Goal: Information Seeking & Learning: Learn about a topic

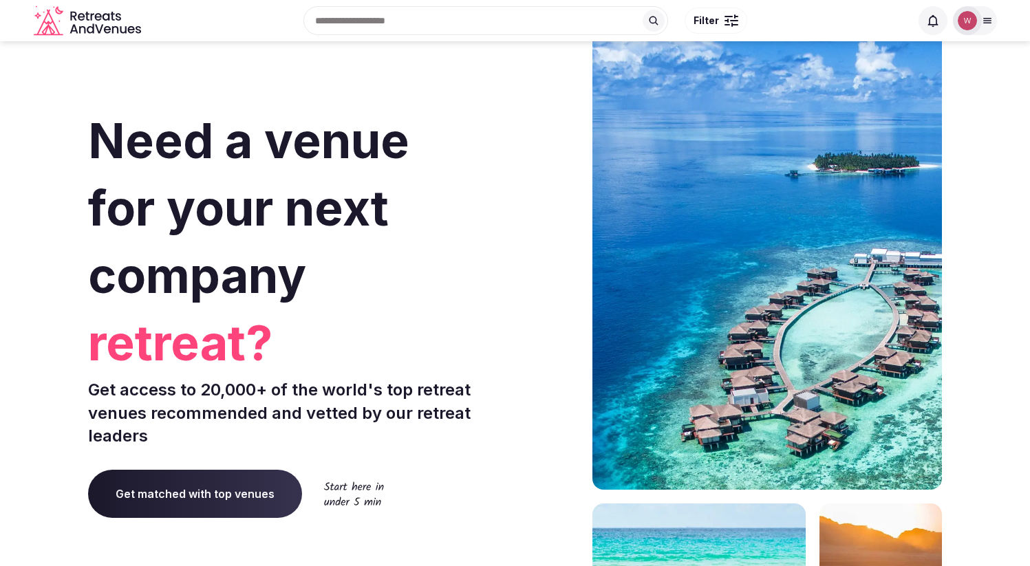
click at [451, 25] on input "text" at bounding box center [485, 20] width 365 height 29
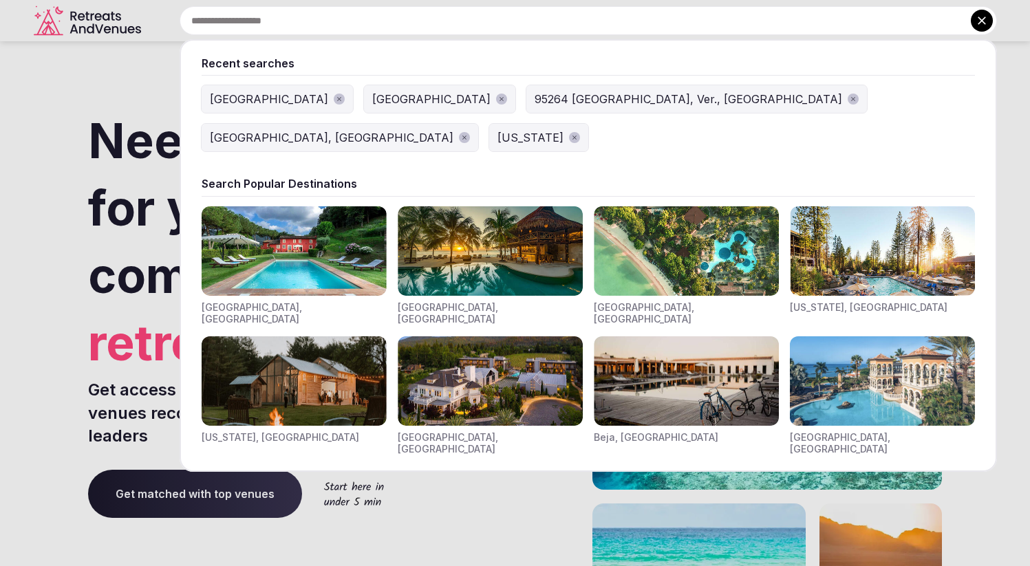
paste input "**********"
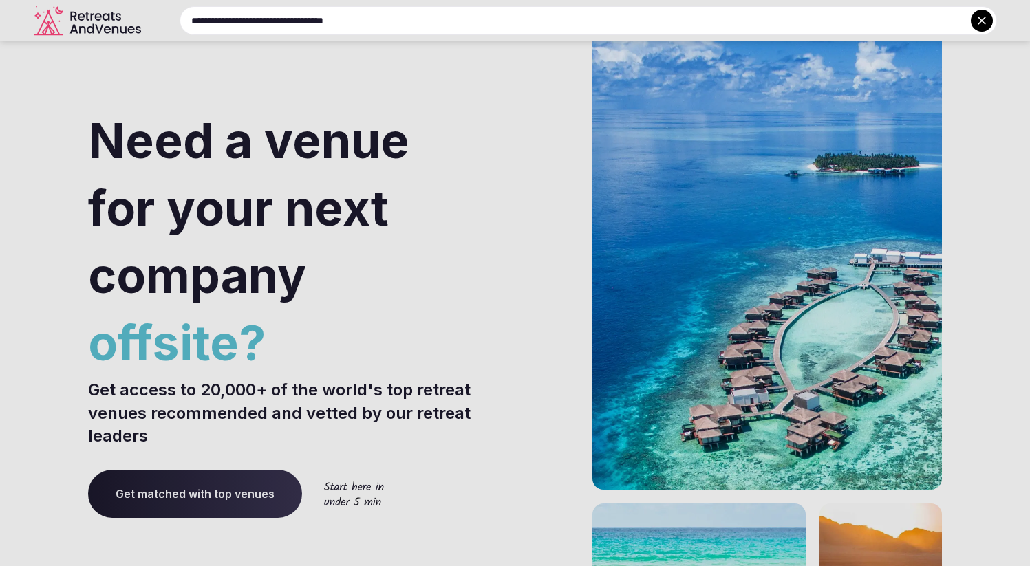
click at [191, 12] on input "**********" at bounding box center [588, 20] width 817 height 29
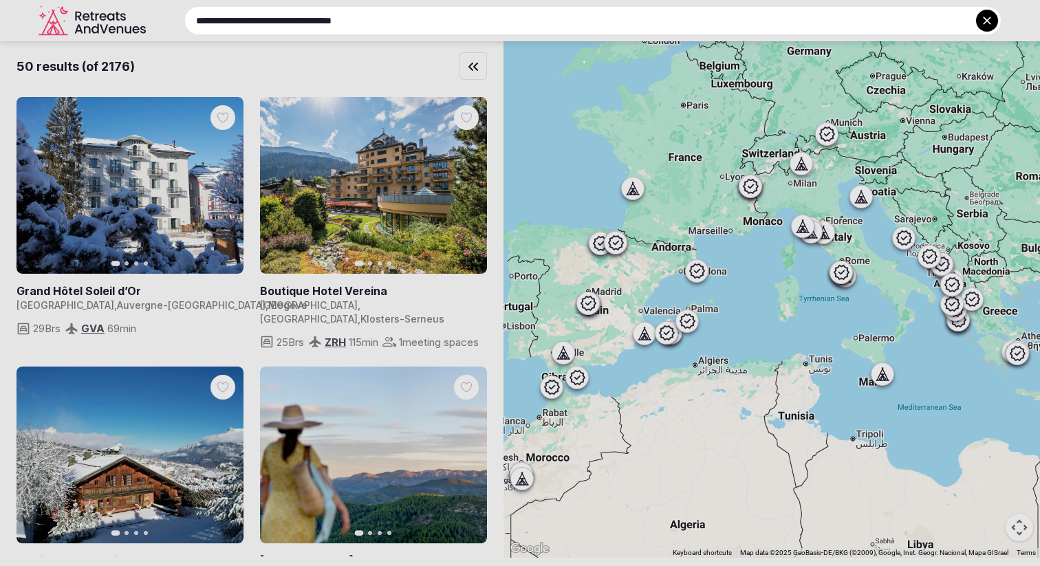
click at [319, 18] on input "**********" at bounding box center [592, 20] width 817 height 29
drag, startPoint x: 308, startPoint y: 21, endPoint x: 519, endPoint y: 27, distance: 211.3
click at [519, 27] on input "**********" at bounding box center [592, 20] width 817 height 29
click at [473, 19] on input "**********" at bounding box center [592, 20] width 817 height 29
click at [795, 27] on input "**********" at bounding box center [592, 20] width 817 height 29
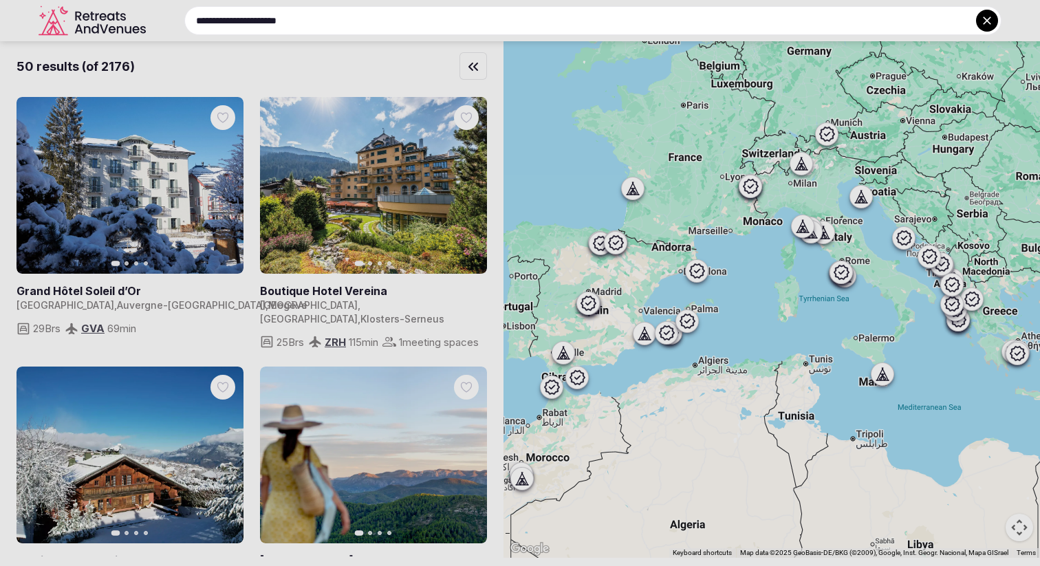
click at [354, 21] on input "**********" at bounding box center [592, 20] width 817 height 29
click at [238, 18] on input "**********" at bounding box center [592, 20] width 817 height 29
click at [238, 17] on input "**********" at bounding box center [592, 20] width 817 height 29
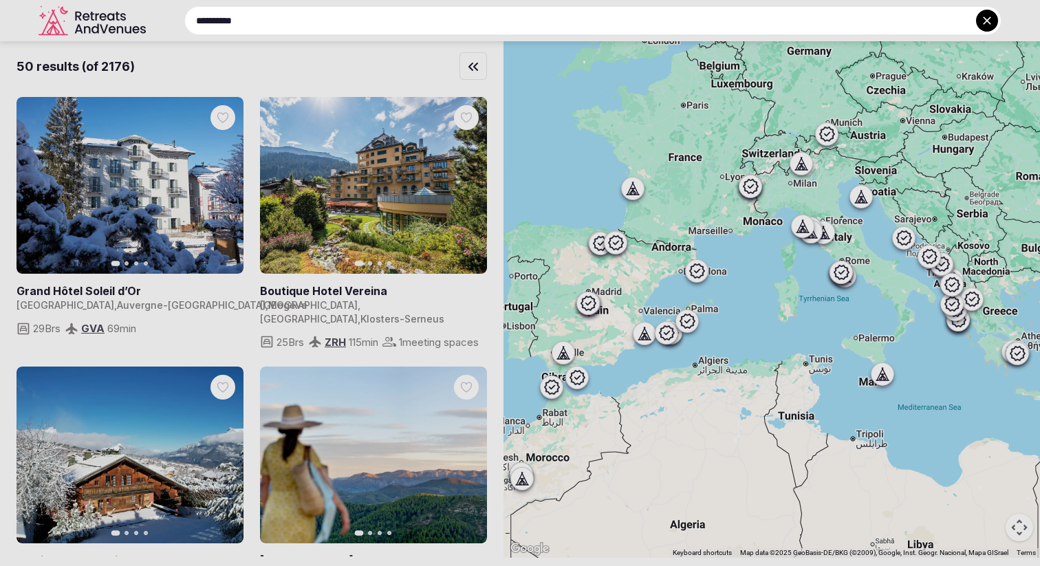
click at [238, 17] on input "**********" at bounding box center [592, 20] width 817 height 29
type input "*"
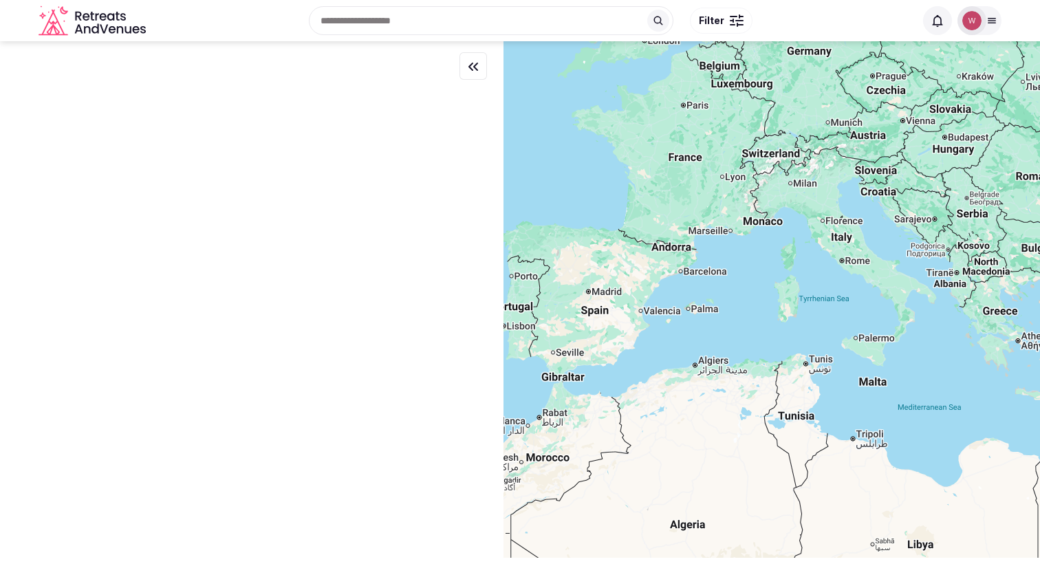
click at [427, 21] on input "text" at bounding box center [491, 20] width 365 height 29
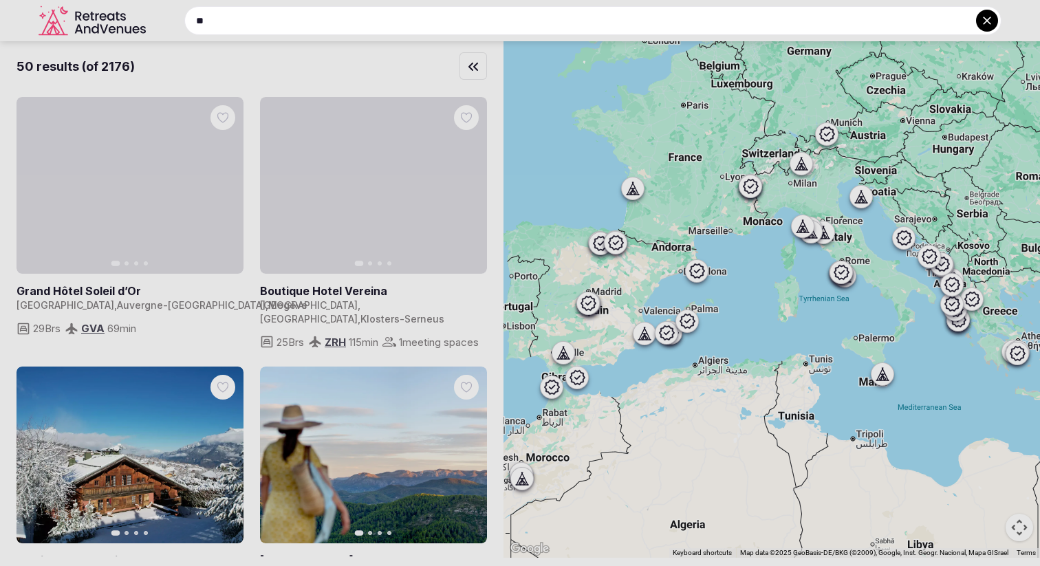
type input "*"
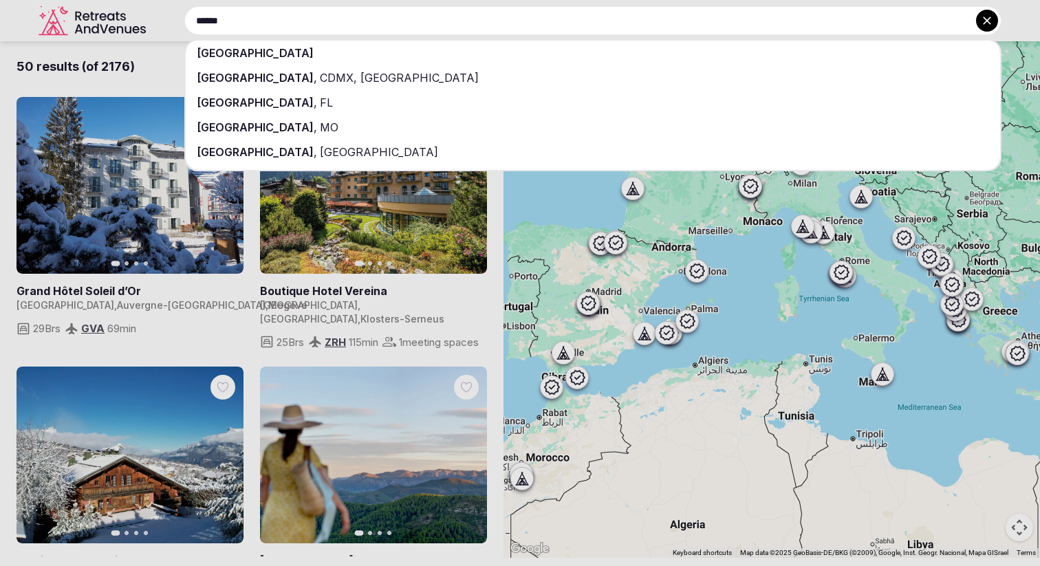
type input "******"
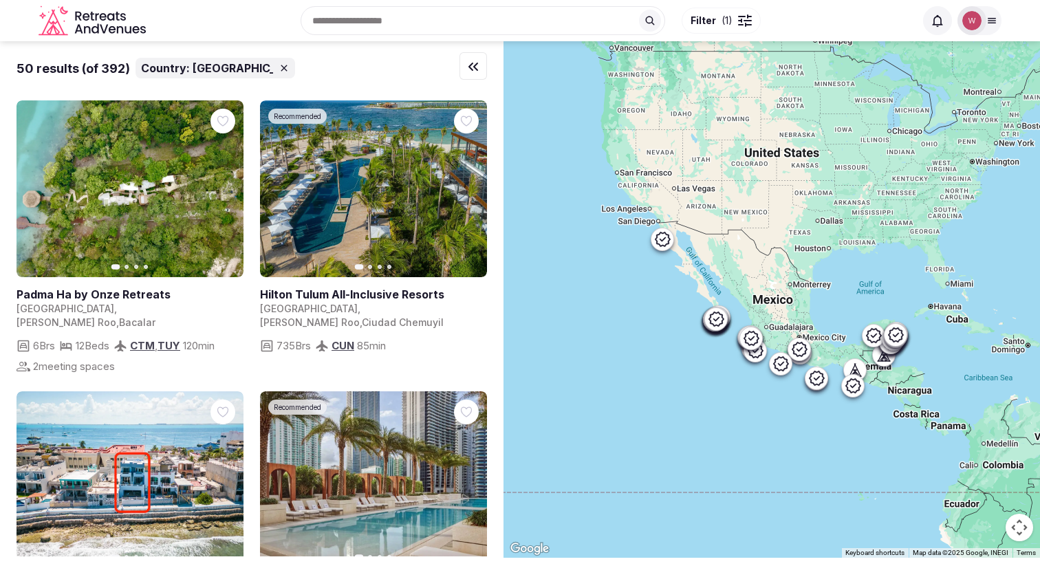
click at [378, 25] on input "text" at bounding box center [483, 20] width 365 height 29
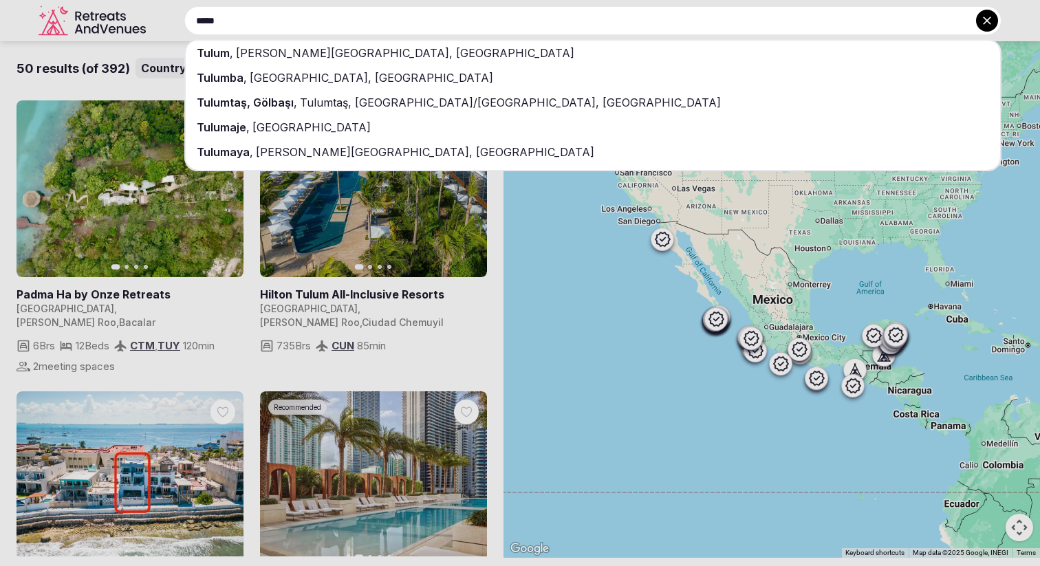
type input "*****"
click at [312, 60] on div "Tulum , Quintana Roo, Mexico" at bounding box center [593, 53] width 815 height 25
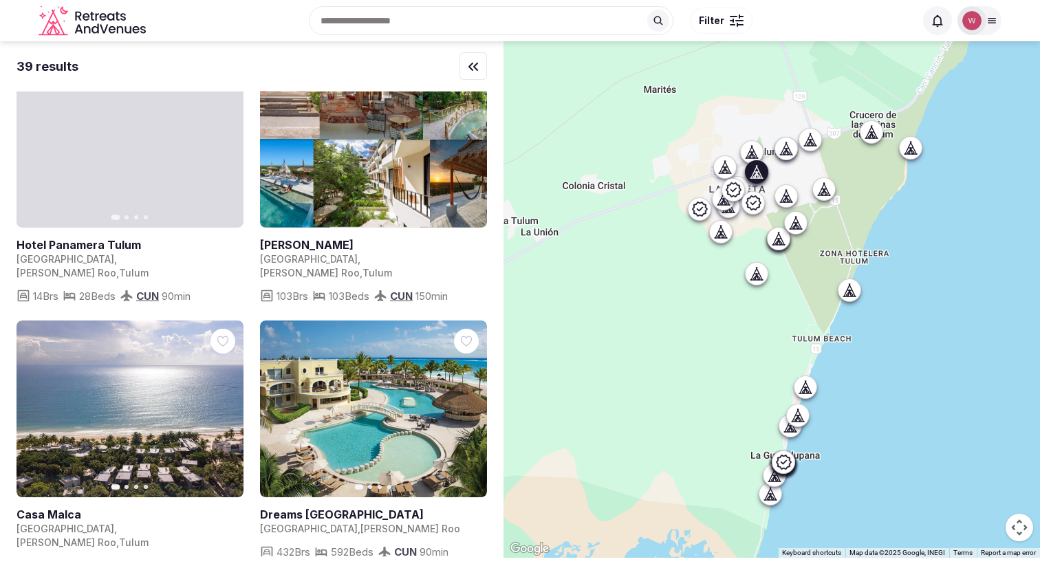
scroll to position [936, 0]
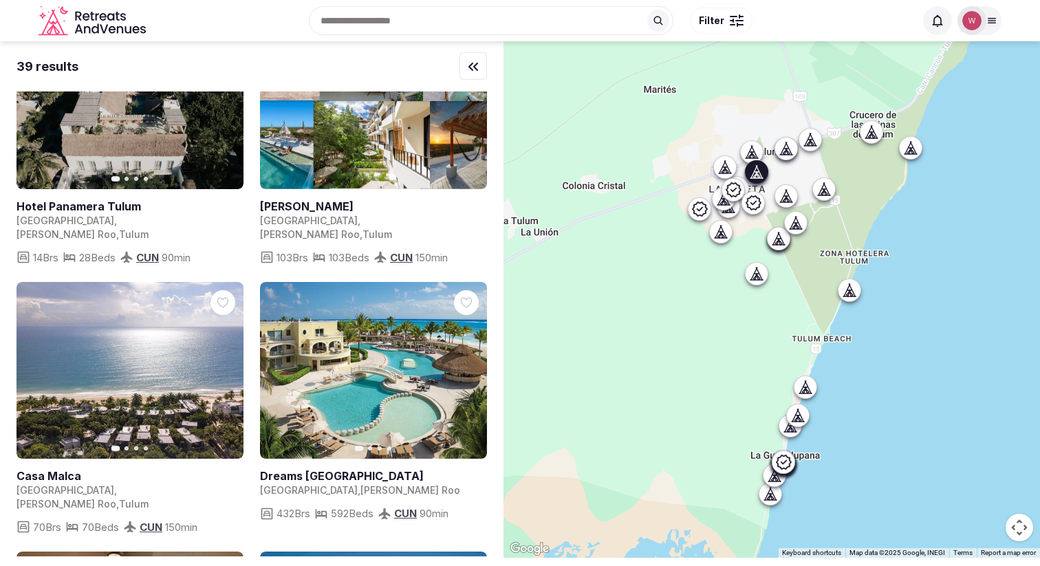
click at [386, 376] on link at bounding box center [373, 370] width 227 height 177
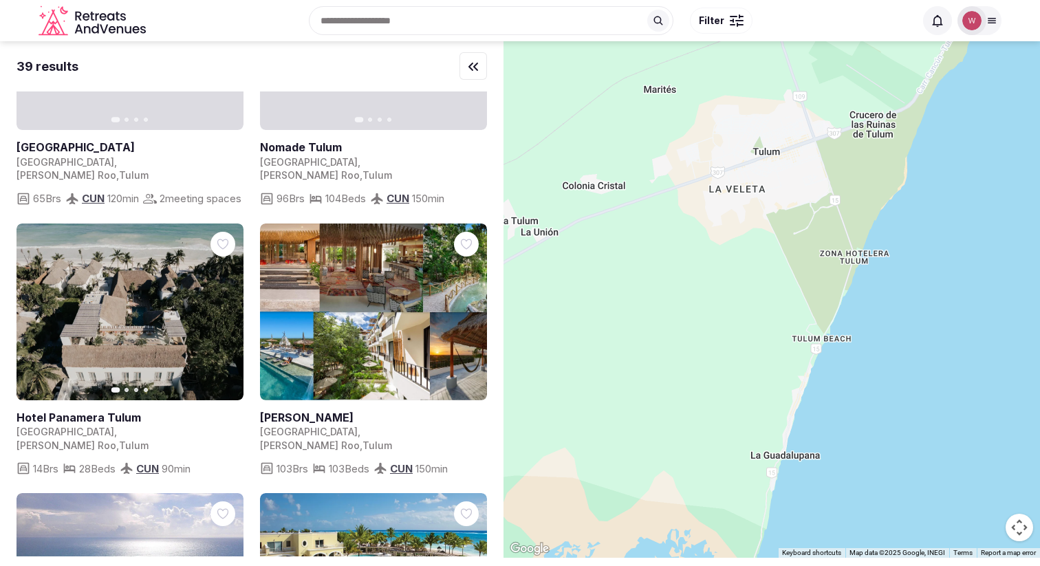
scroll to position [21, 0]
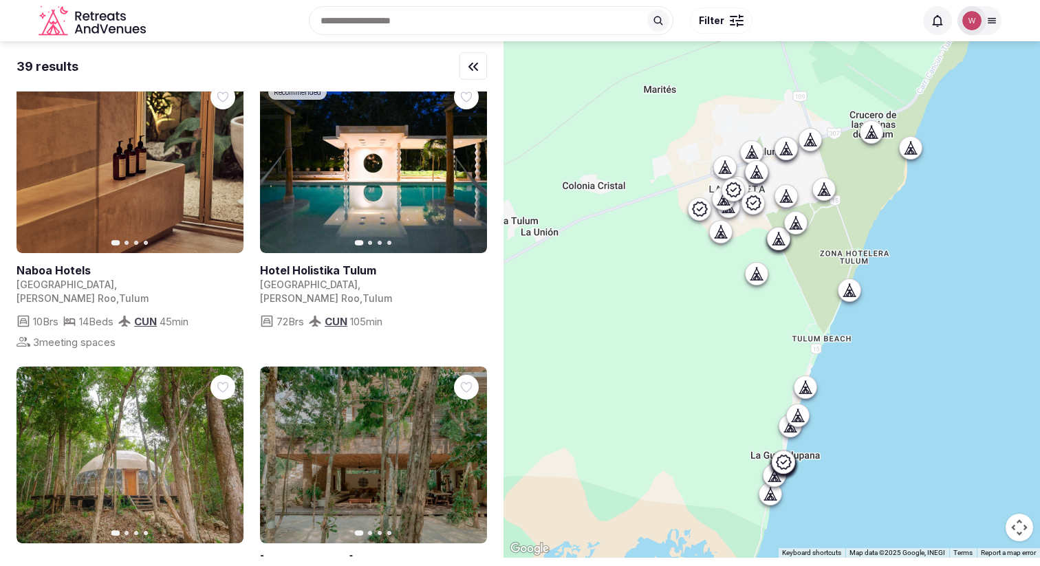
click at [382, 14] on div "Recent searches Tulum, Quintana Roo, Mexico Mexico United States Canada 95264 L…" at bounding box center [533, 20] width 764 height 59
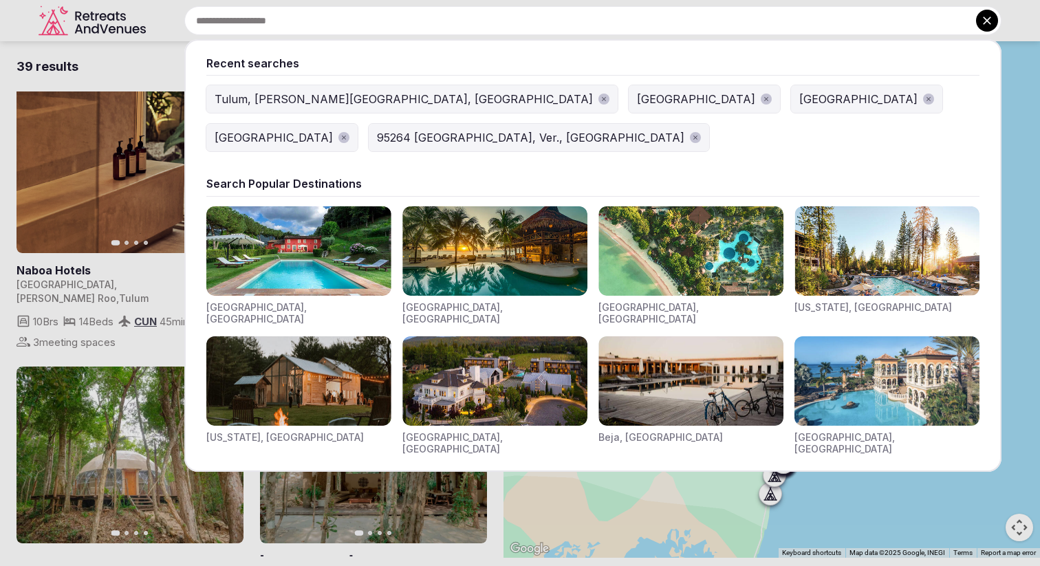
click at [382, 14] on input "text" at bounding box center [592, 20] width 817 height 29
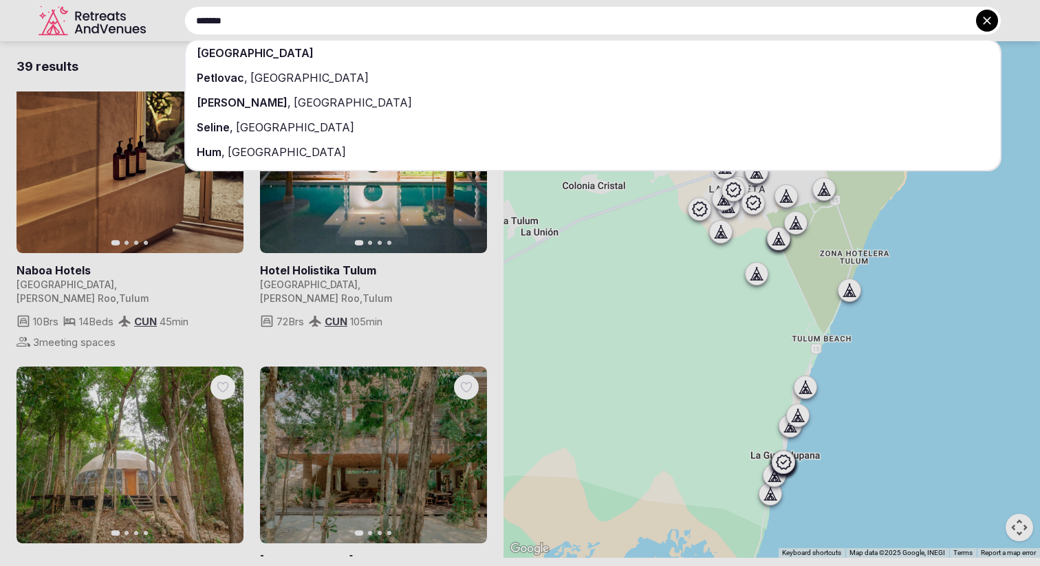
type input "*******"
click at [327, 48] on div "[GEOGRAPHIC_DATA]" at bounding box center [593, 53] width 815 height 25
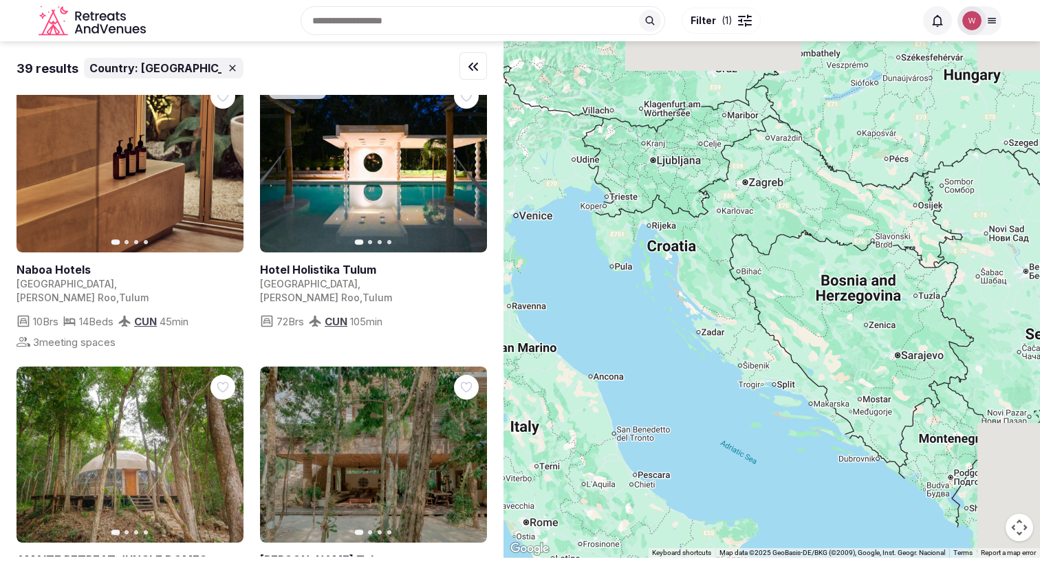
scroll to position [0, 0]
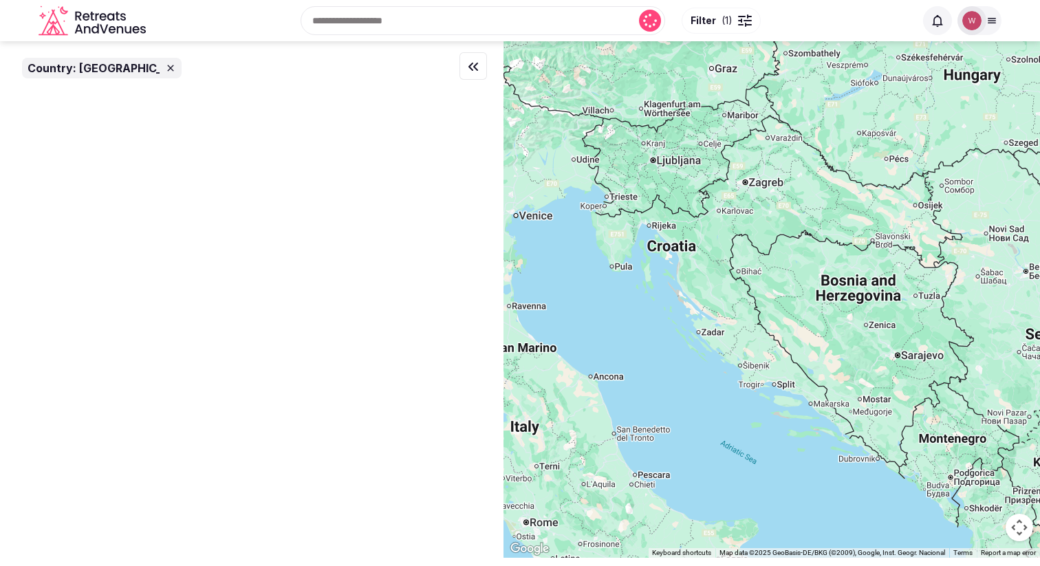
click at [369, 19] on input "text" at bounding box center [483, 20] width 365 height 29
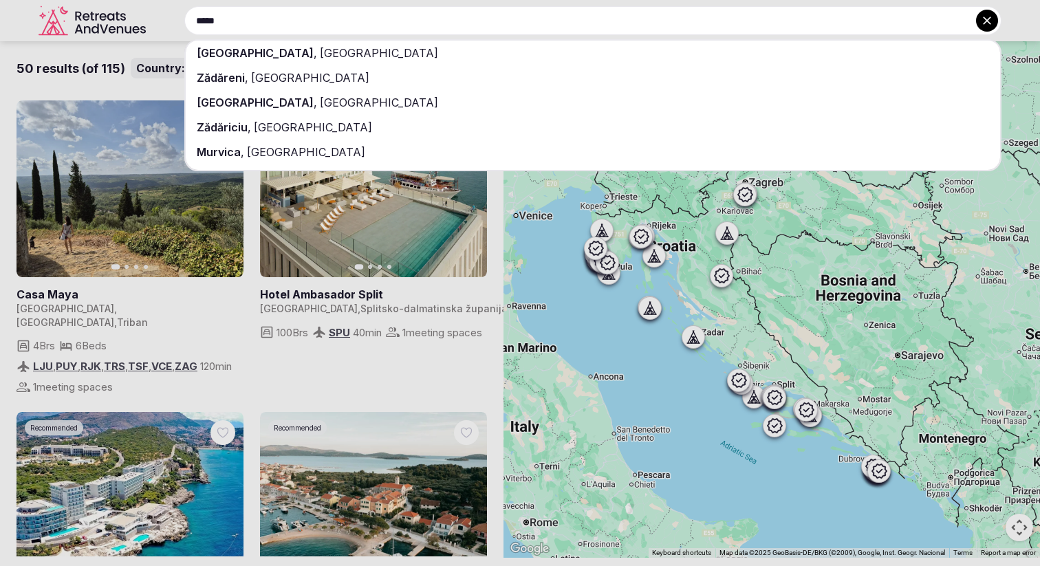
type input "*****"
click at [356, 55] on div "Zadar , Croatia" at bounding box center [593, 53] width 815 height 25
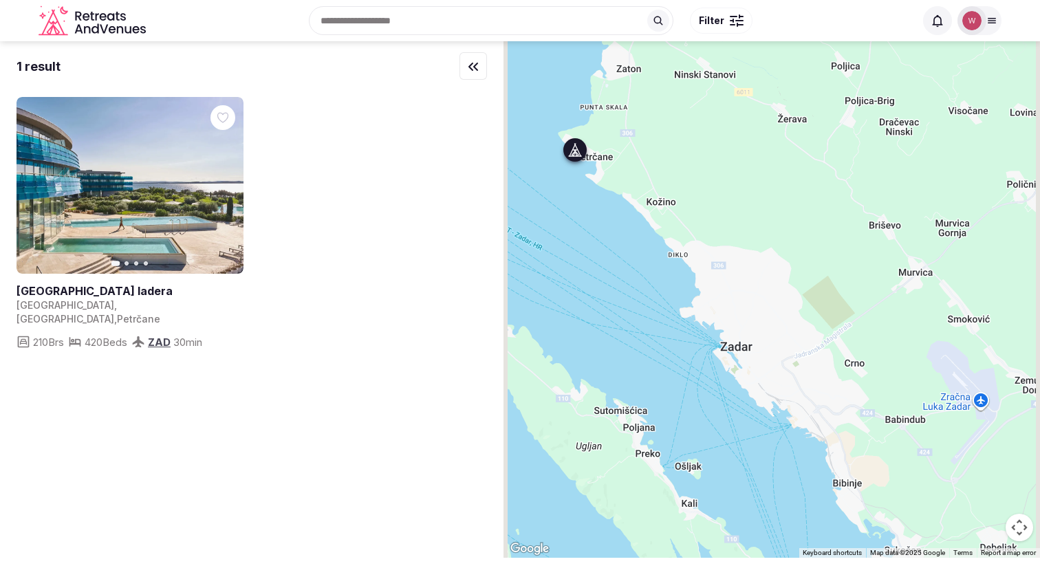
click at [131, 167] on link at bounding box center [130, 185] width 227 height 177
click at [410, 23] on input "text" at bounding box center [491, 20] width 365 height 29
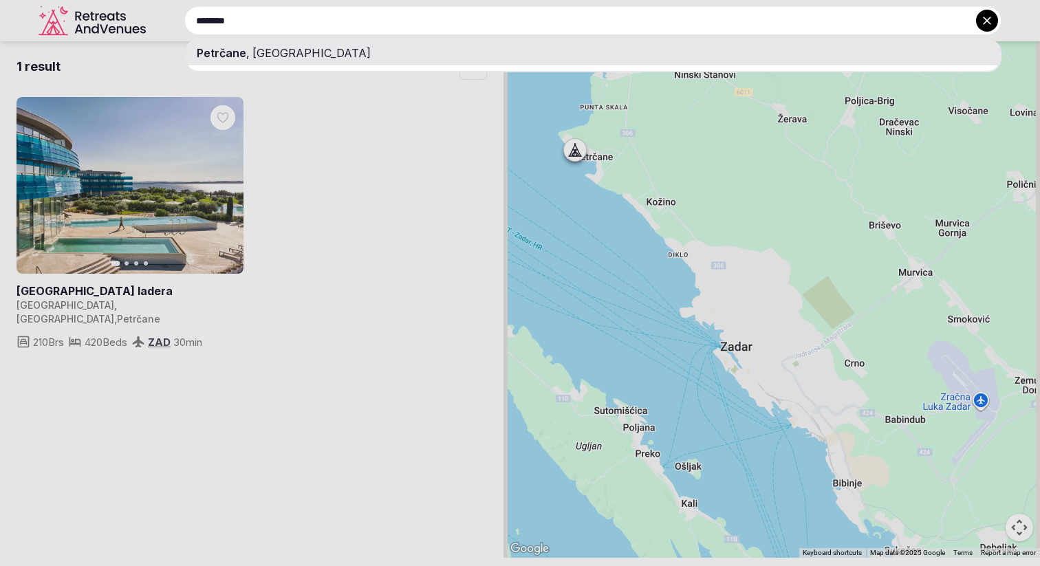
type input "********"
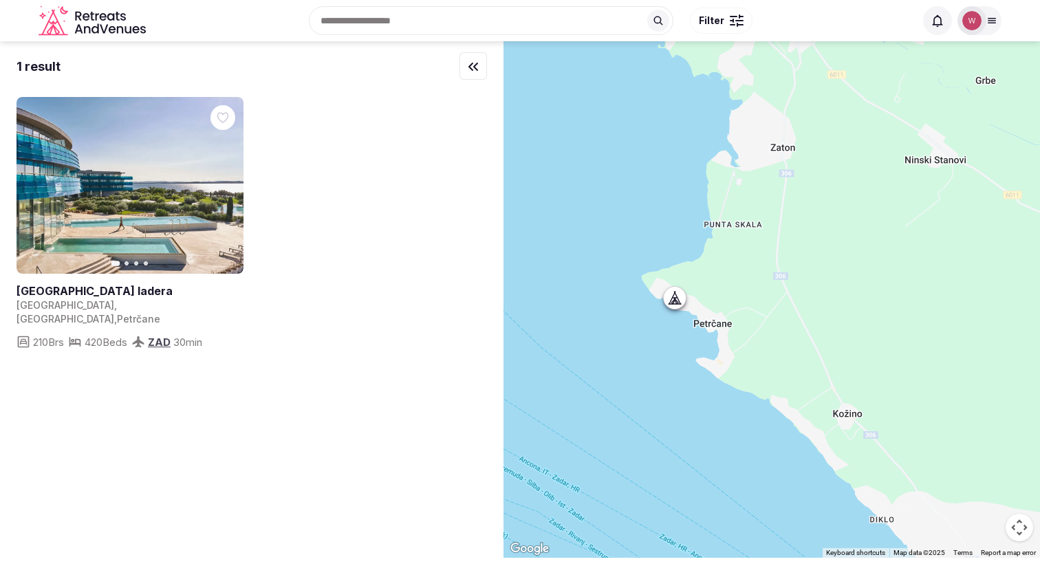
click at [444, 14] on input "text" at bounding box center [491, 20] width 365 height 29
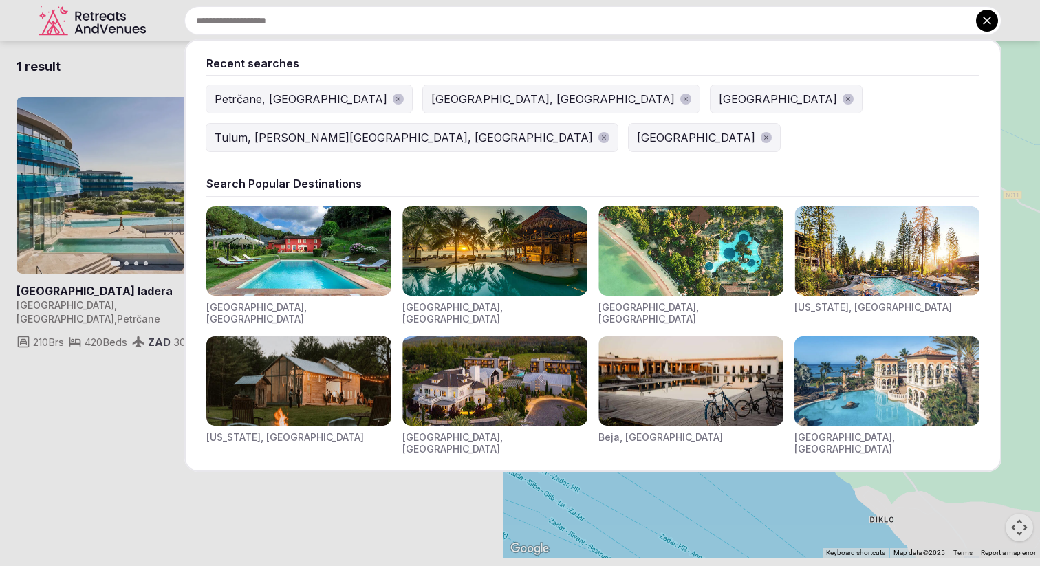
click at [253, 96] on div "Petrčane, Croatia" at bounding box center [301, 99] width 173 height 17
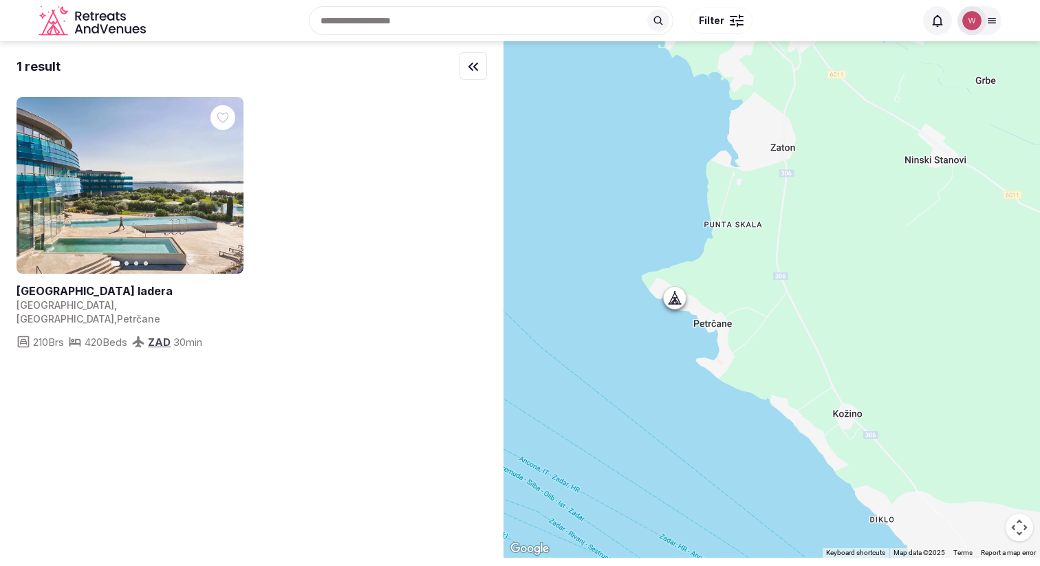
click at [393, 18] on input "text" at bounding box center [491, 20] width 365 height 29
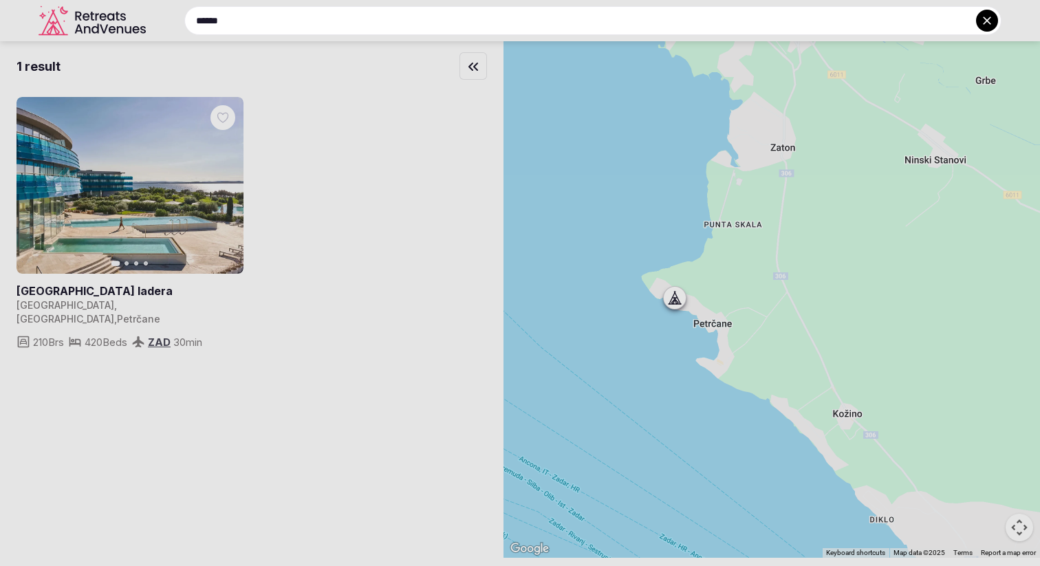
click at [423, 23] on input "******" at bounding box center [592, 20] width 817 height 29
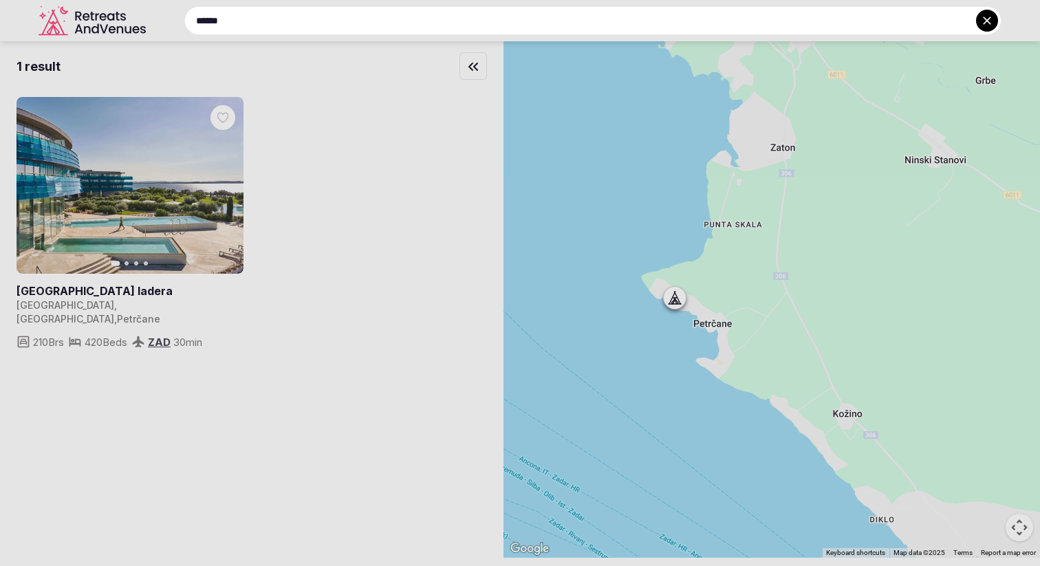
click at [423, 23] on input "******" at bounding box center [592, 20] width 817 height 29
type input "*"
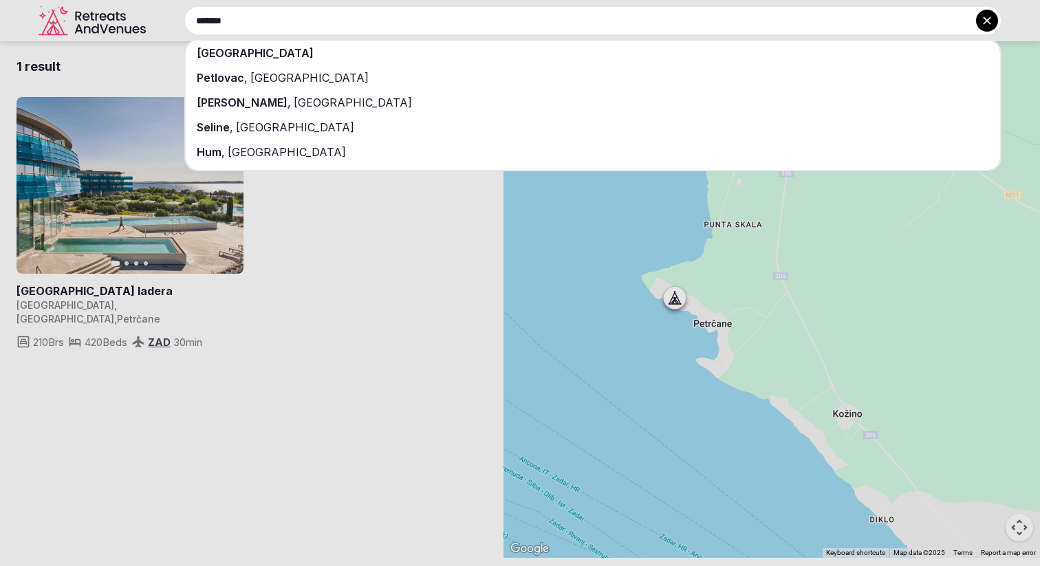
type input "*******"
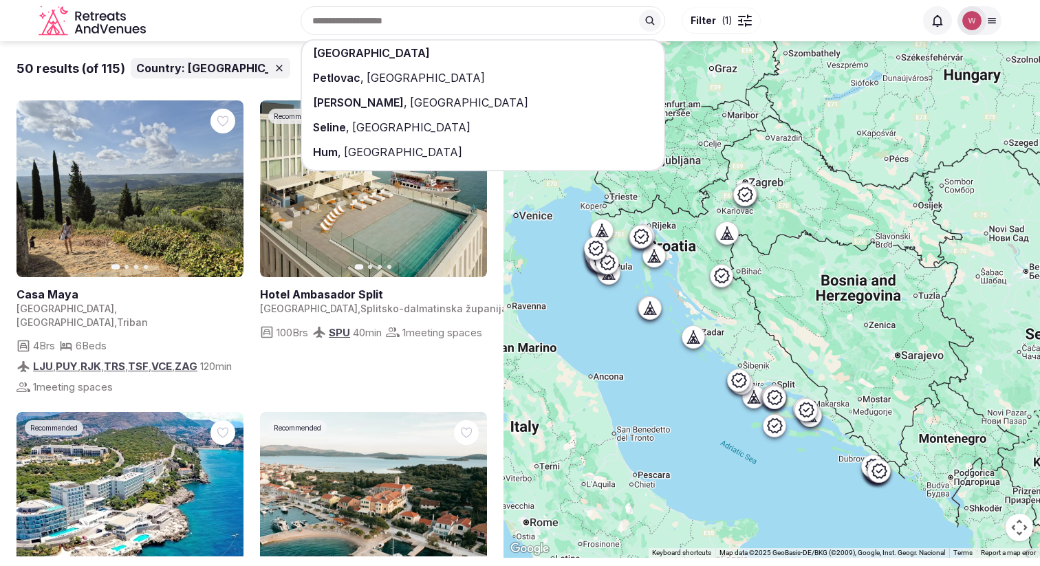
click at [405, 74] on div "Petlovac , Croatia" at bounding box center [483, 77] width 362 height 25
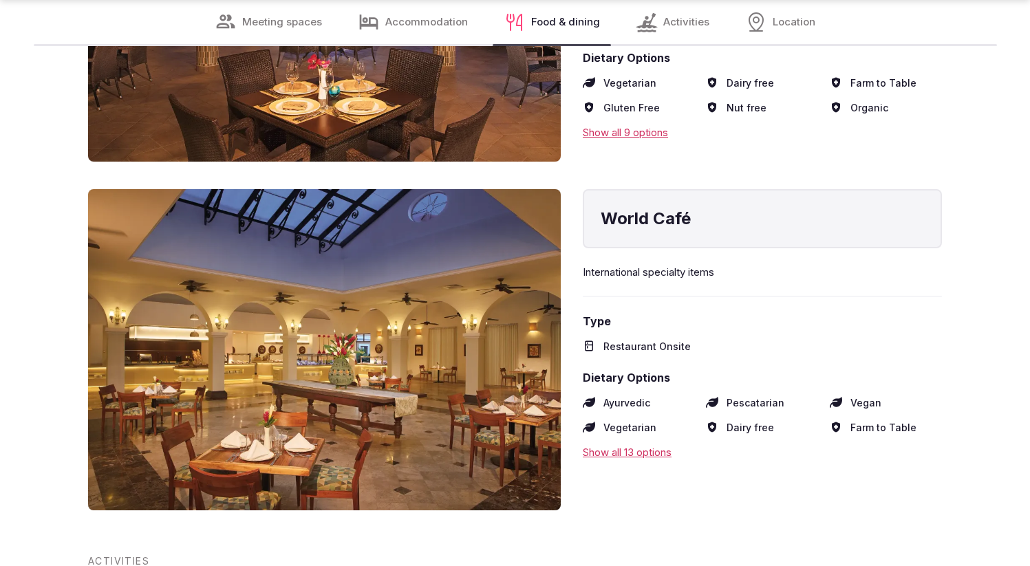
scroll to position [8559, 0]
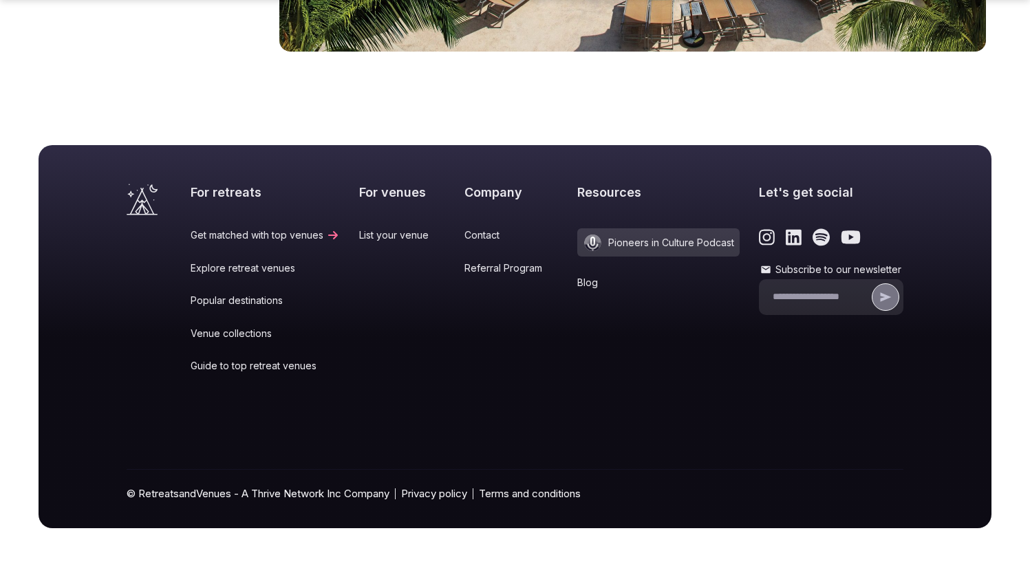
click at [665, 244] on span "Pioneers in Culture Podcast" at bounding box center [658, 242] width 162 height 28
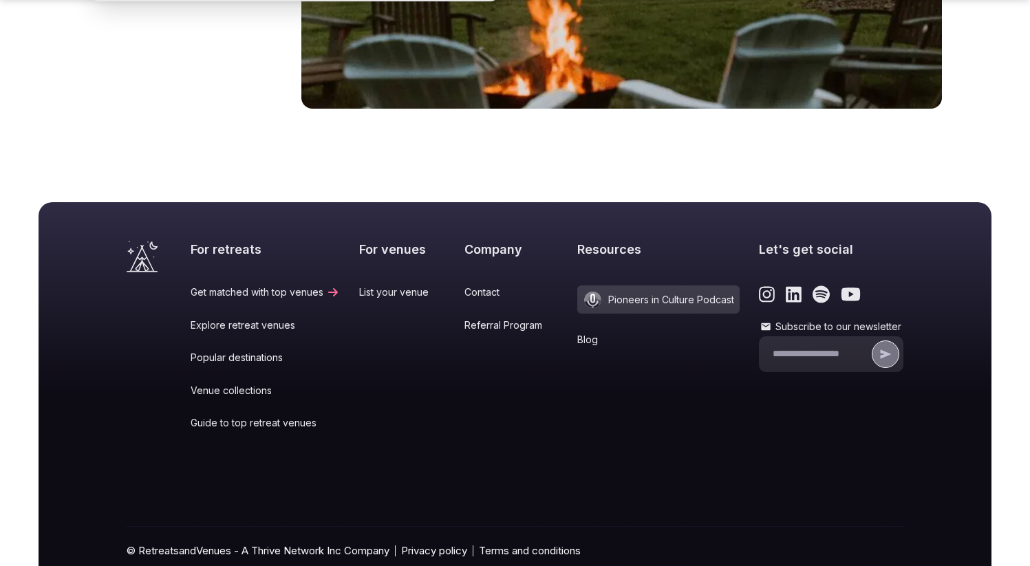
scroll to position [5741, 0]
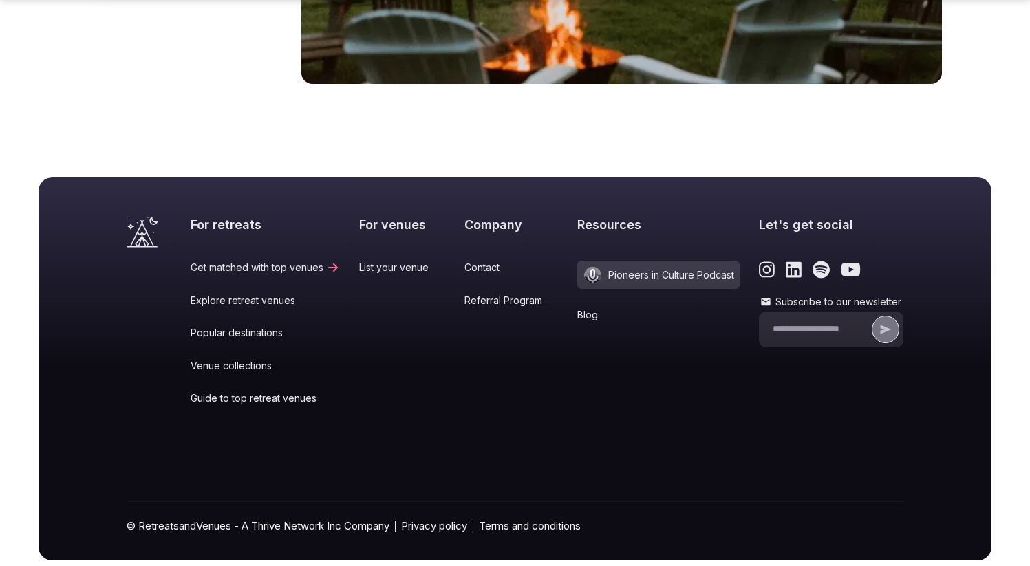
click at [577, 308] on link "Blog" at bounding box center [658, 315] width 162 height 14
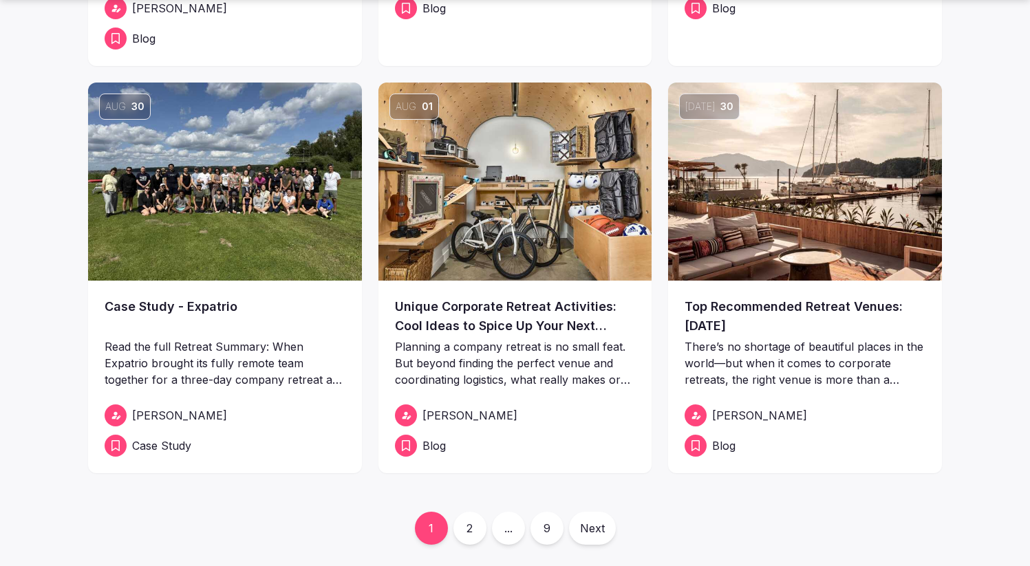
scroll to position [422, 0]
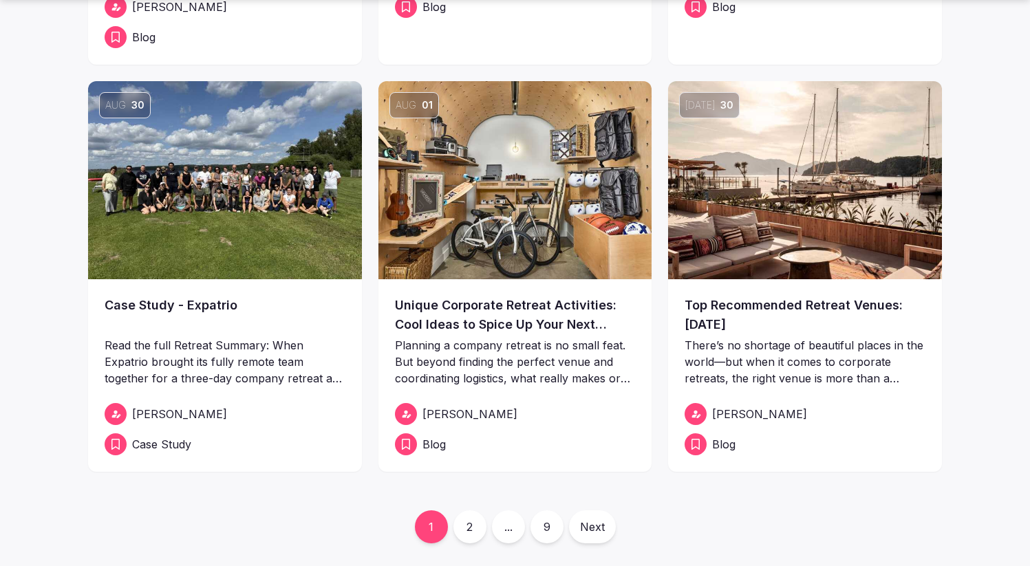
click at [479, 523] on link "2" at bounding box center [469, 527] width 33 height 33
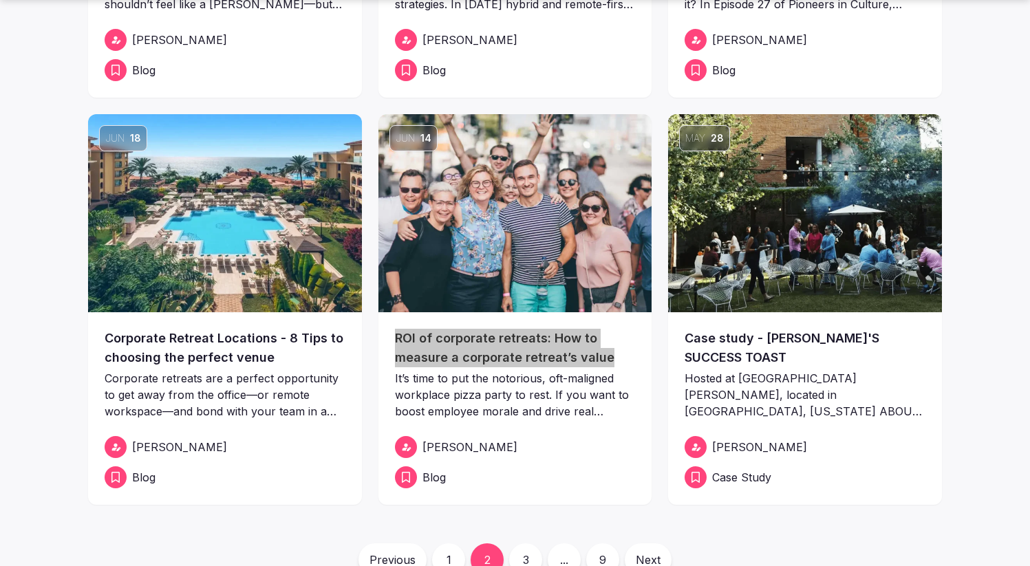
scroll to position [664, 0]
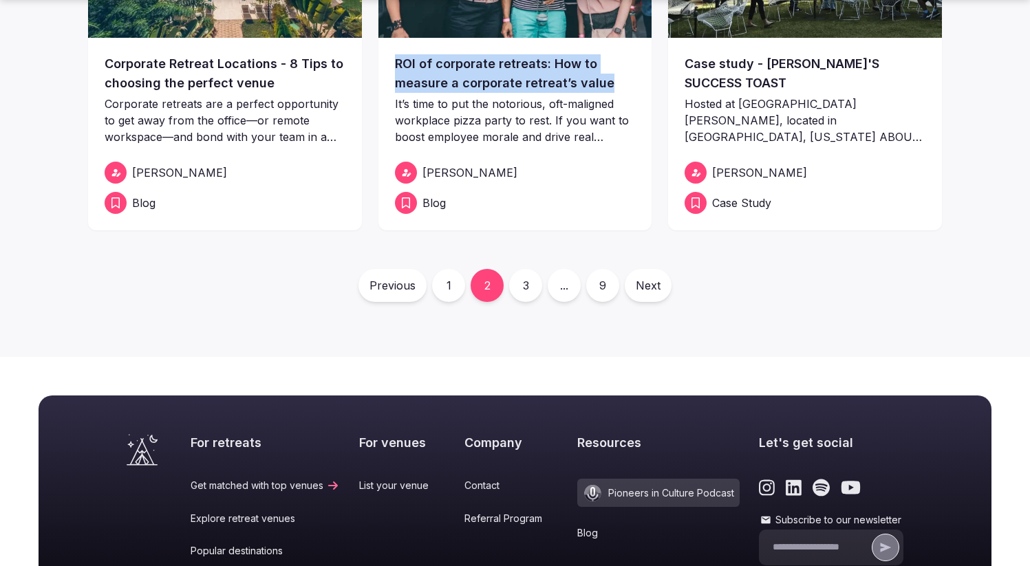
click at [533, 286] on link "3" at bounding box center [525, 285] width 33 height 33
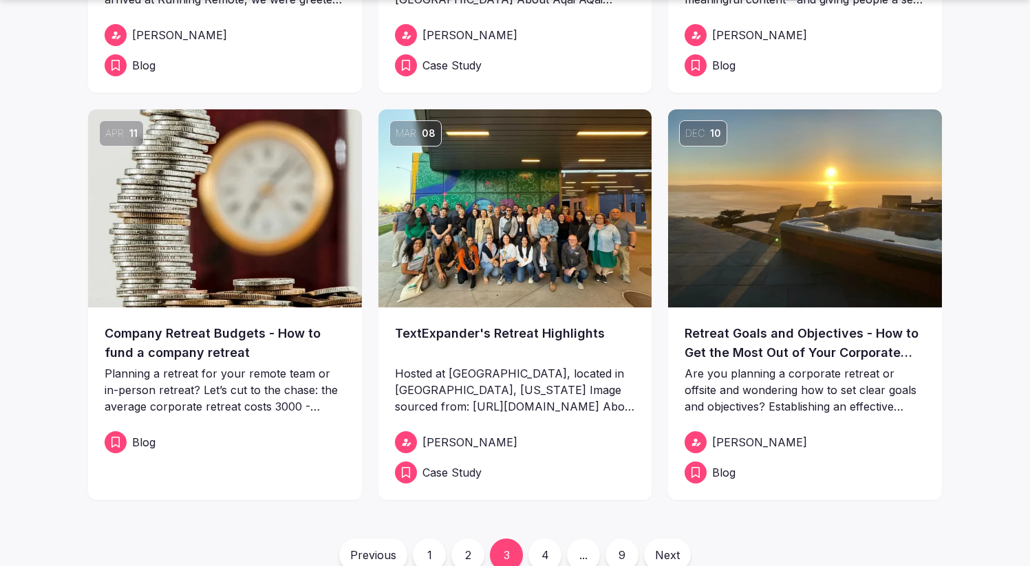
scroll to position [401, 0]
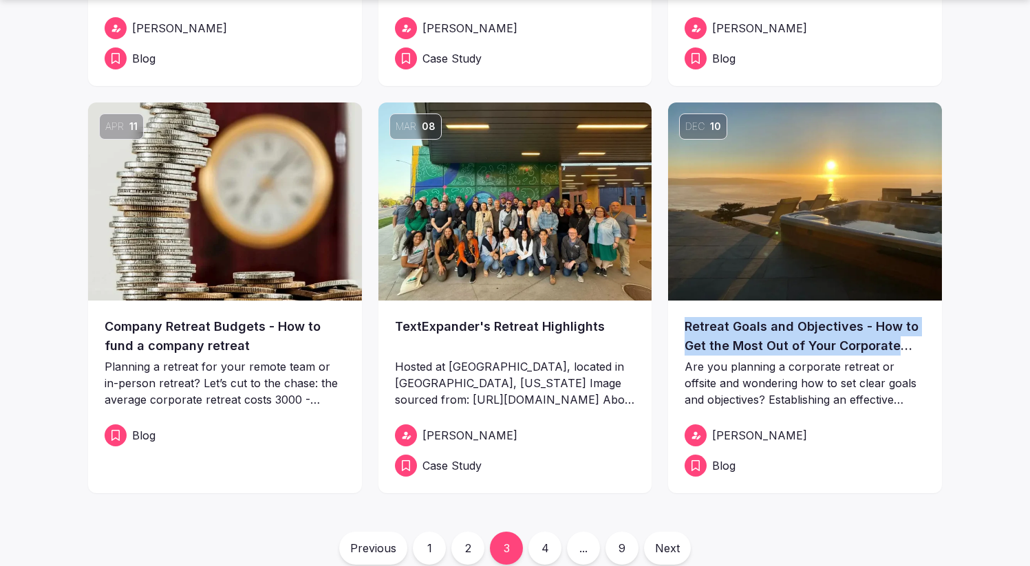
click at [546, 543] on link "4" at bounding box center [544, 548] width 33 height 33
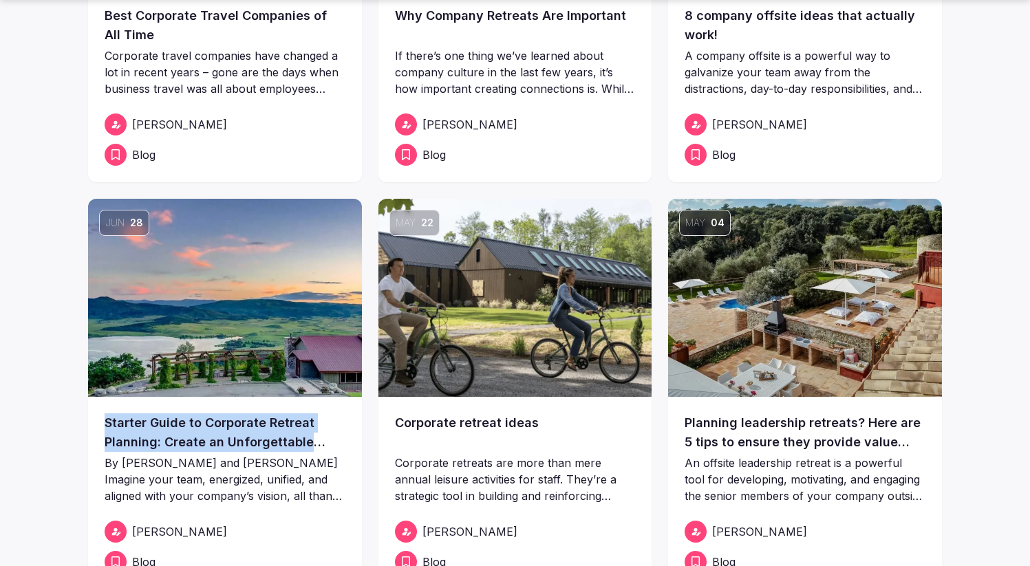
scroll to position [915, 0]
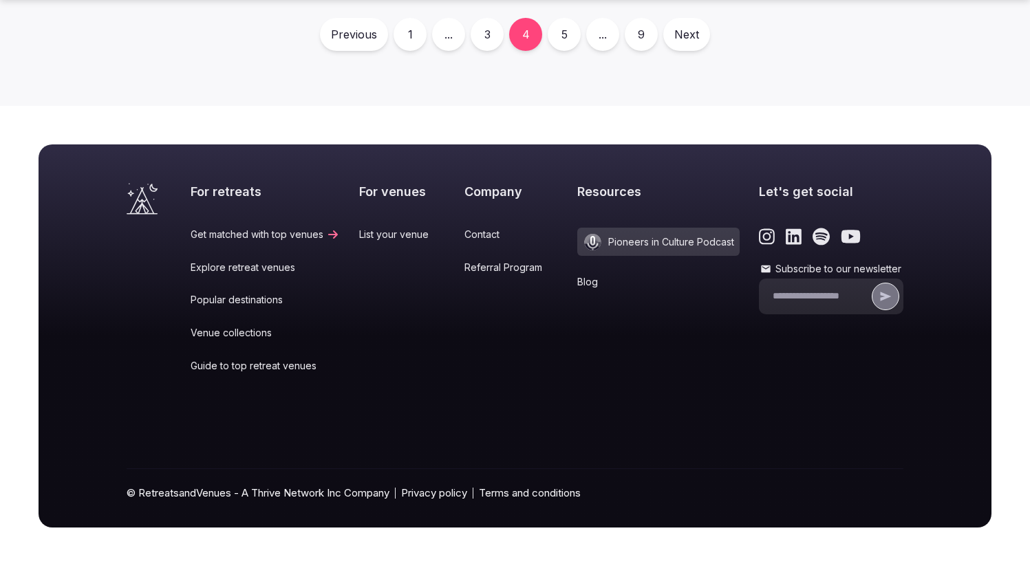
click at [497, 43] on link "3" at bounding box center [487, 34] width 33 height 33
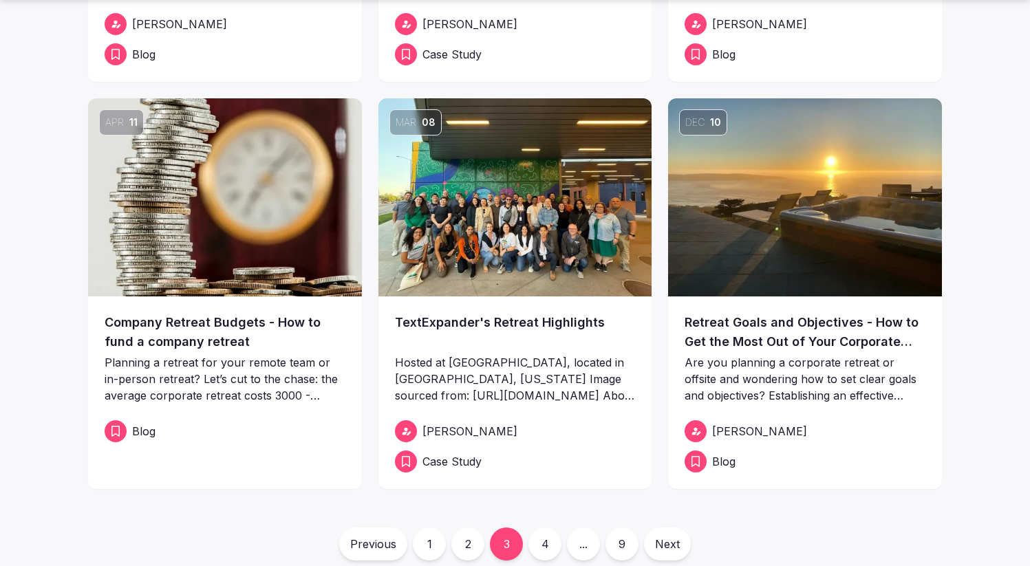
scroll to position [696, 0]
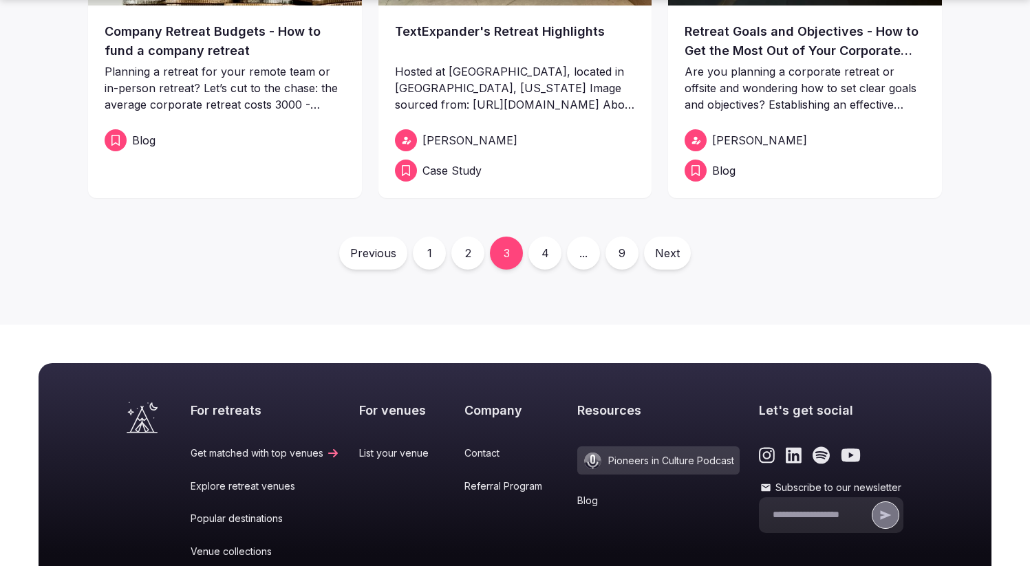
click at [460, 261] on link "2" at bounding box center [467, 253] width 33 height 33
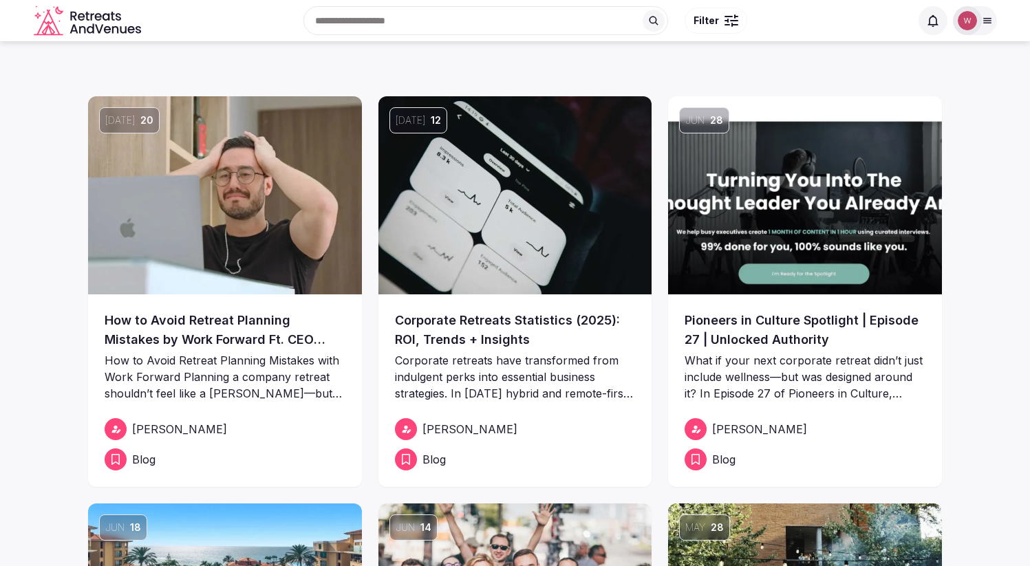
scroll to position [485, 0]
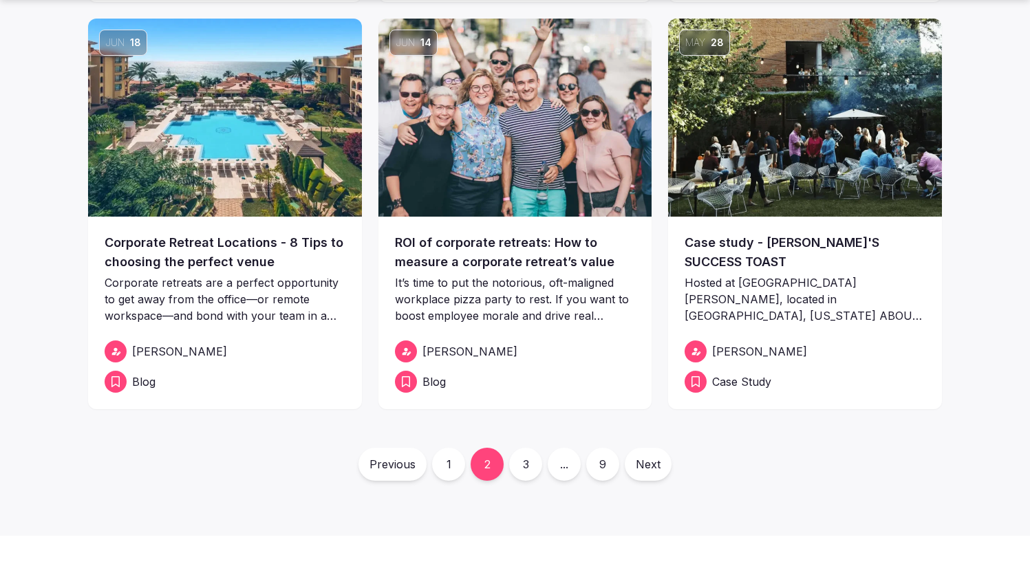
click at [450, 462] on link "1" at bounding box center [448, 464] width 33 height 33
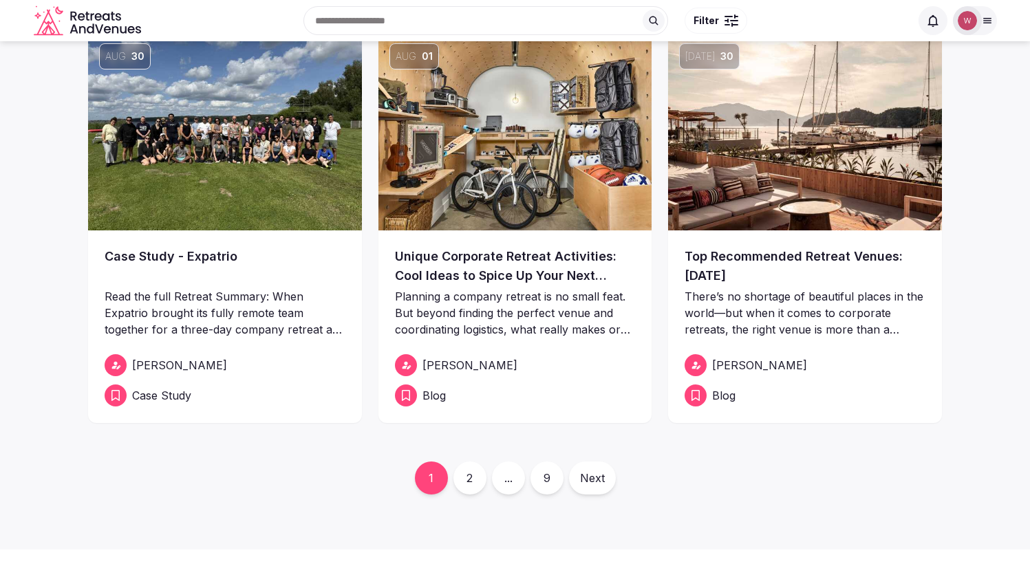
scroll to position [455, 0]
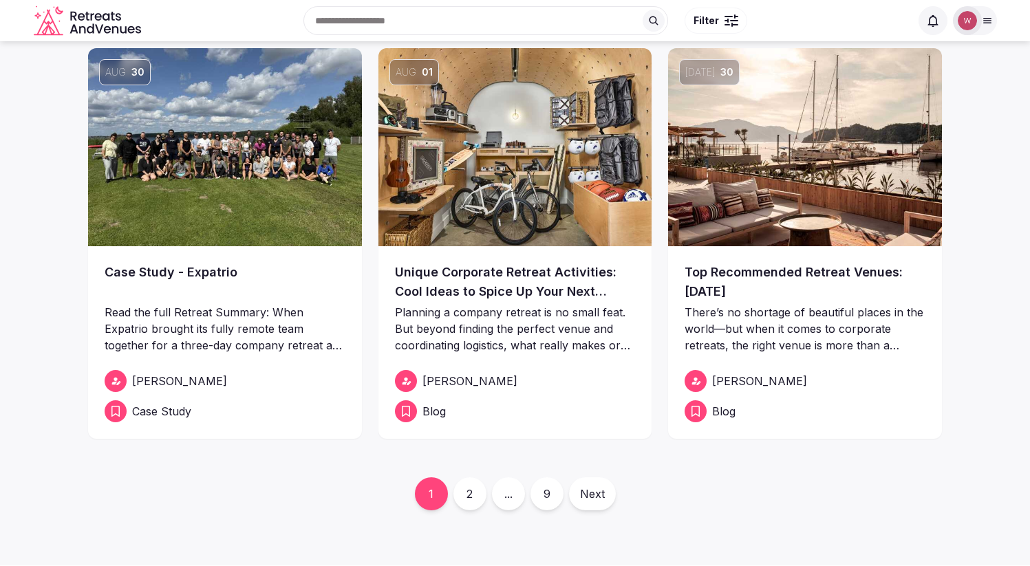
click at [861, 116] on img at bounding box center [805, 147] width 274 height 198
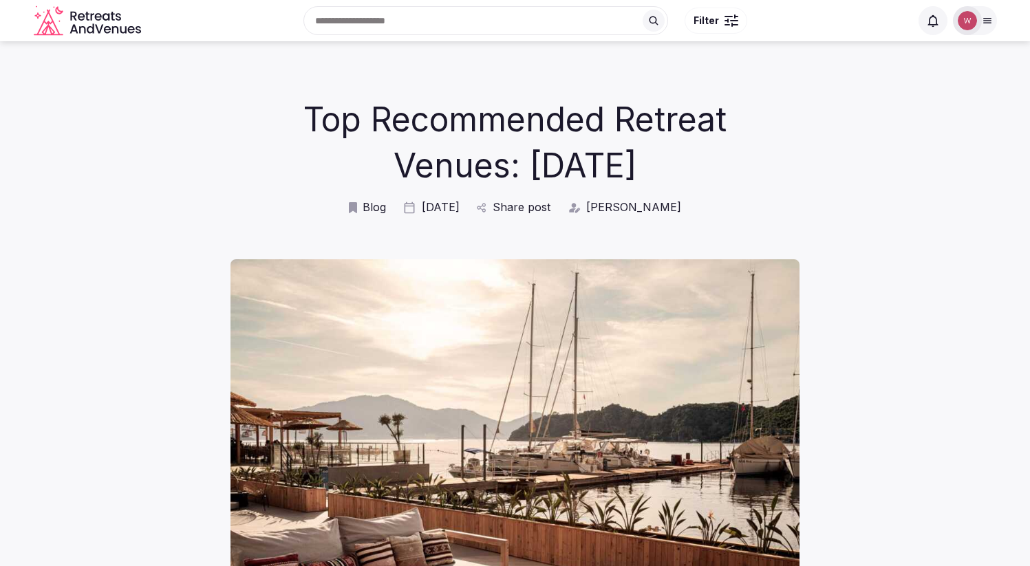
click at [521, 136] on h1 "Top Recommended Retreat Venues: July 2025" at bounding box center [515, 142] width 498 height 92
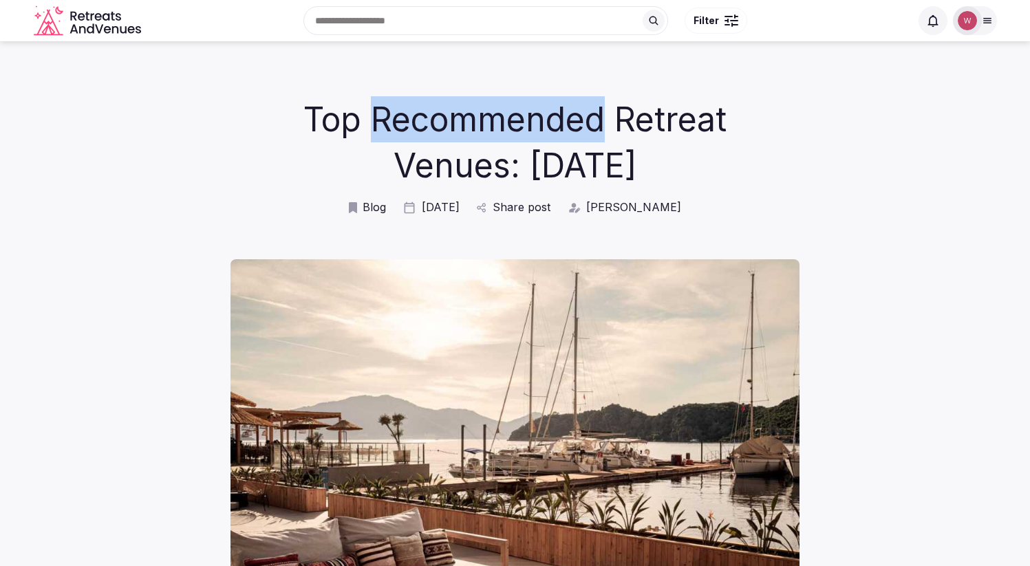
click at [521, 136] on h1 "Top Recommended Retreat Venues: July 2025" at bounding box center [515, 142] width 498 height 92
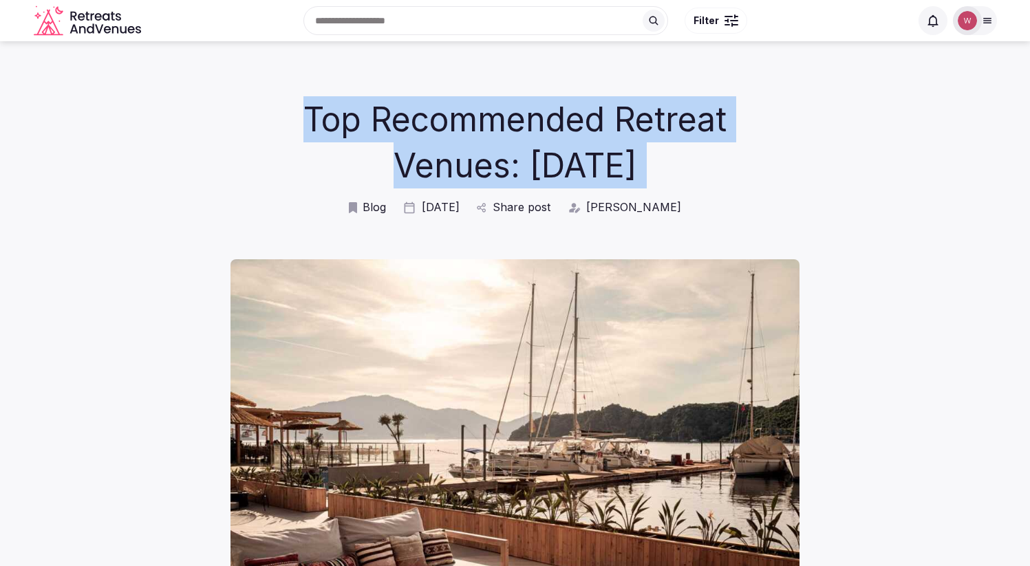
click at [521, 136] on h1 "Top Recommended Retreat Venues: July 2025" at bounding box center [515, 142] width 498 height 92
copy div "Top Recommended Retreat Venues: July 2025"
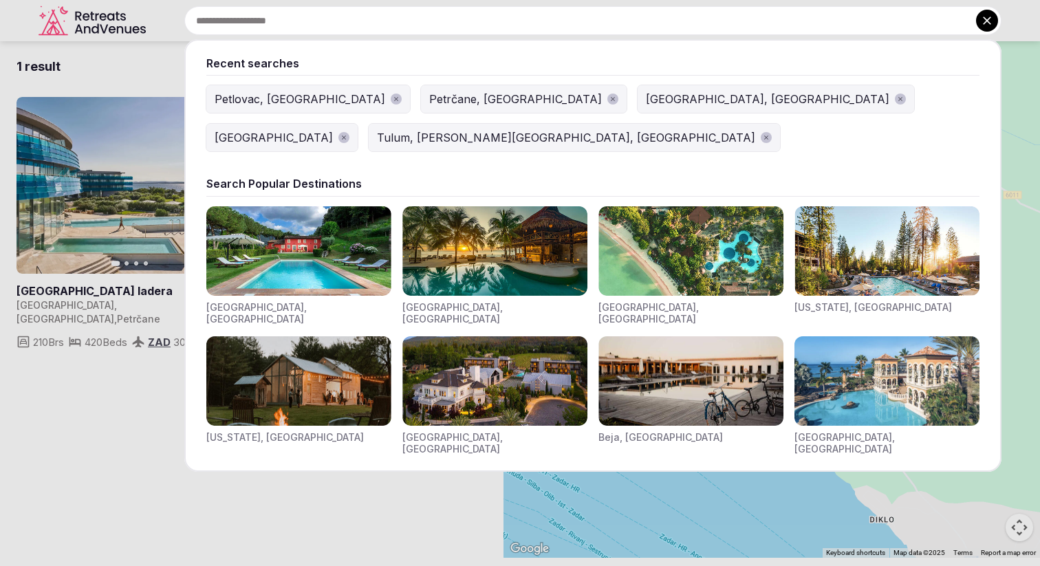
drag, startPoint x: 438, startPoint y: 10, endPoint x: 436, endPoint y: 17, distance: 7.2
click at [438, 10] on input "text" at bounding box center [592, 20] width 817 height 29
paste input "**********"
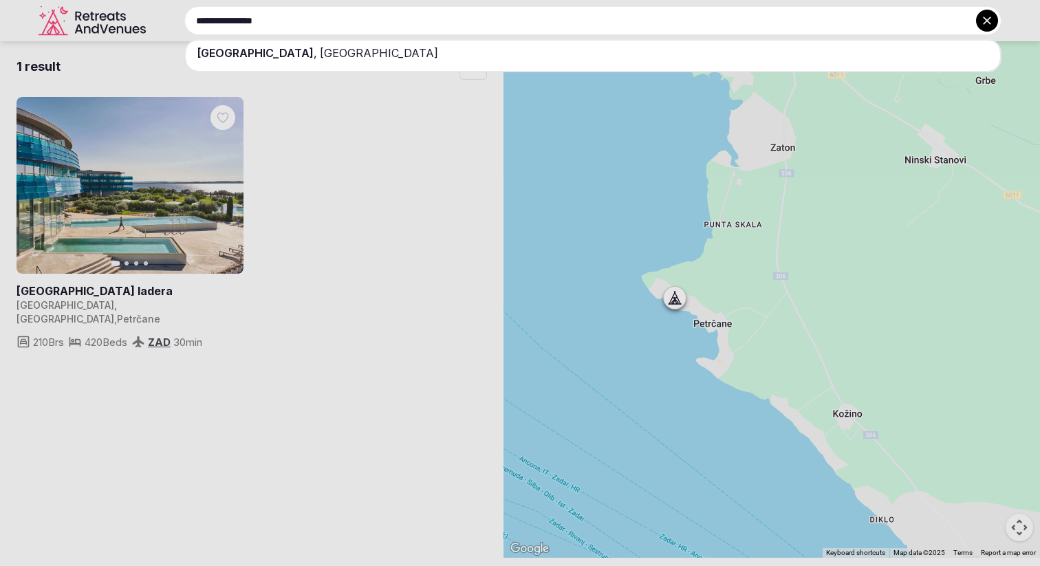
type input "**********"
drag, startPoint x: 425, startPoint y: 40, endPoint x: 432, endPoint y: 60, distance: 21.3
click at [432, 60] on div "[GEOGRAPHIC_DATA] , [GEOGRAPHIC_DATA]" at bounding box center [593, 53] width 815 height 25
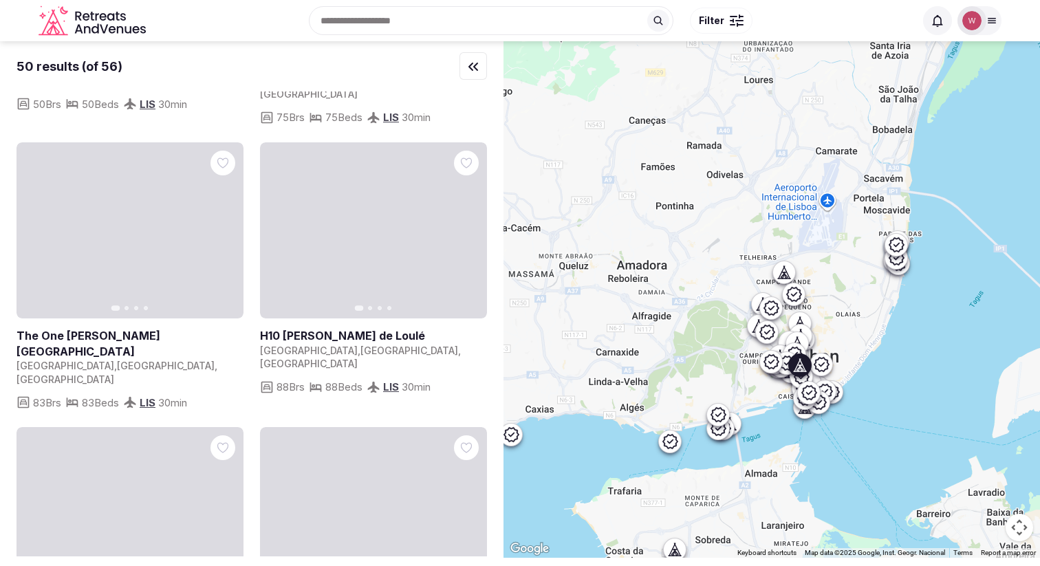
scroll to position [6450, 0]
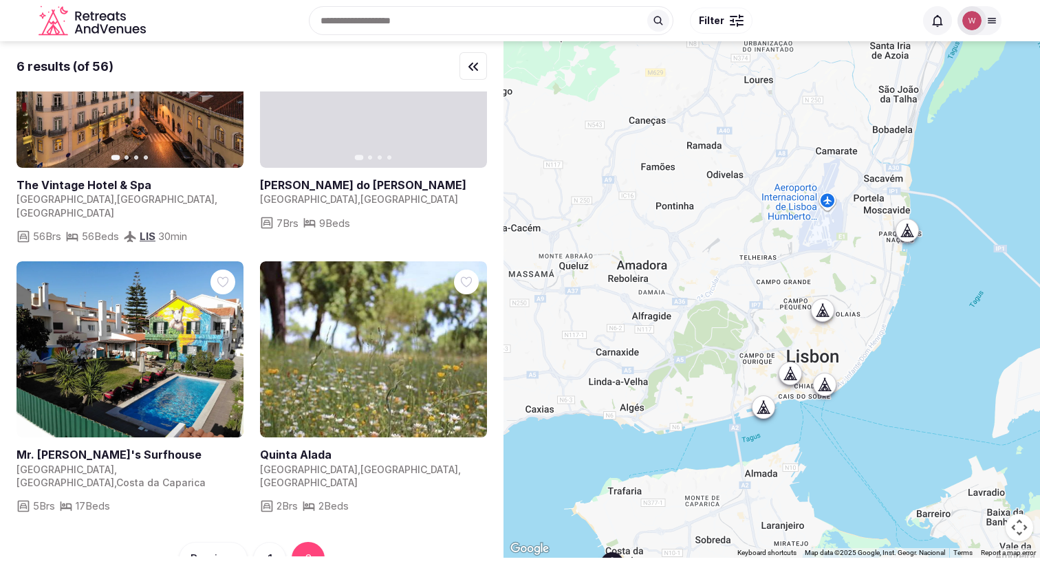
scroll to position [0, 0]
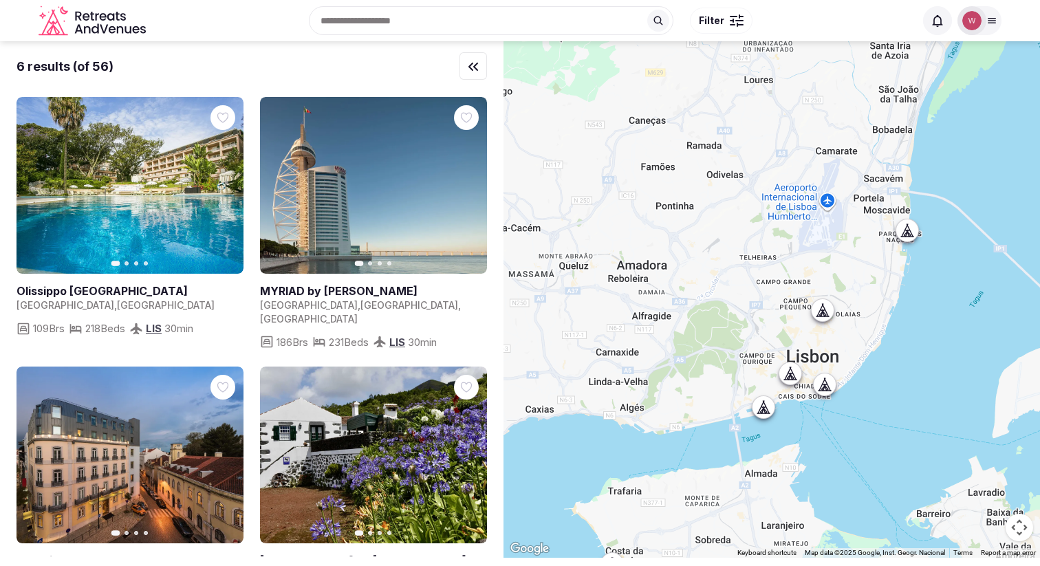
click at [517, 6] on div "Recent searches [GEOGRAPHIC_DATA], [GEOGRAPHIC_DATA] [GEOGRAPHIC_DATA], [GEOGRA…" at bounding box center [533, 20] width 764 height 59
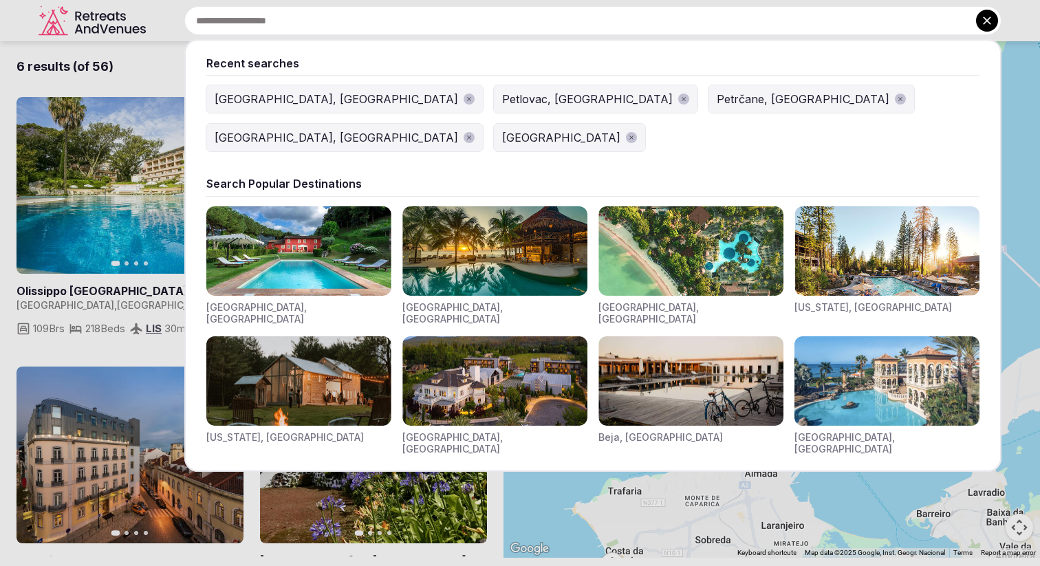
click at [517, 19] on input "text" at bounding box center [592, 20] width 817 height 29
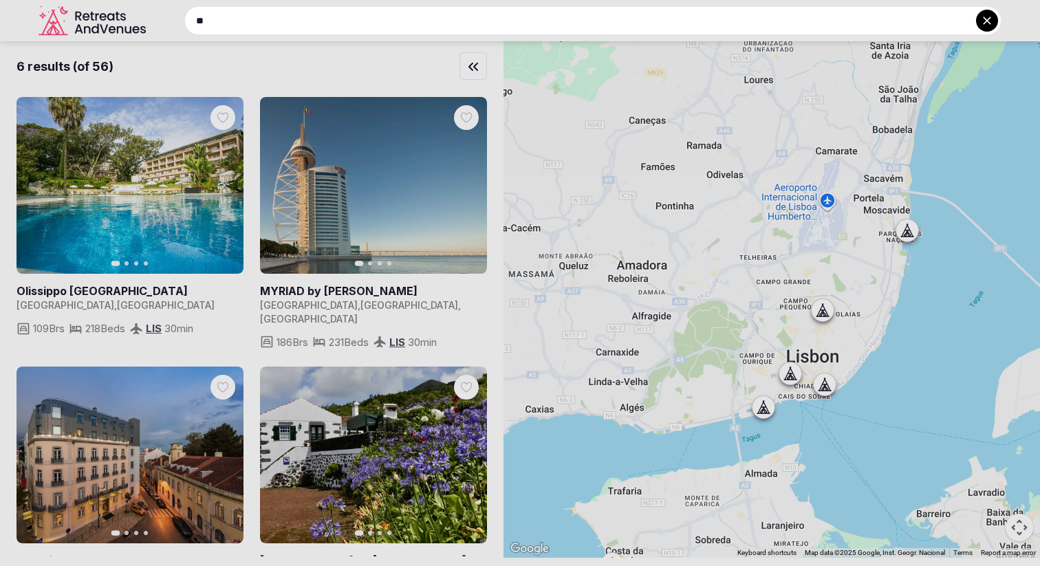
type input "*"
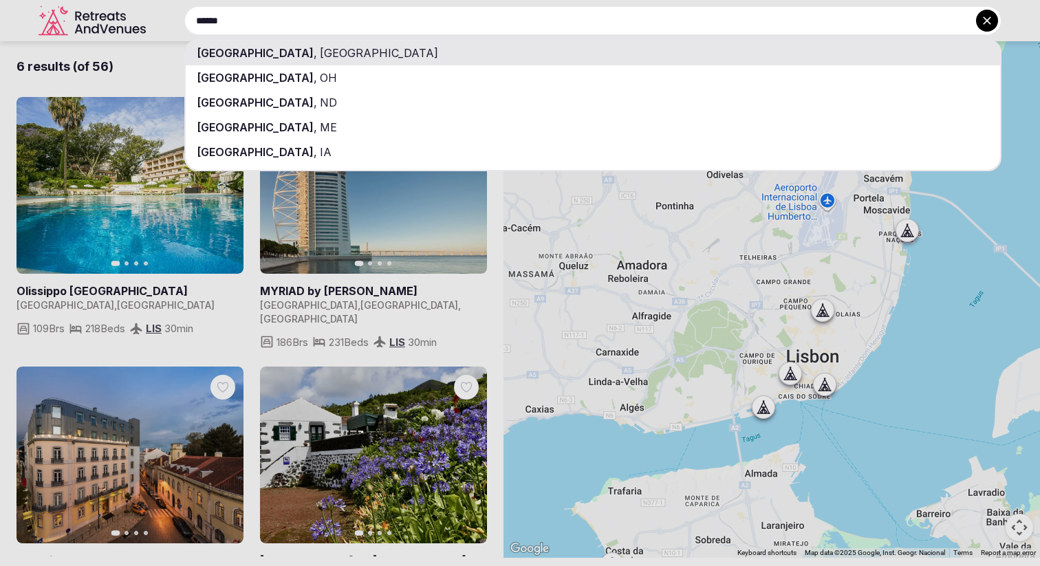
type input "******"
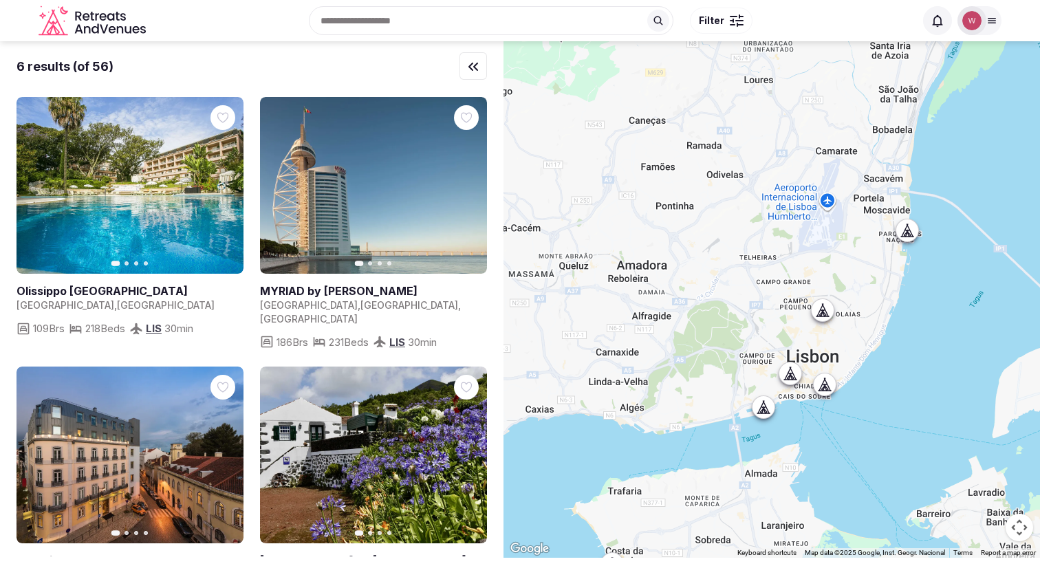
click at [465, 68] on icon "button" at bounding box center [473, 66] width 17 height 17
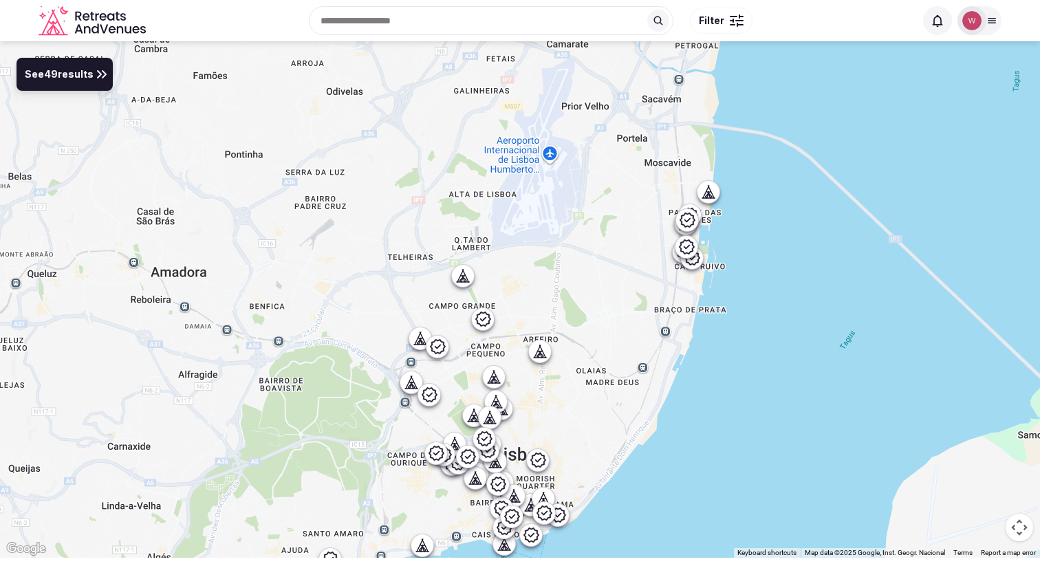
click at [439, 25] on input "text" at bounding box center [491, 20] width 365 height 29
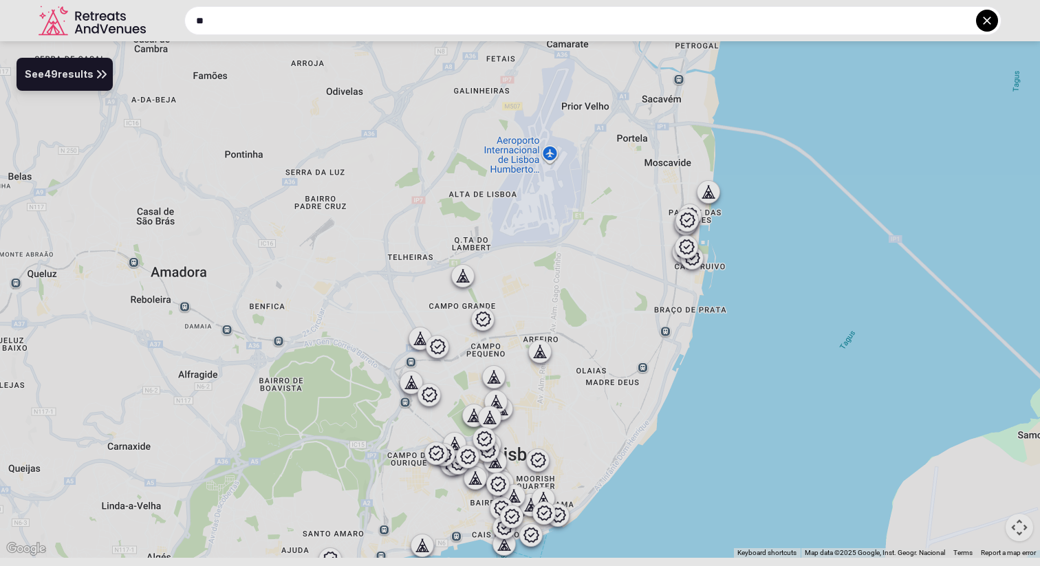
type input "*"
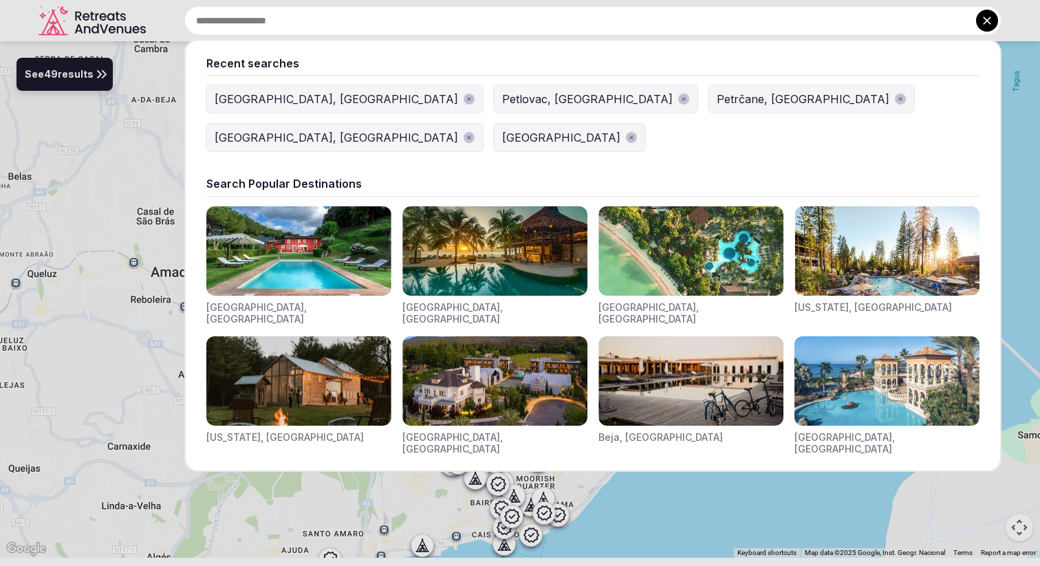
click at [96, 67] on div at bounding box center [520, 283] width 1040 height 566
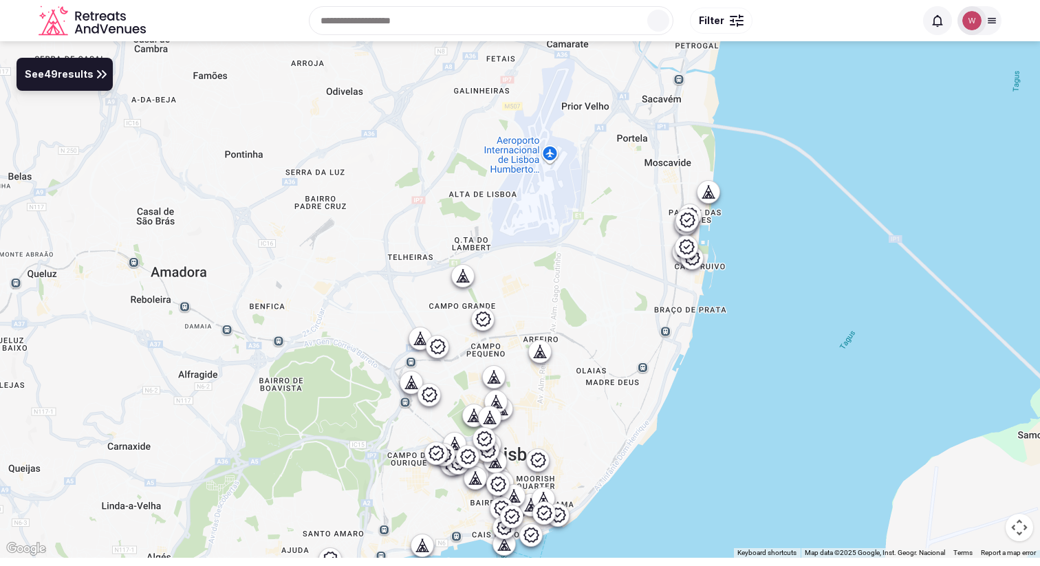
click at [92, 88] on button "See 49 results" at bounding box center [65, 74] width 96 height 33
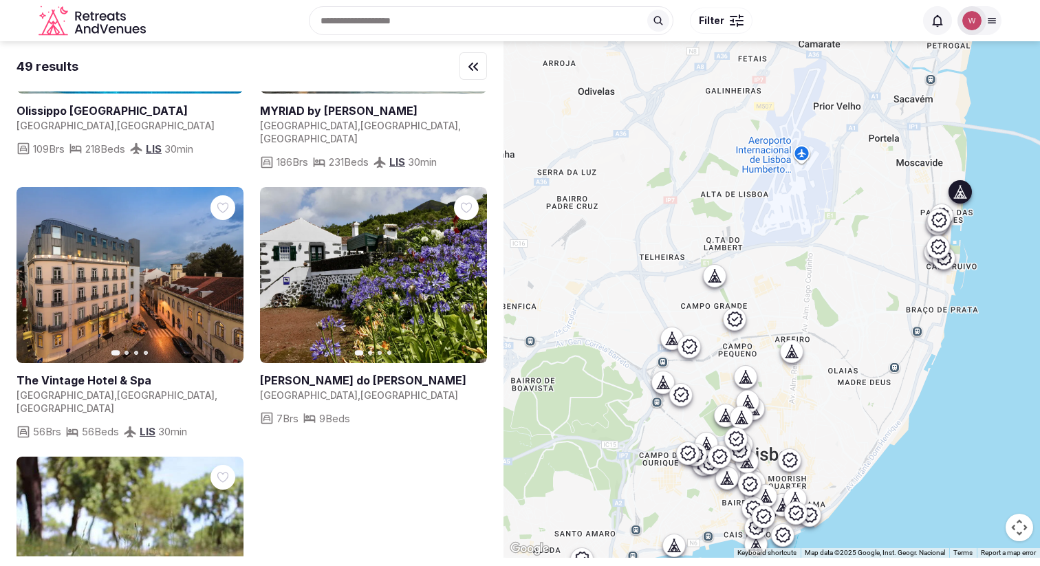
scroll to position [6360, 0]
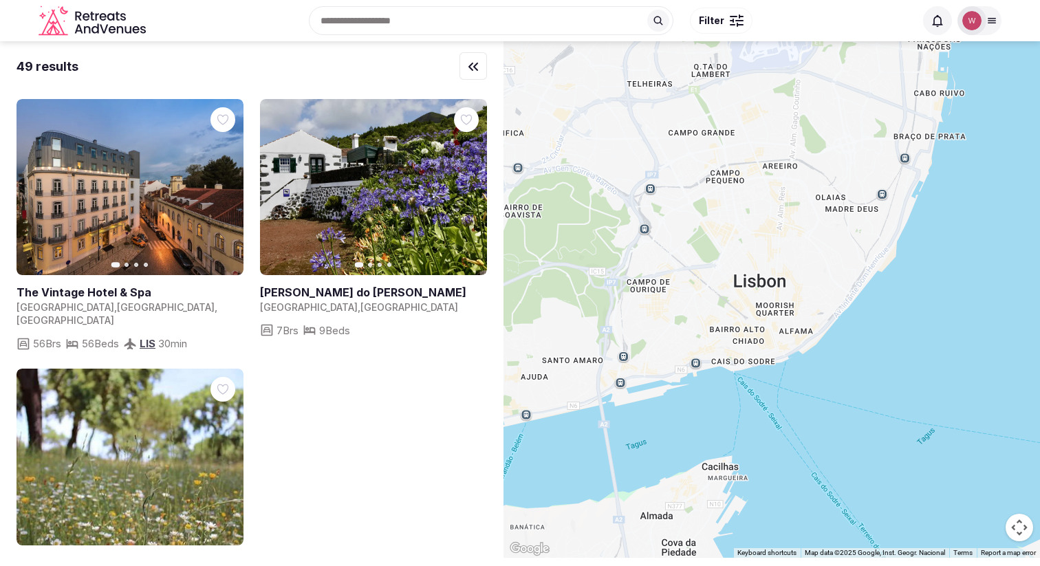
drag, startPoint x: 969, startPoint y: 387, endPoint x: 953, endPoint y: 208, distance: 179.6
click at [953, 208] on div at bounding box center [772, 299] width 537 height 517
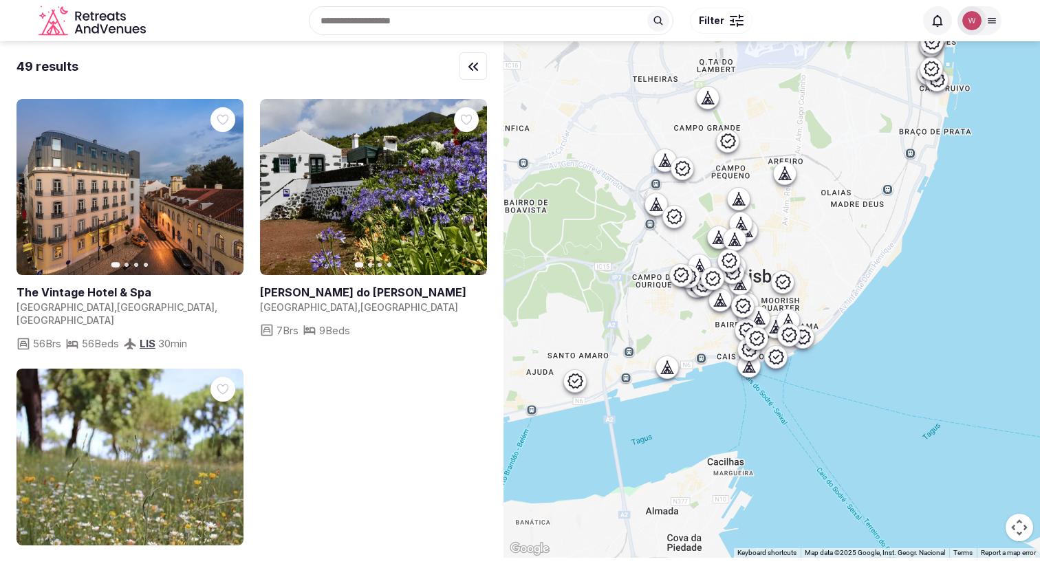
scroll to position [0, 0]
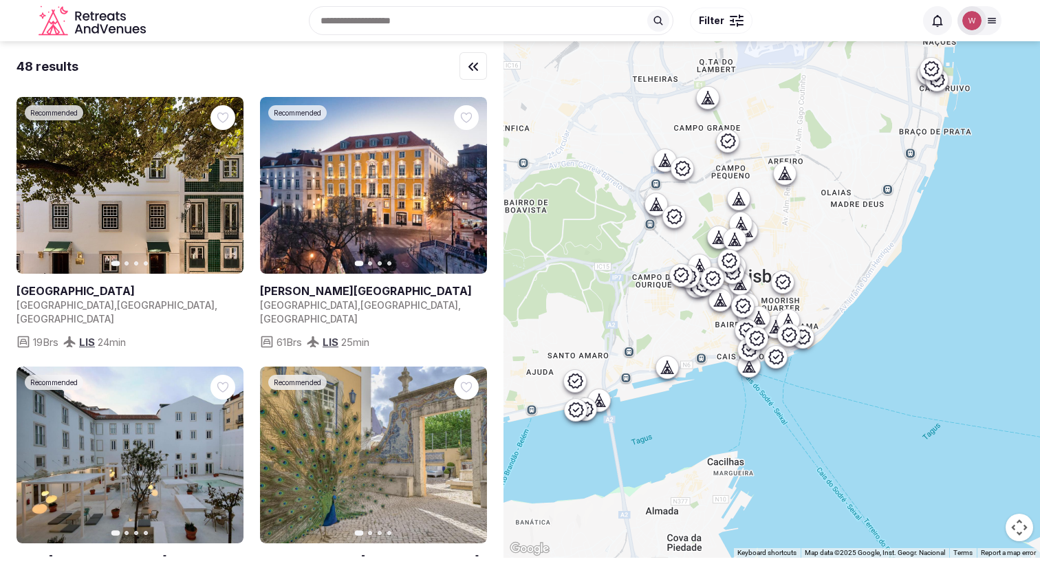
click at [575, 383] on icon at bounding box center [575, 381] width 15 height 14
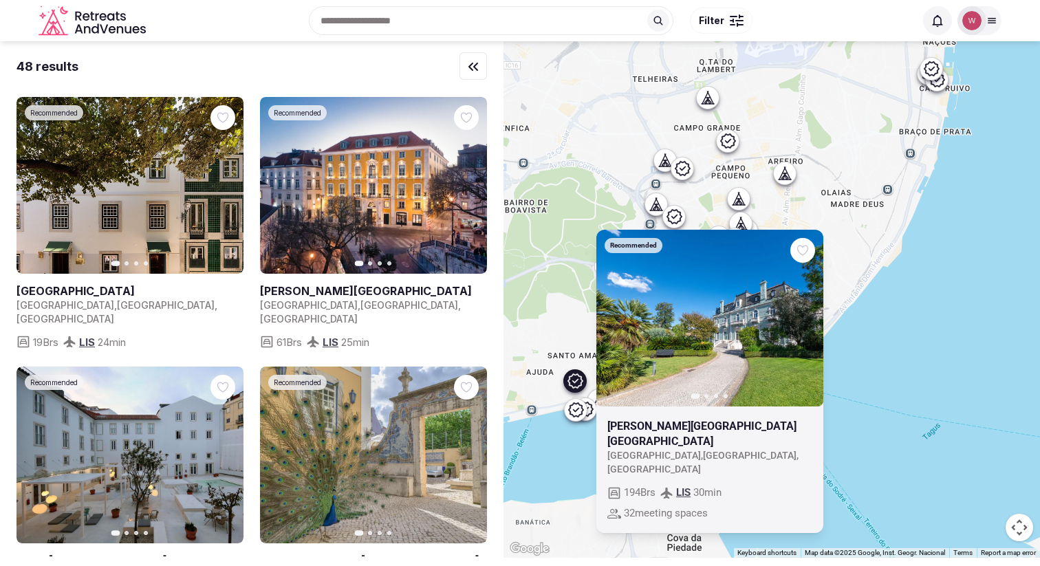
click at [581, 405] on icon at bounding box center [576, 409] width 17 height 17
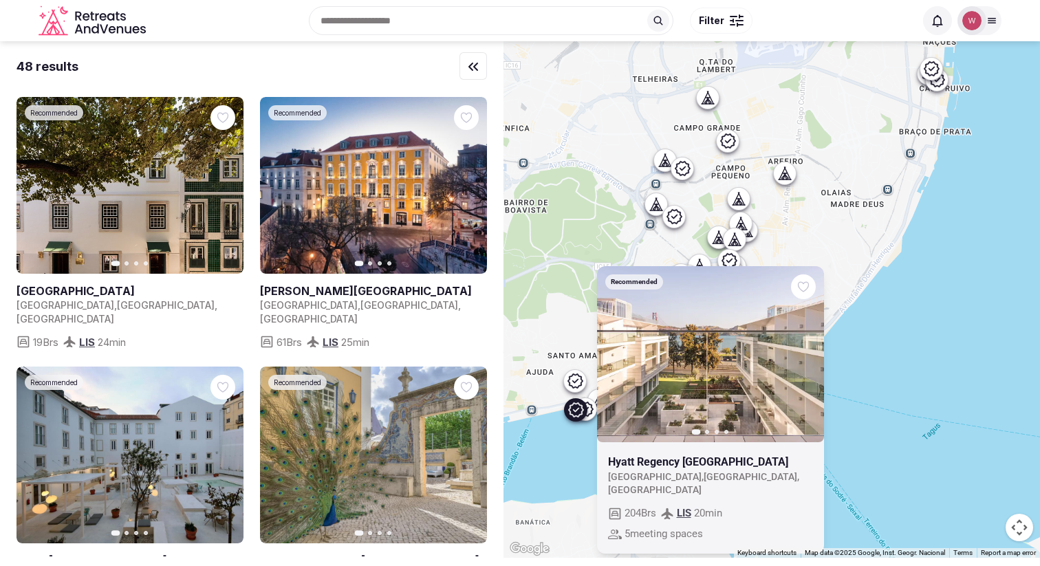
click at [587, 407] on div at bounding box center [576, 409] width 22 height 22
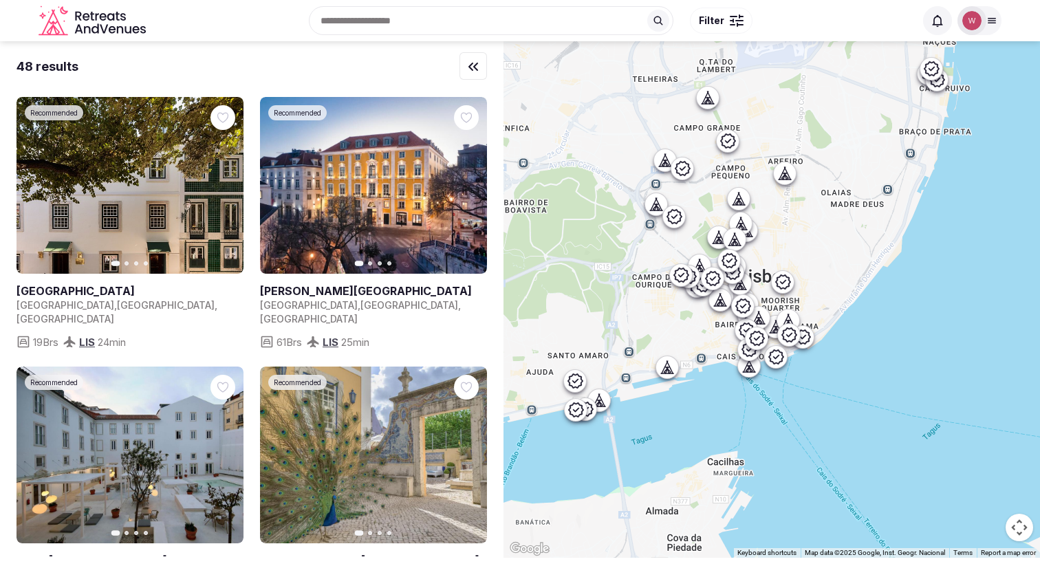
click at [659, 374] on div at bounding box center [772, 299] width 537 height 517
click at [667, 372] on icon at bounding box center [665, 370] width 3 height 5
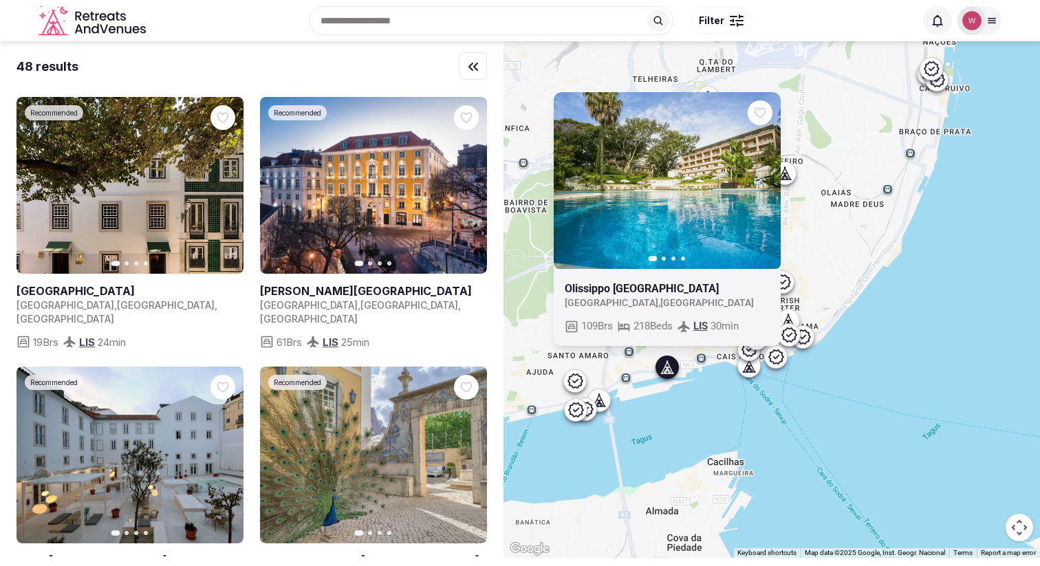
click at [753, 372] on icon at bounding box center [750, 369] width 3 height 5
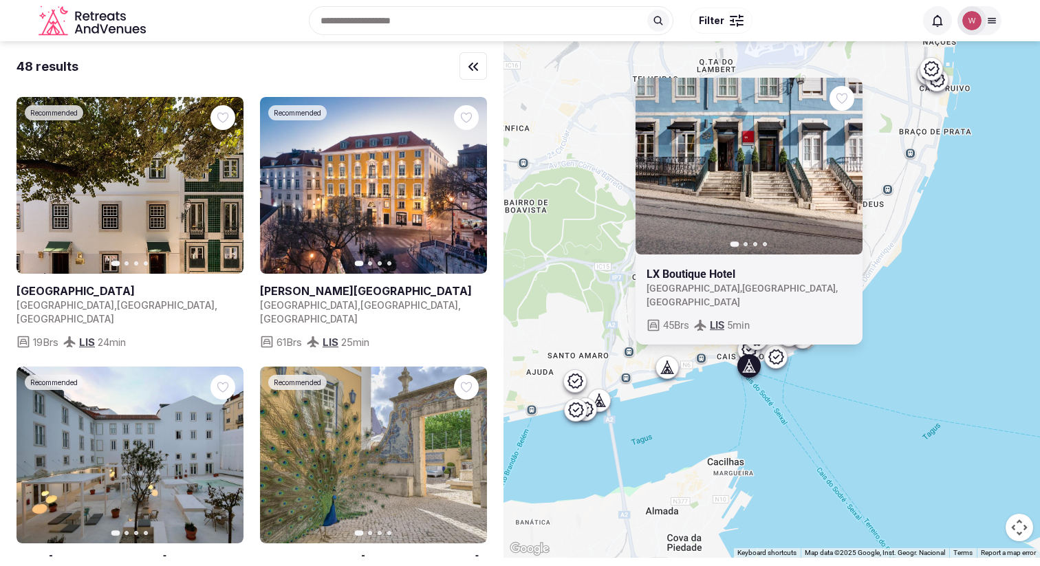
click at [779, 363] on icon at bounding box center [776, 357] width 15 height 14
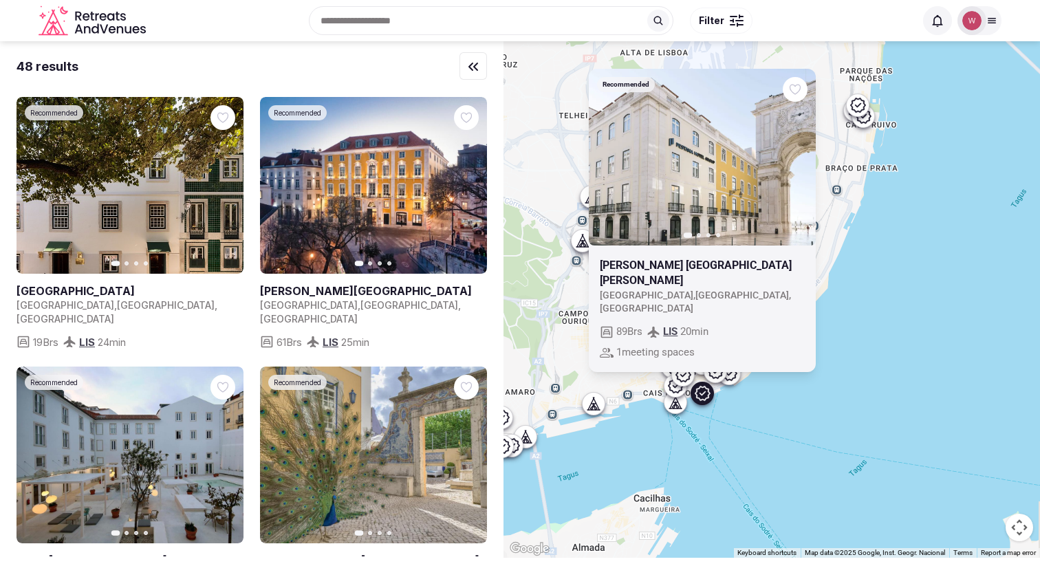
drag, startPoint x: 826, startPoint y: 385, endPoint x: 685, endPoint y: 447, distance: 154.4
click at [698, 440] on div "Recommended Previous slide Next slide Pestana Rua Augusta Lisboa Portugal , Lis…" at bounding box center [772, 299] width 537 height 517
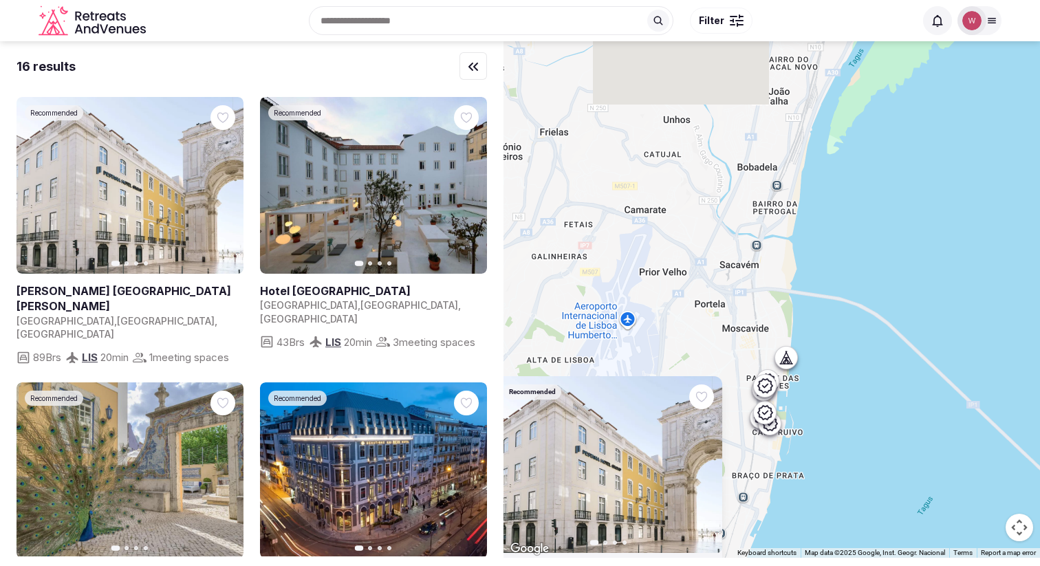
drag, startPoint x: 710, startPoint y: 147, endPoint x: 790, endPoint y: 385, distance: 250.4
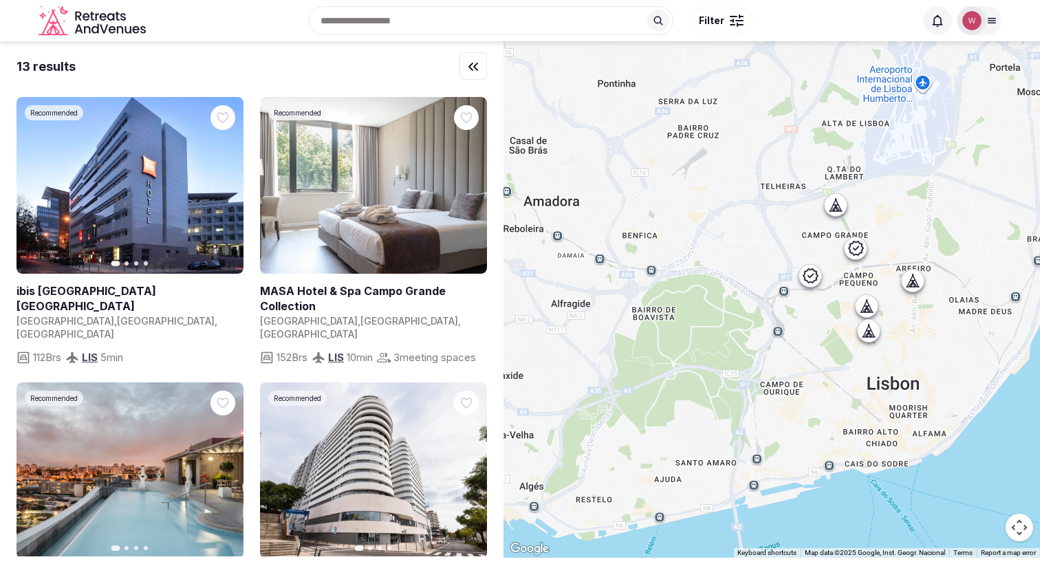
drag, startPoint x: 612, startPoint y: 430, endPoint x: 908, endPoint y: 189, distance: 381.9
click at [908, 189] on div at bounding box center [772, 299] width 537 height 517
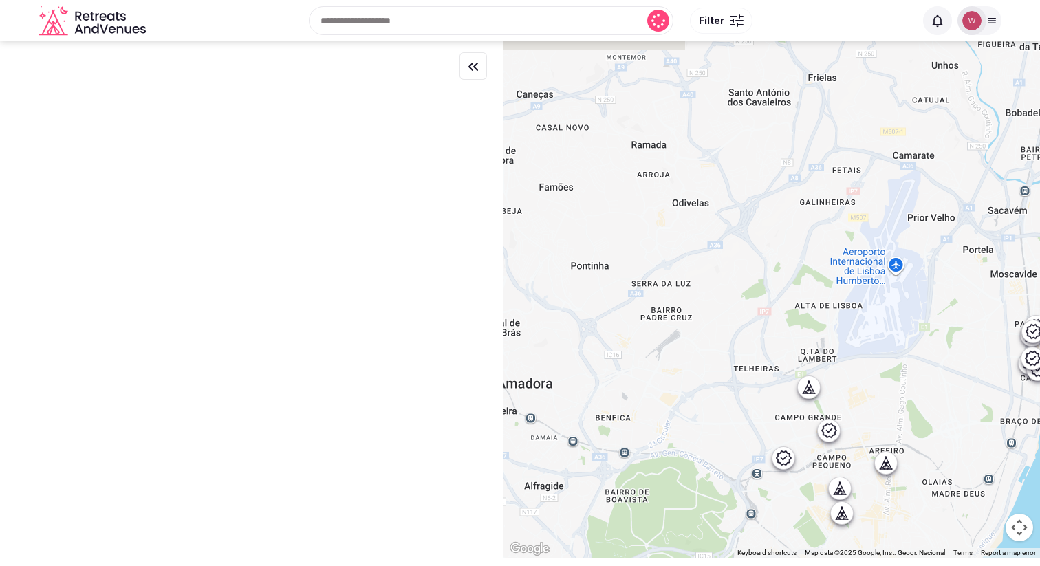
drag, startPoint x: 813, startPoint y: 411, endPoint x: 816, endPoint y: 427, distance: 16.1
click at [816, 427] on div at bounding box center [772, 299] width 537 height 517
drag, startPoint x: 793, startPoint y: 355, endPoint x: 791, endPoint y: 343, distance: 12.6
click at [791, 343] on div at bounding box center [772, 299] width 537 height 517
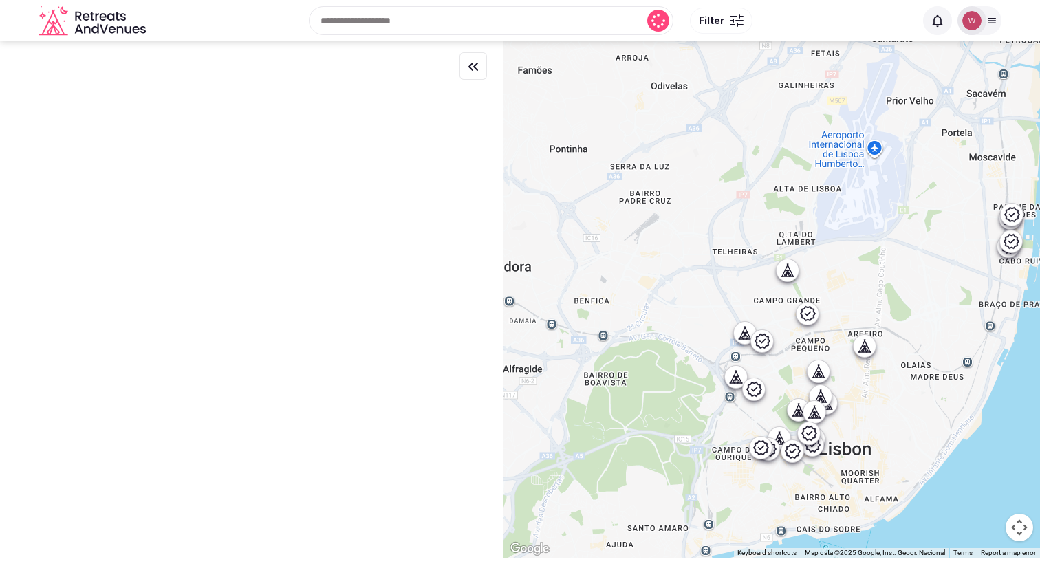
click at [766, 338] on icon at bounding box center [762, 341] width 17 height 17
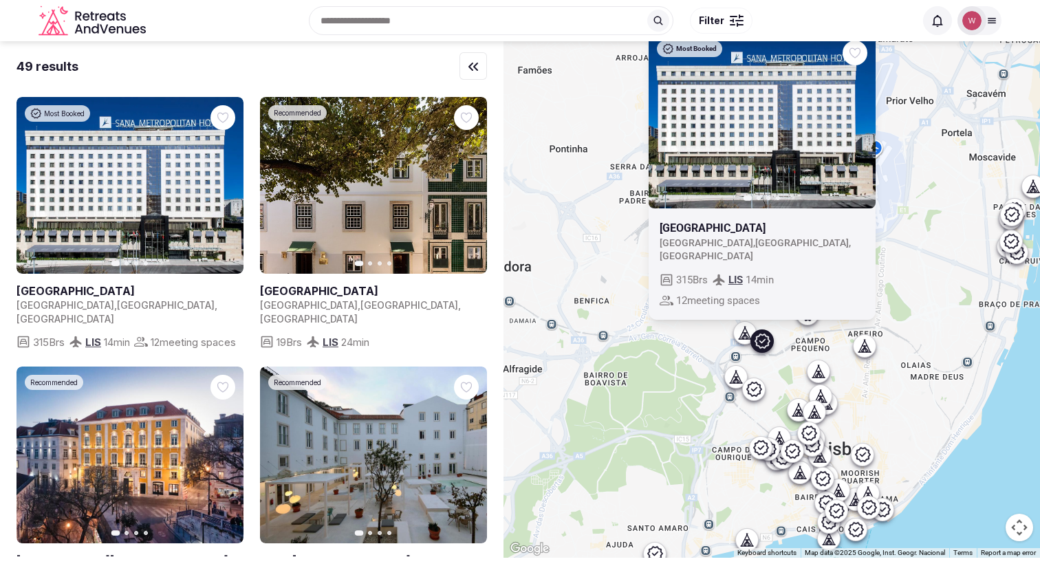
click at [819, 327] on div "Most Booked Previous slide Next slide SANA Metropolitan Hotel Portugal , Lisboa…" at bounding box center [772, 299] width 537 height 517
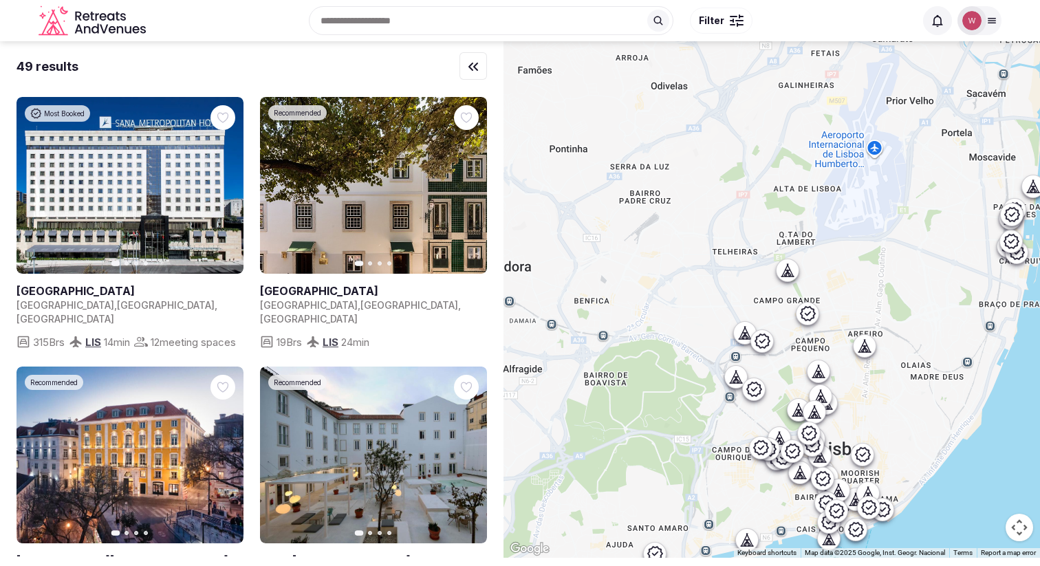
click at [816, 321] on icon at bounding box center [808, 313] width 17 height 17
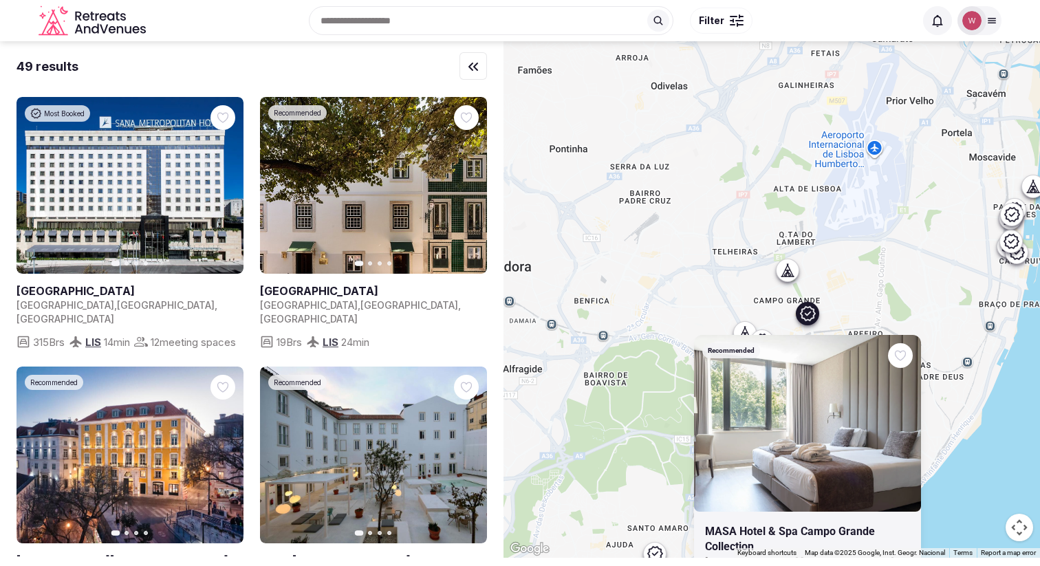
click at [939, 321] on div "Recommended MASA Hotel & Spa Campo Grande Collection Portugal , Lisboa , Lisboa…" at bounding box center [772, 299] width 537 height 517
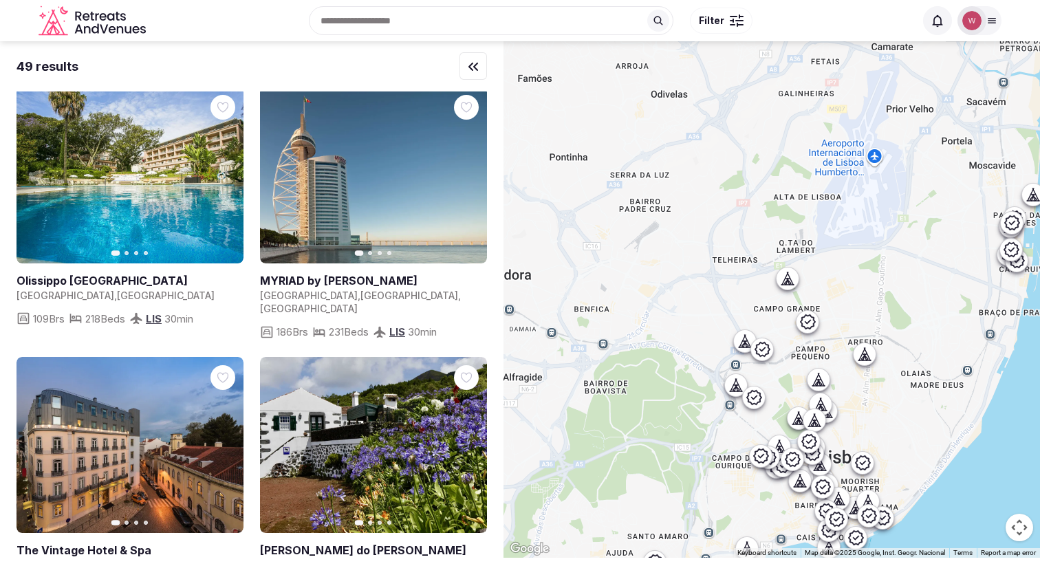
scroll to position [6360, 0]
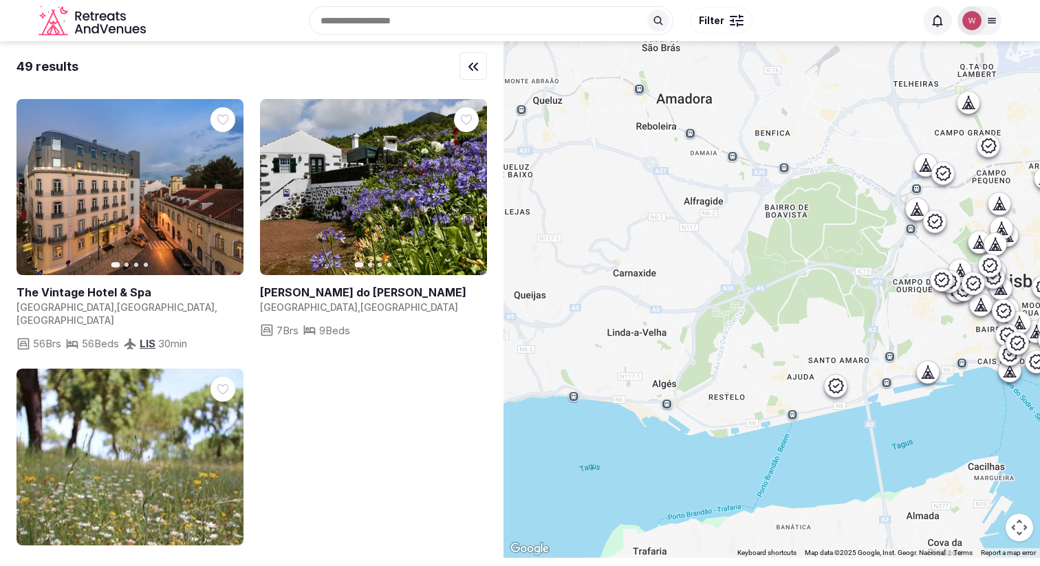
drag, startPoint x: 717, startPoint y: 447, endPoint x: 899, endPoint y: 275, distance: 250.7
click at [900, 275] on div at bounding box center [772, 299] width 537 height 517
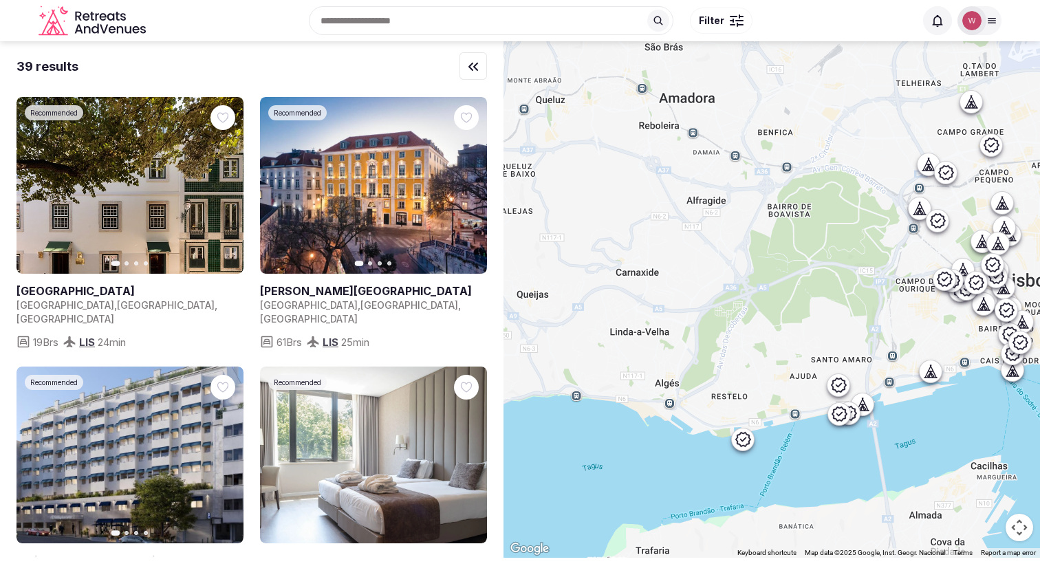
click at [745, 443] on icon at bounding box center [743, 439] width 17 height 17
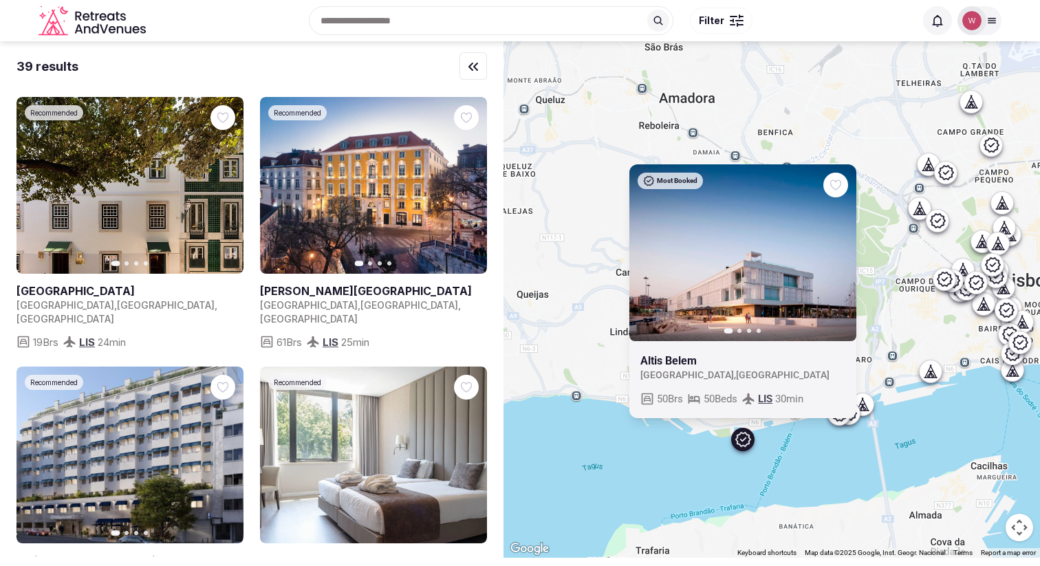
click at [843, 451] on div "Most Booked Previous slide Next slide Altis Belem Portugal , Lisbon 50 Brs 50 B…" at bounding box center [772, 299] width 537 height 517
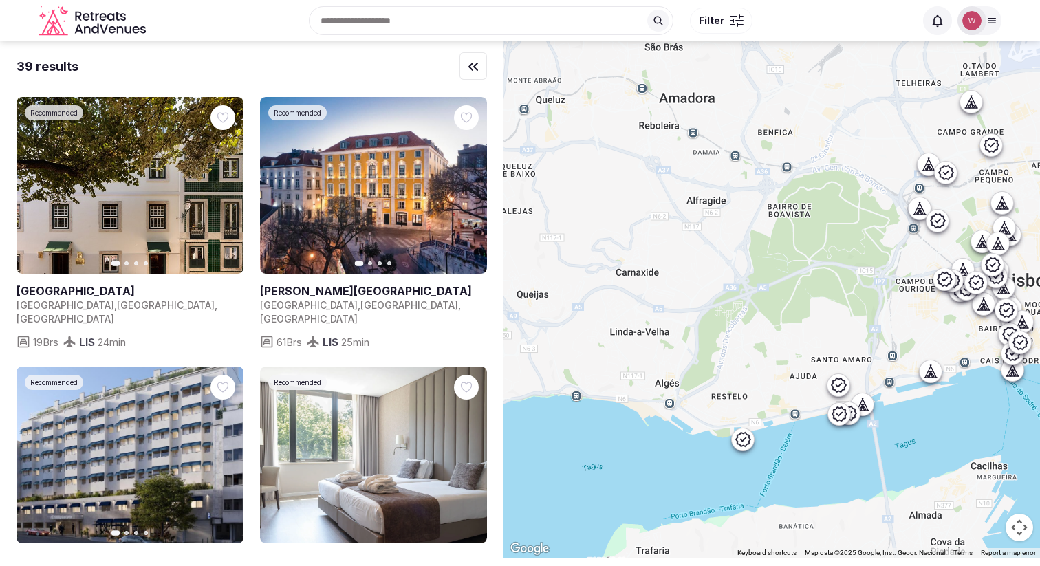
click at [850, 420] on div at bounding box center [839, 414] width 22 height 22
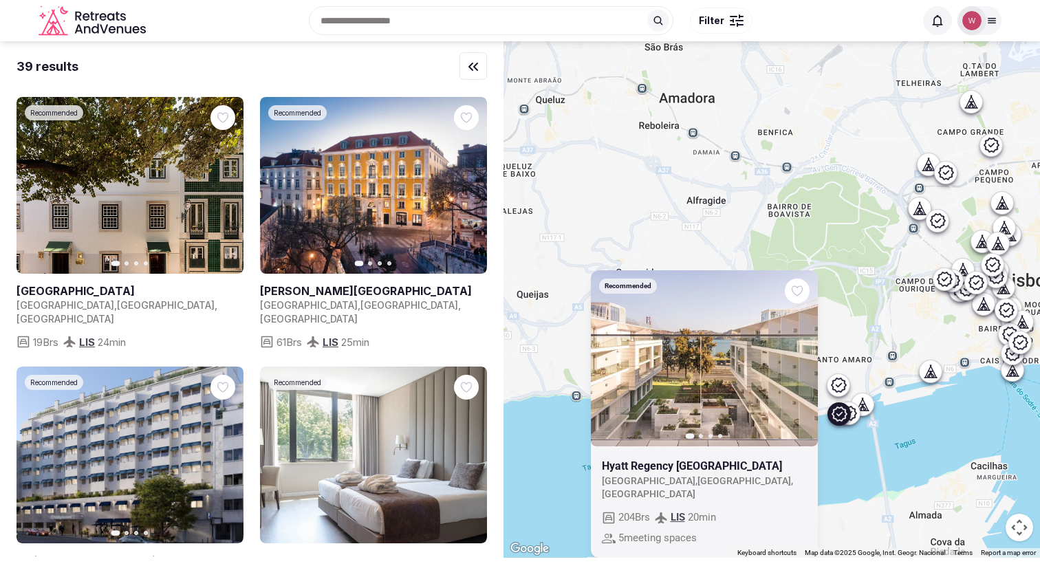
click at [857, 416] on icon at bounding box center [848, 413] width 15 height 14
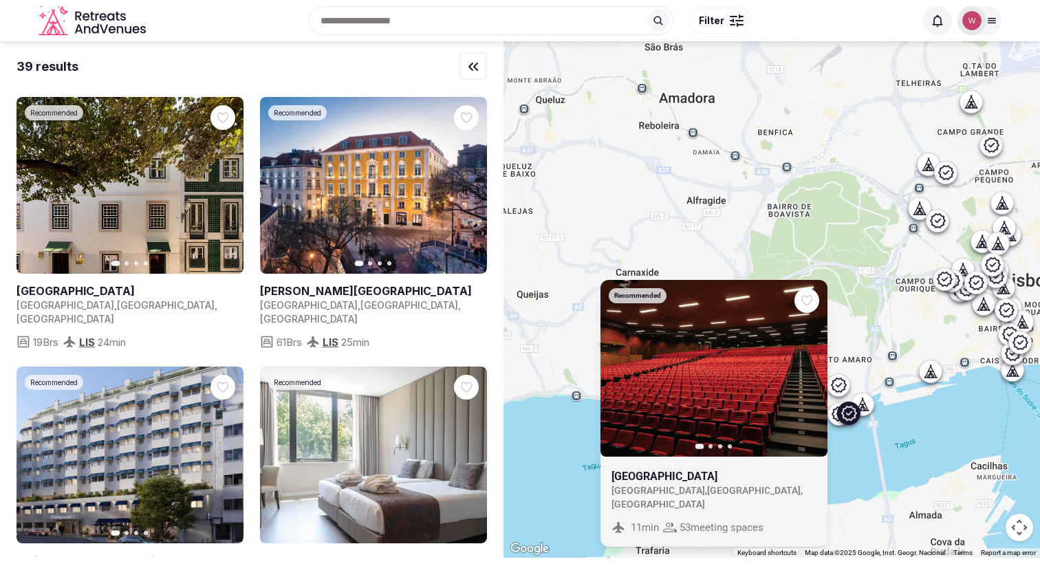
click at [874, 405] on div at bounding box center [863, 404] width 22 height 22
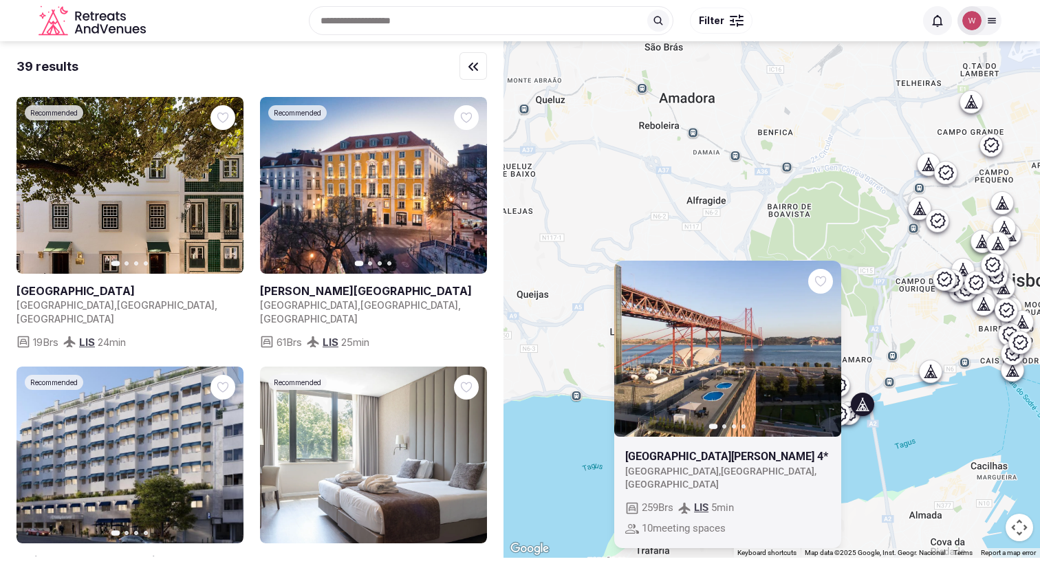
click at [910, 405] on div "Previous slide Next slide Hotel Vila Gale Opera 4* Portugal , Lisboa , Lisboa 2…" at bounding box center [772, 299] width 537 height 517
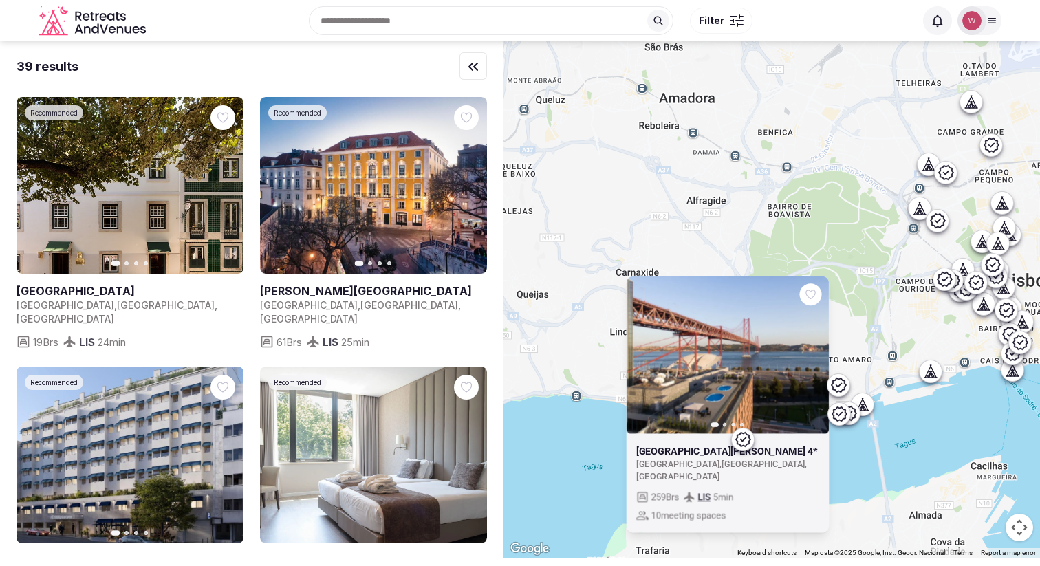
drag, startPoint x: 859, startPoint y: 422, endPoint x: 1055, endPoint y: 273, distance: 247.0
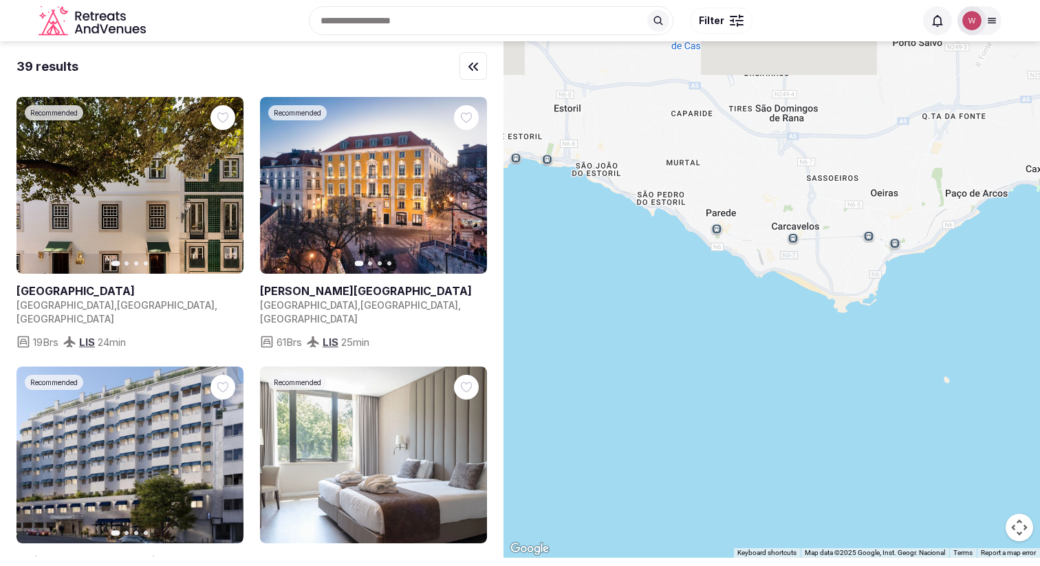
drag, startPoint x: 828, startPoint y: 363, endPoint x: 802, endPoint y: 458, distance: 99.1
click at [802, 458] on div at bounding box center [772, 299] width 537 height 517
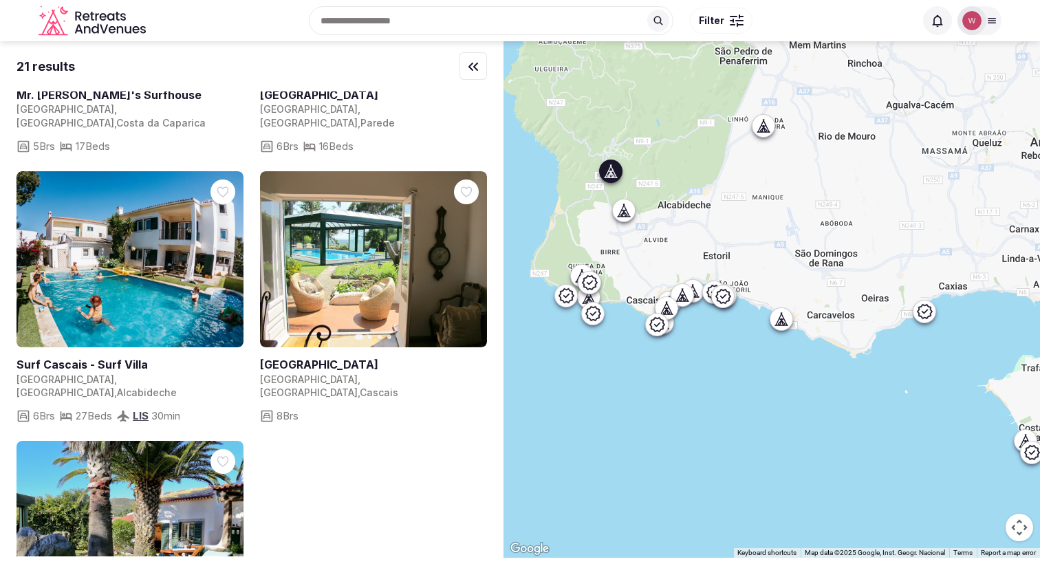
scroll to position [2041, 0]
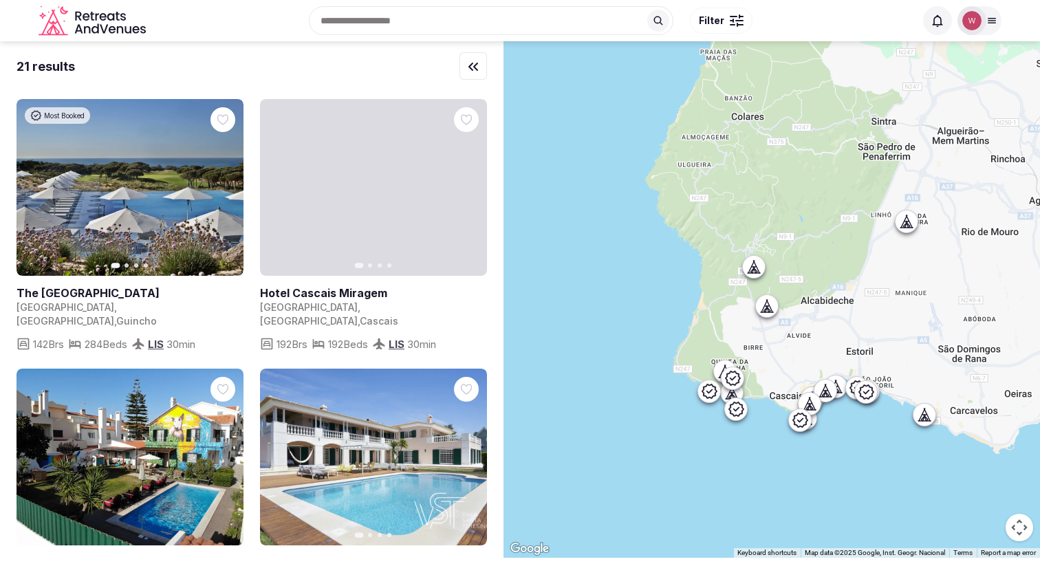
drag, startPoint x: 745, startPoint y: 352, endPoint x: 890, endPoint y: 431, distance: 164.4
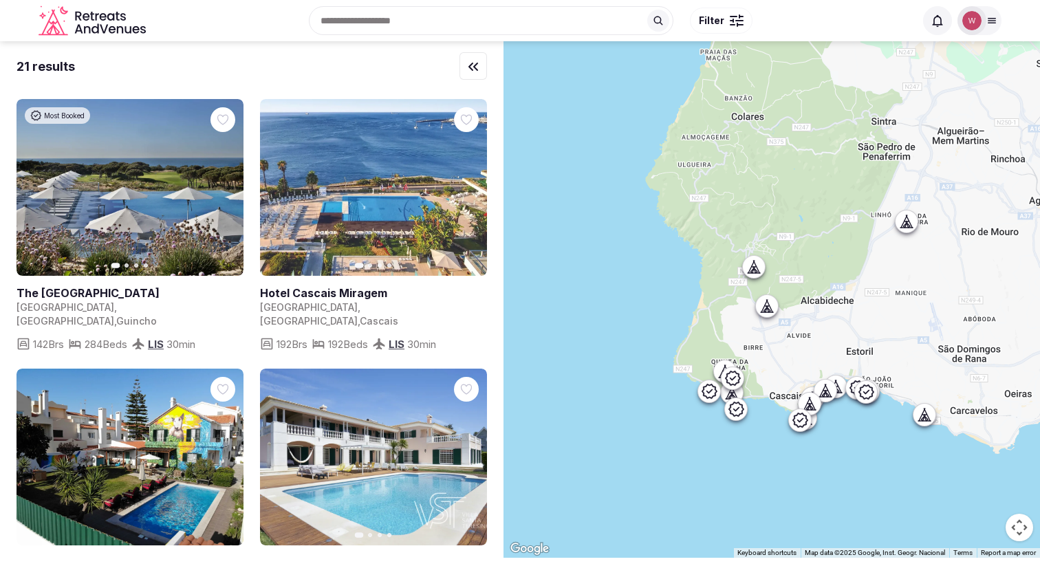
click at [890, 431] on div at bounding box center [772, 299] width 537 height 517
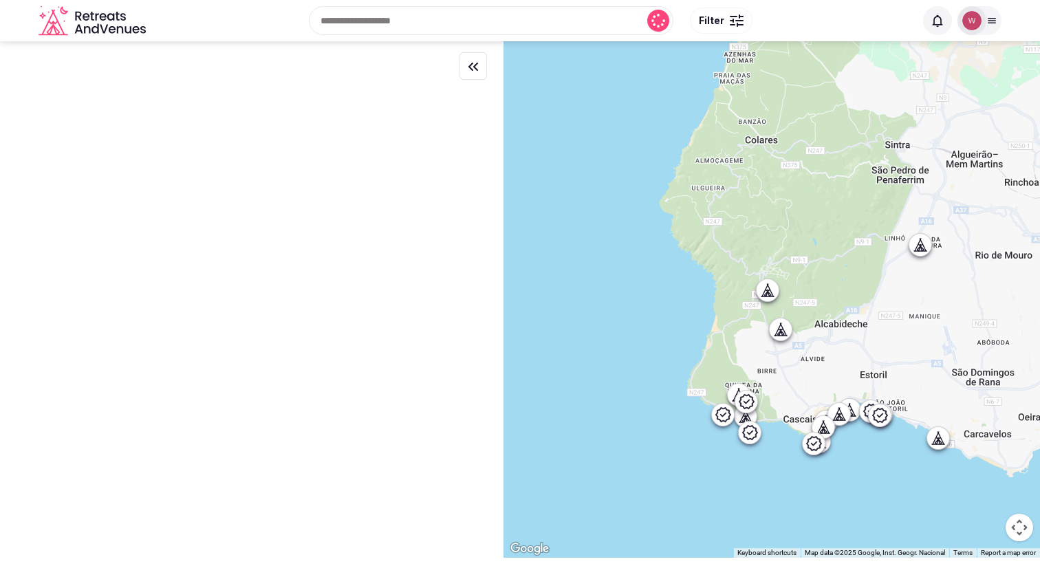
scroll to position [0, 0]
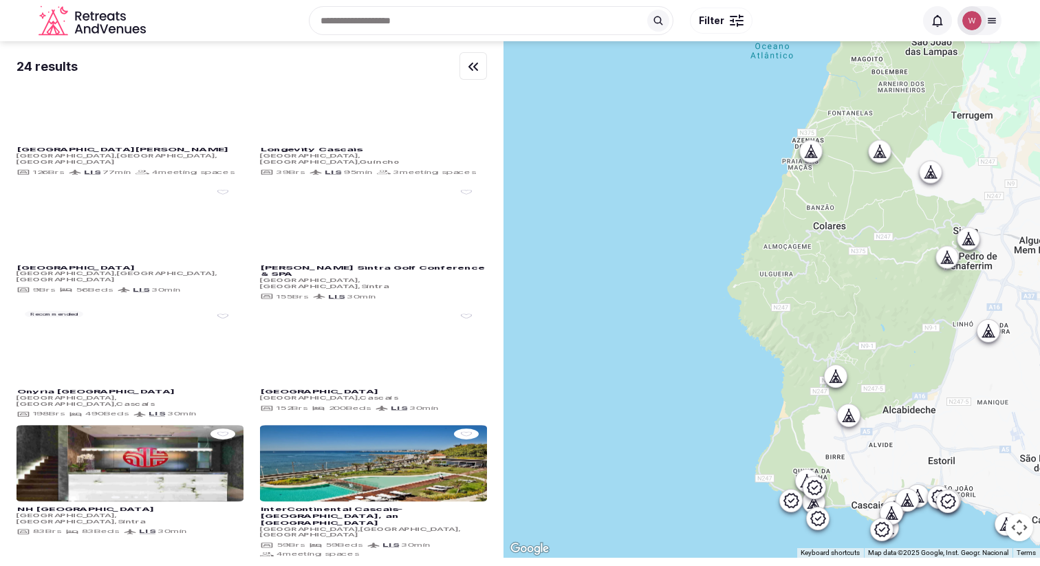
drag, startPoint x: 747, startPoint y: 353, endPoint x: 813, endPoint y: 428, distance: 100.4
click at [813, 428] on div at bounding box center [772, 299] width 537 height 517
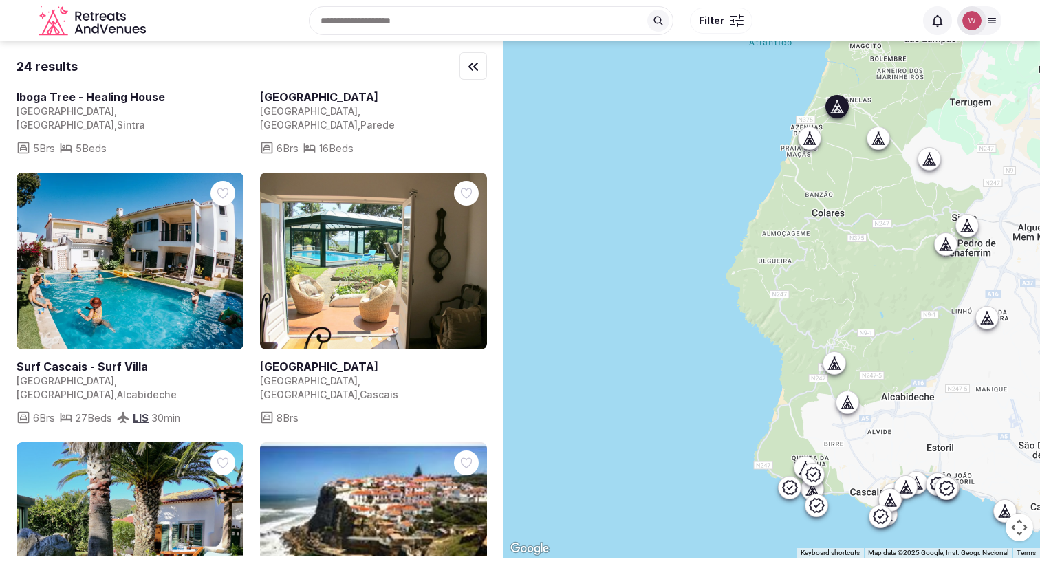
scroll to position [2748, 0]
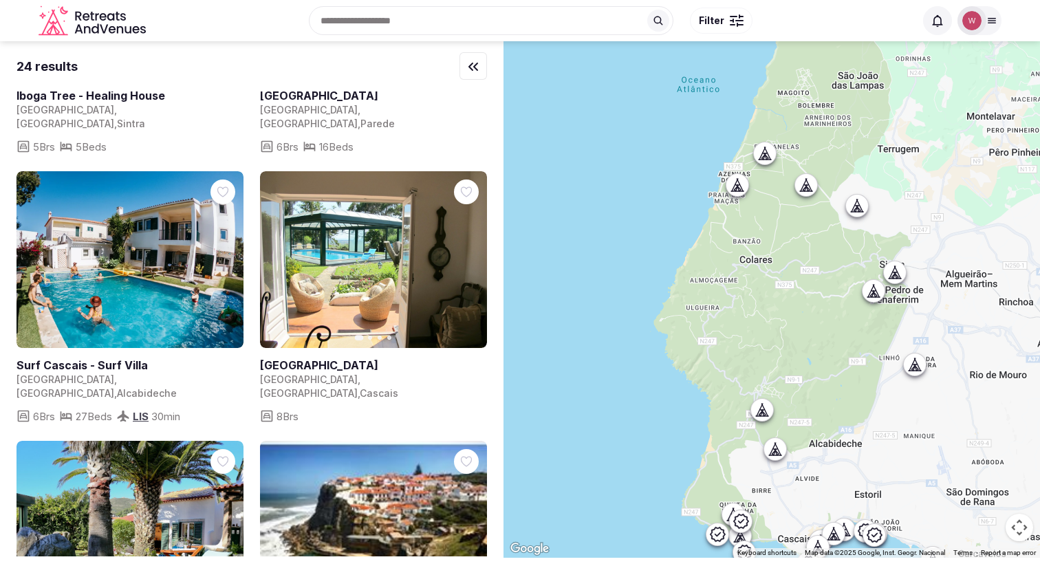
drag, startPoint x: 678, startPoint y: 375, endPoint x: 581, endPoint y: 539, distance: 190.9
click at [581, 528] on div at bounding box center [772, 299] width 537 height 517
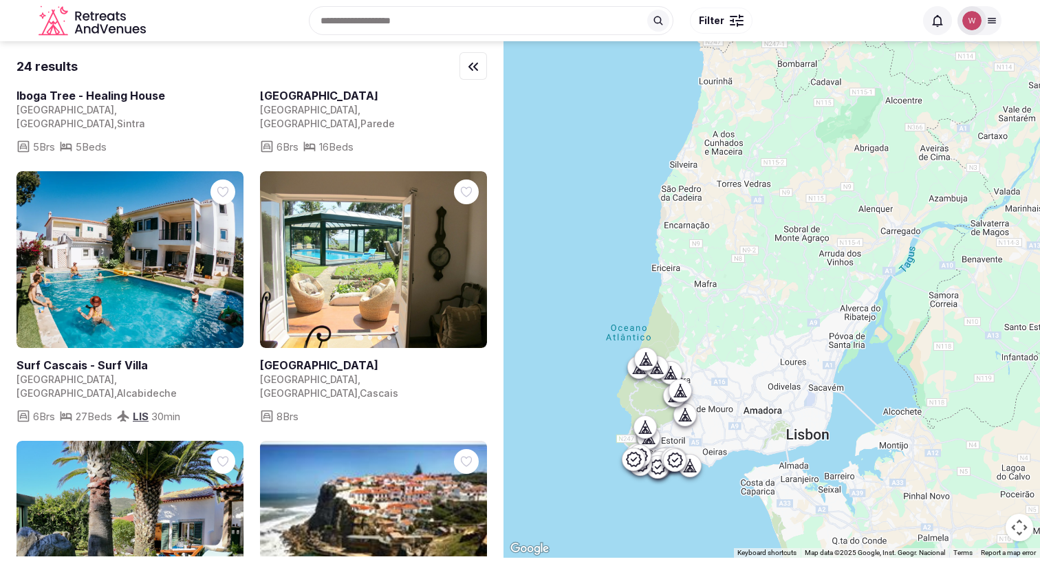
scroll to position [0, 0]
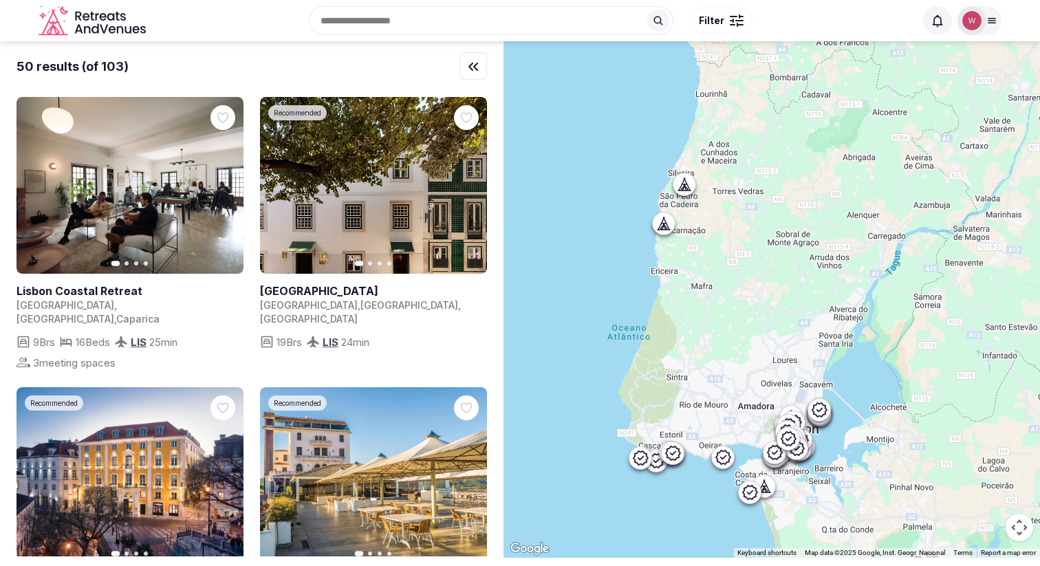
click at [669, 228] on icon at bounding box center [666, 223] width 6 height 12
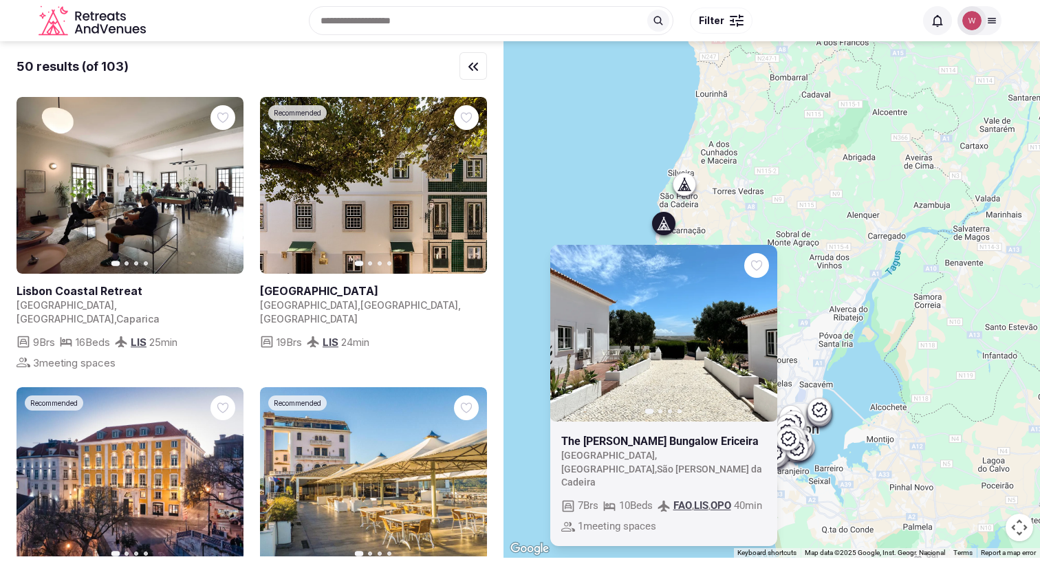
click at [689, 196] on div "Previous slide Next slide The Blanco Bungalow Ericeira Portugal , Lisboa , São …" at bounding box center [772, 299] width 537 height 517
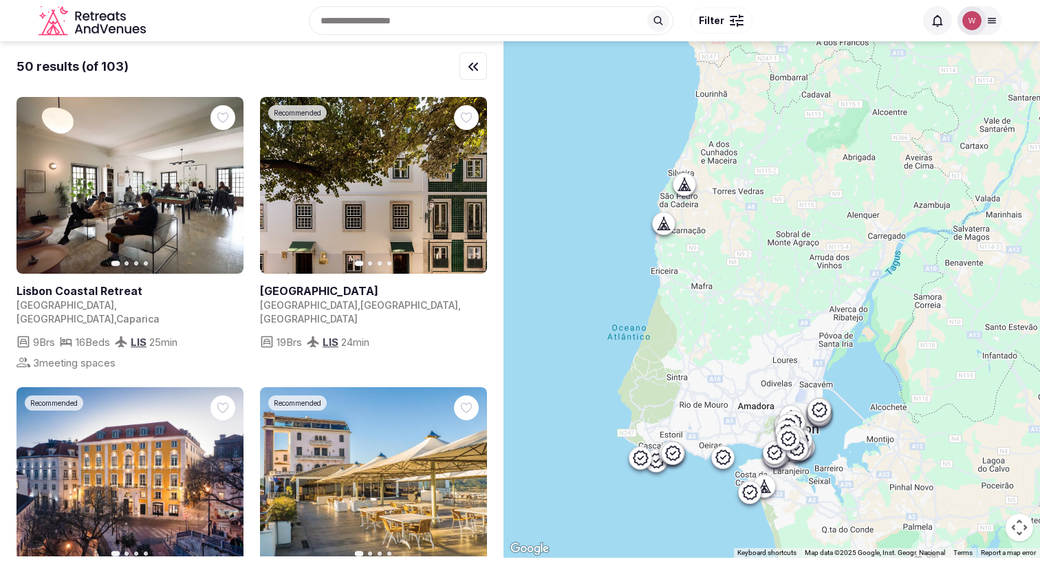
click at [696, 200] on div at bounding box center [772, 299] width 537 height 517
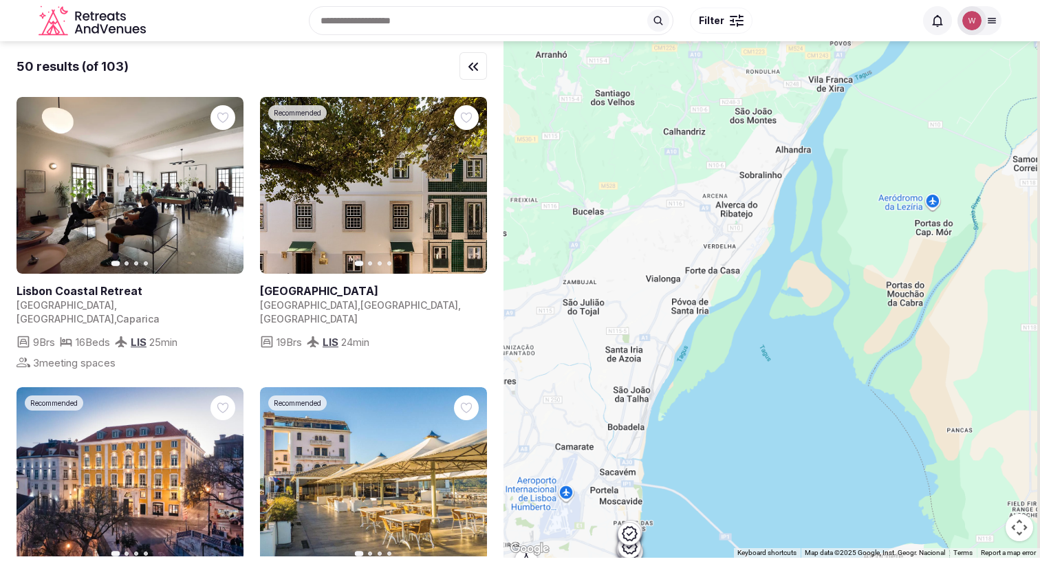
drag, startPoint x: 820, startPoint y: 394, endPoint x: 805, endPoint y: 325, distance: 70.4
click at [805, 325] on div at bounding box center [772, 299] width 537 height 517
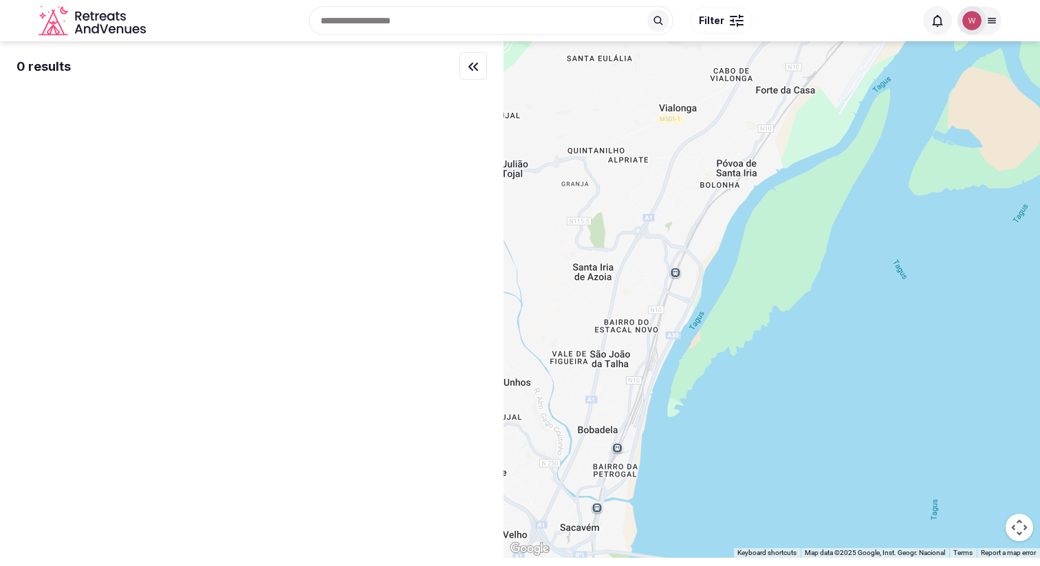
drag, startPoint x: 749, startPoint y: 361, endPoint x: 890, endPoint y: 280, distance: 162.7
click at [890, 280] on div at bounding box center [772, 299] width 537 height 517
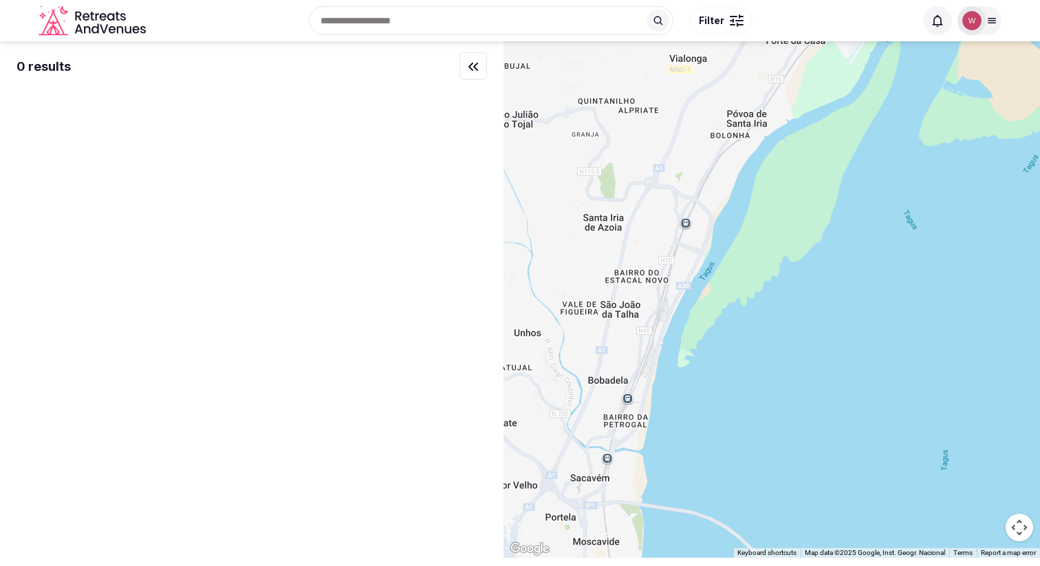
drag, startPoint x: 791, startPoint y: 376, endPoint x: 906, endPoint y: 152, distance: 252.0
click at [900, 167] on div at bounding box center [772, 299] width 537 height 517
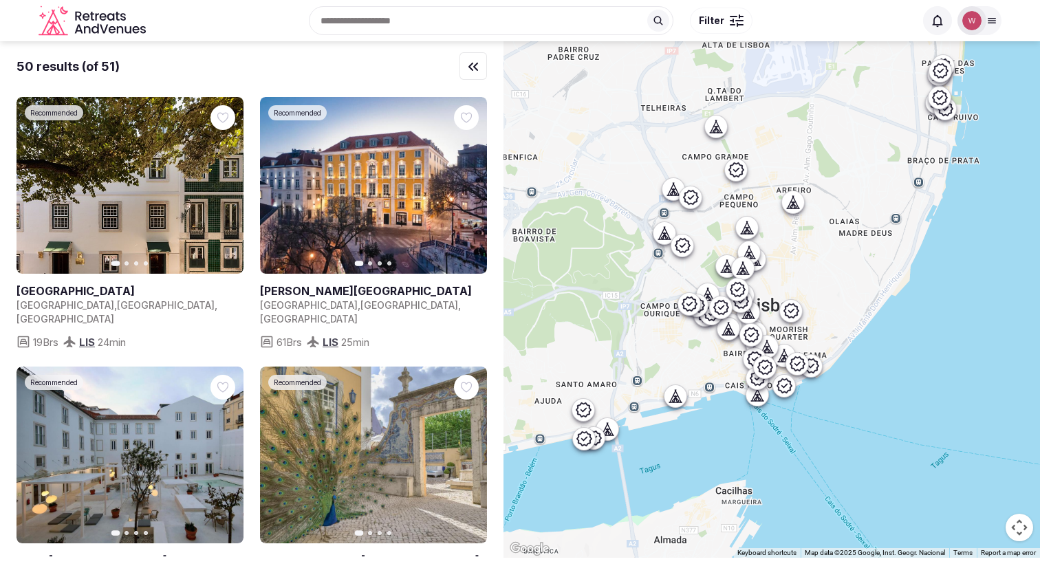
click at [800, 204] on icon at bounding box center [793, 202] width 14 height 14
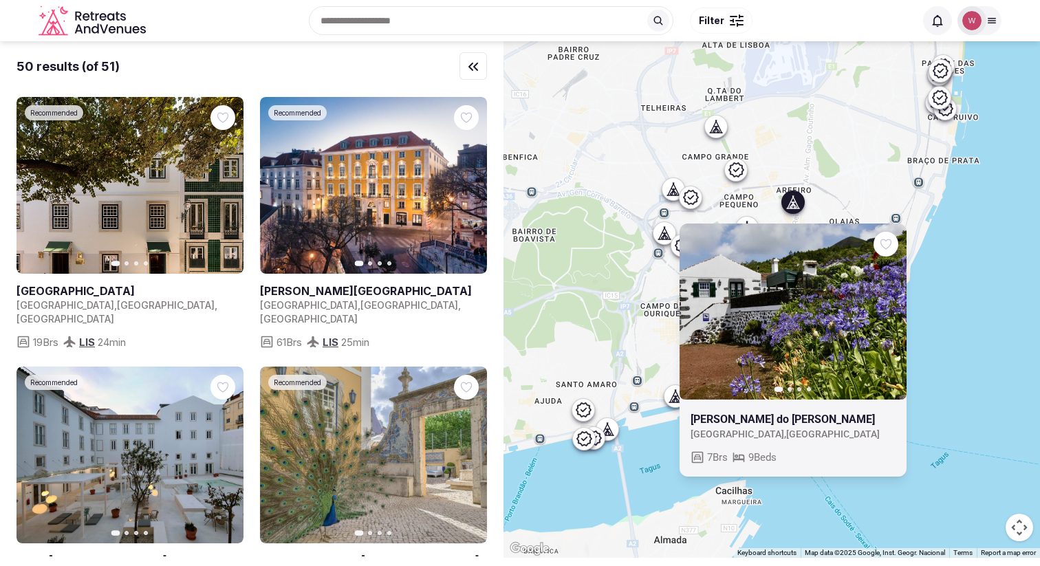
click at [740, 174] on icon at bounding box center [736, 170] width 17 height 17
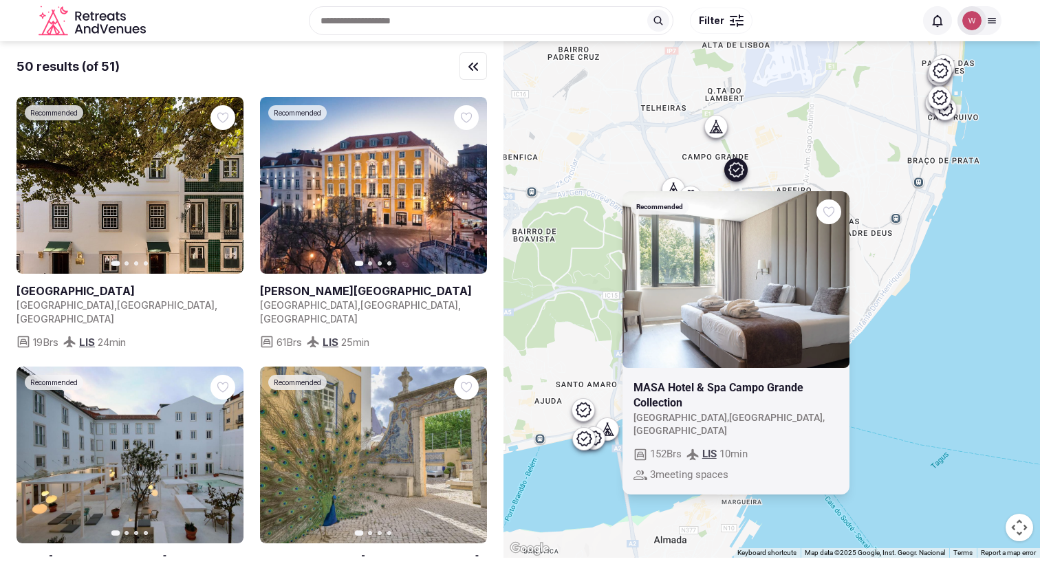
click at [722, 131] on icon at bounding box center [716, 126] width 14 height 14
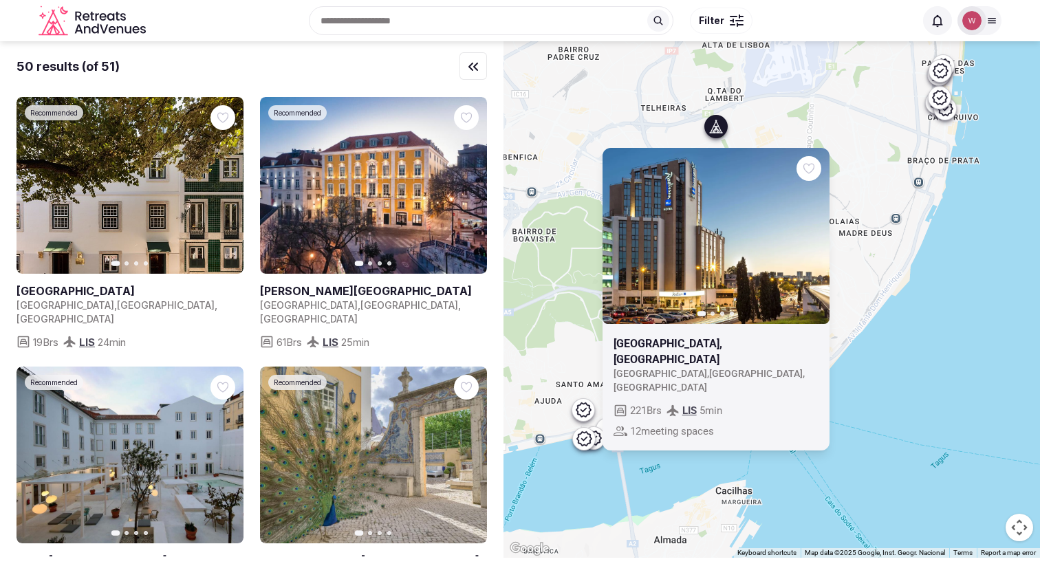
click at [872, 166] on div "Previous slide Next slide Radisson Blu Hotel, Lisbon Portugal , Lisboa , Lisboa…" at bounding box center [772, 299] width 537 height 517
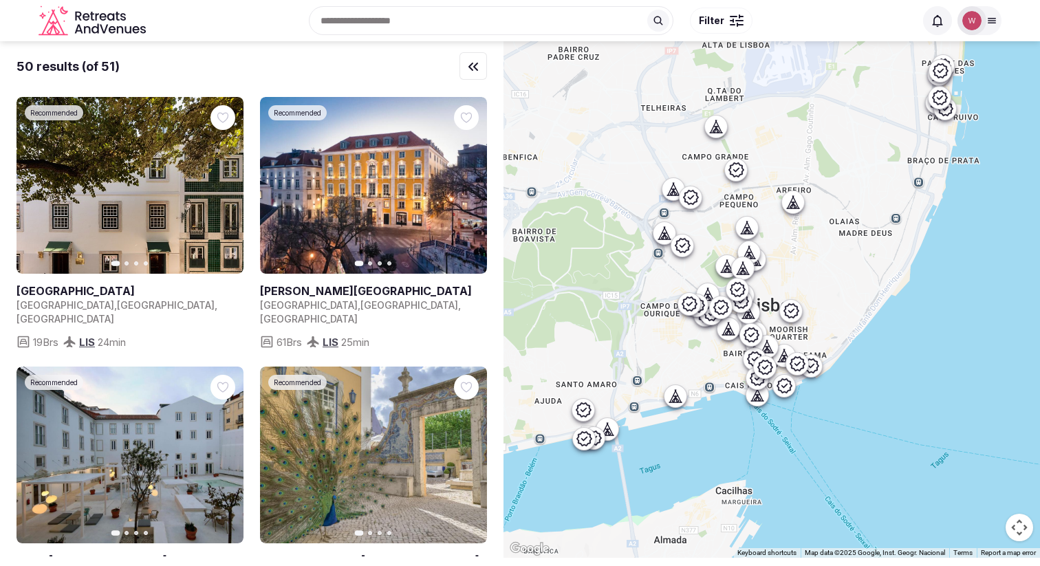
click at [947, 107] on div at bounding box center [940, 97] width 22 height 22
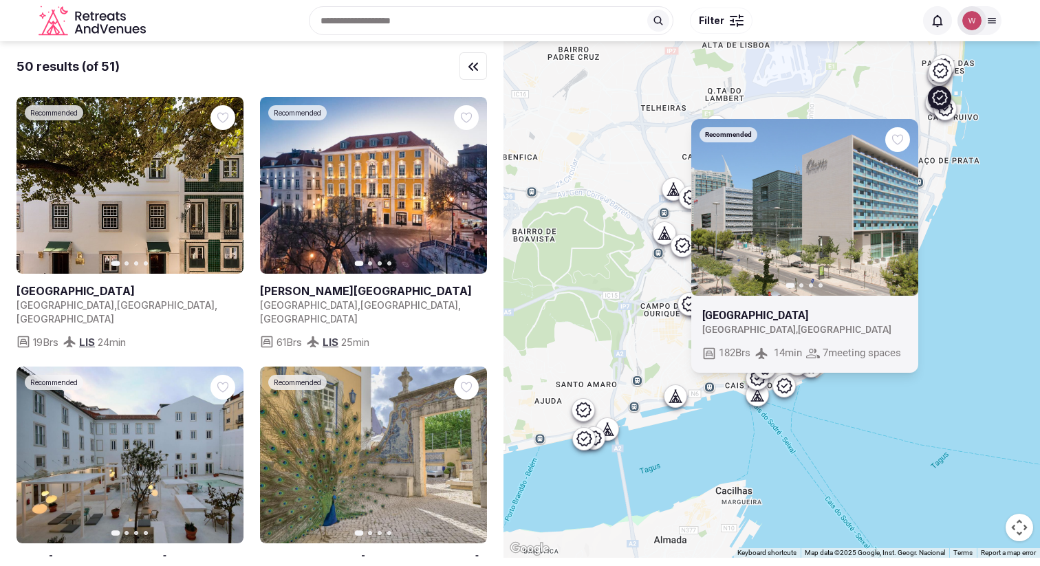
click at [950, 116] on icon at bounding box center [945, 108] width 17 height 17
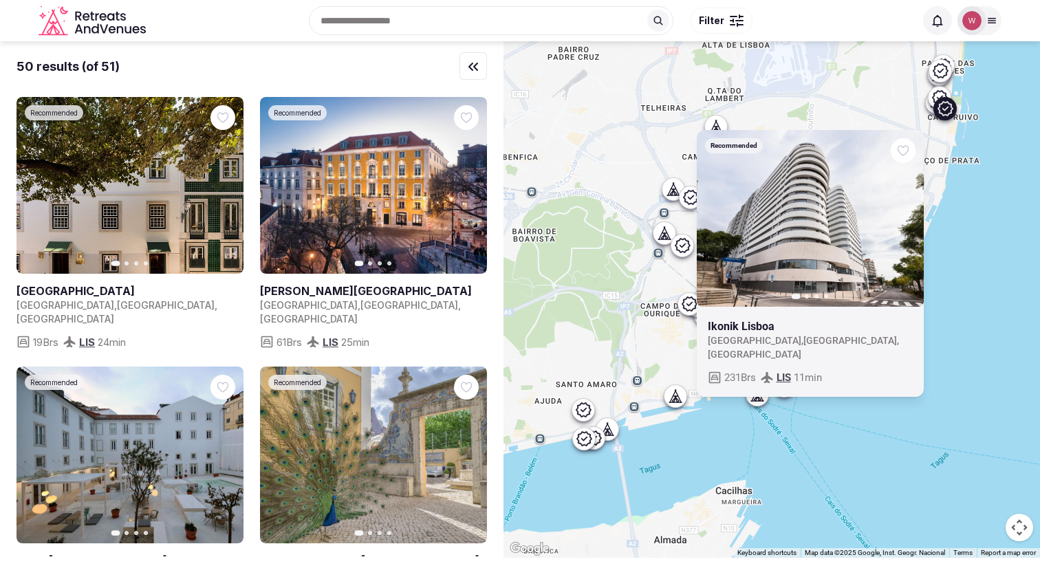
click at [949, 67] on icon at bounding box center [940, 70] width 17 height 17
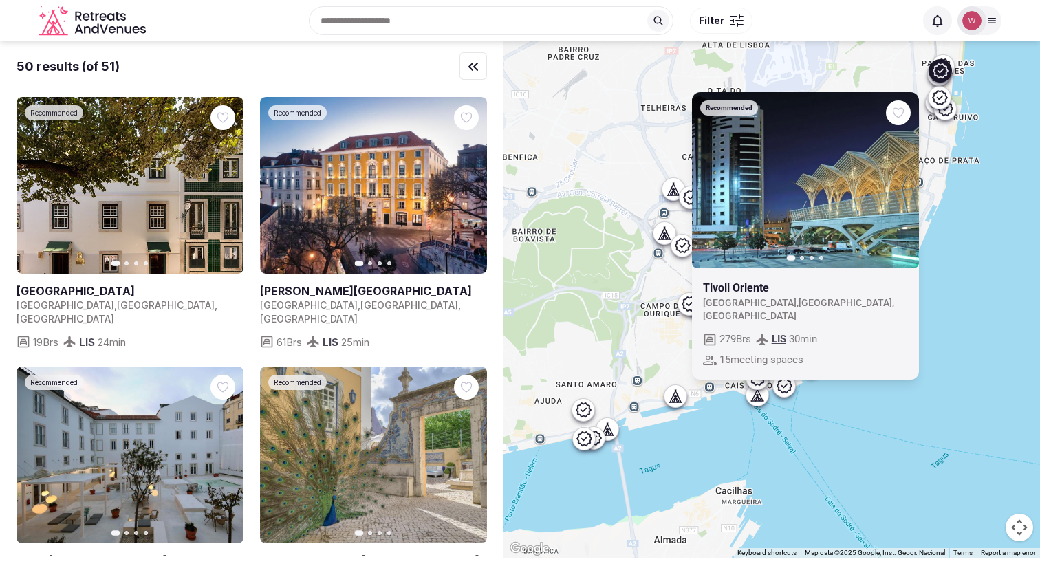
click at [952, 63] on div at bounding box center [941, 70] width 22 height 22
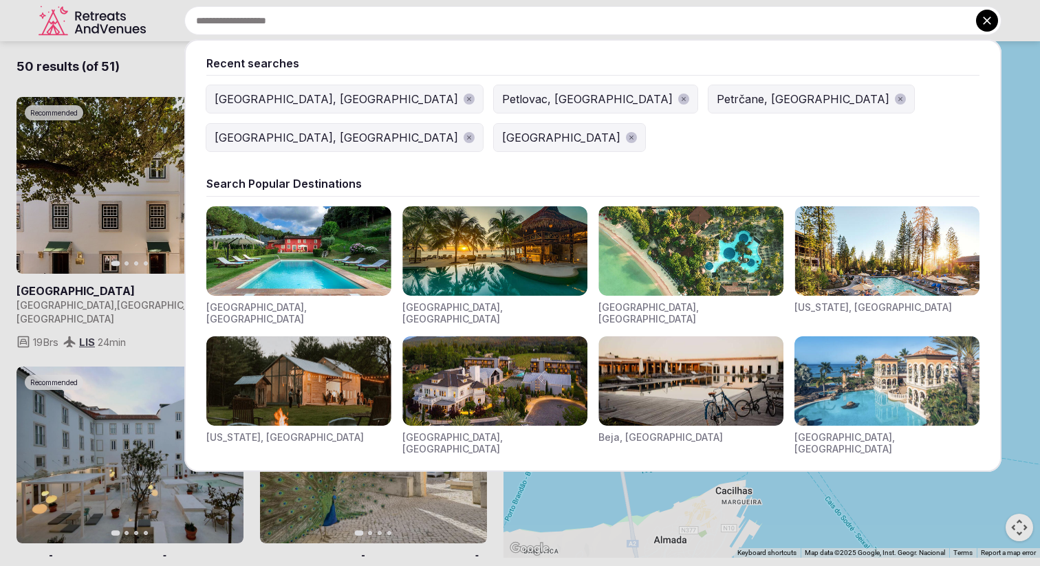
click at [396, 20] on input "text" at bounding box center [592, 20] width 817 height 29
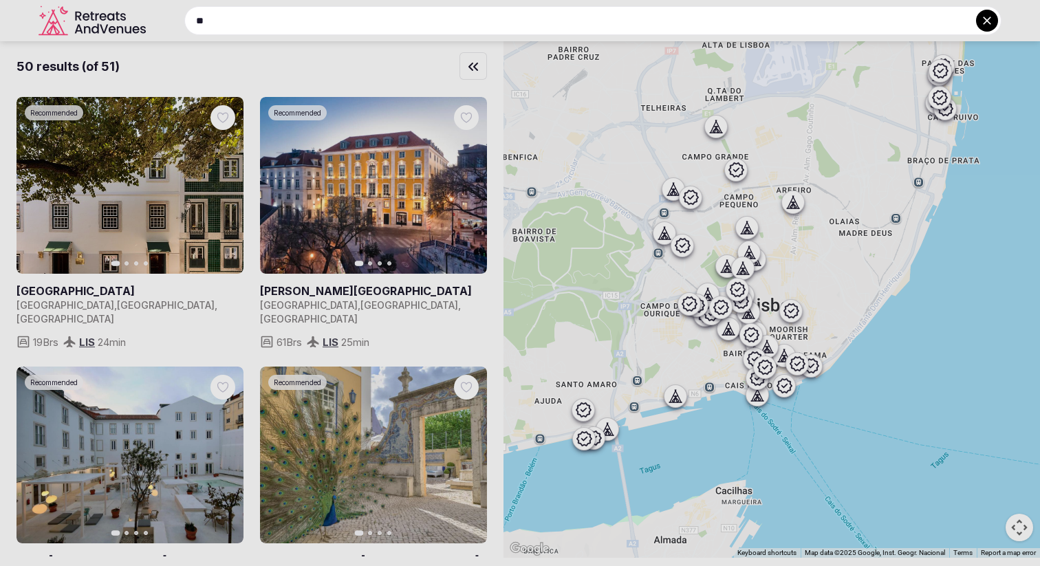
type input "*"
click at [458, 19] on input "**********" at bounding box center [592, 20] width 817 height 29
paste input "******"
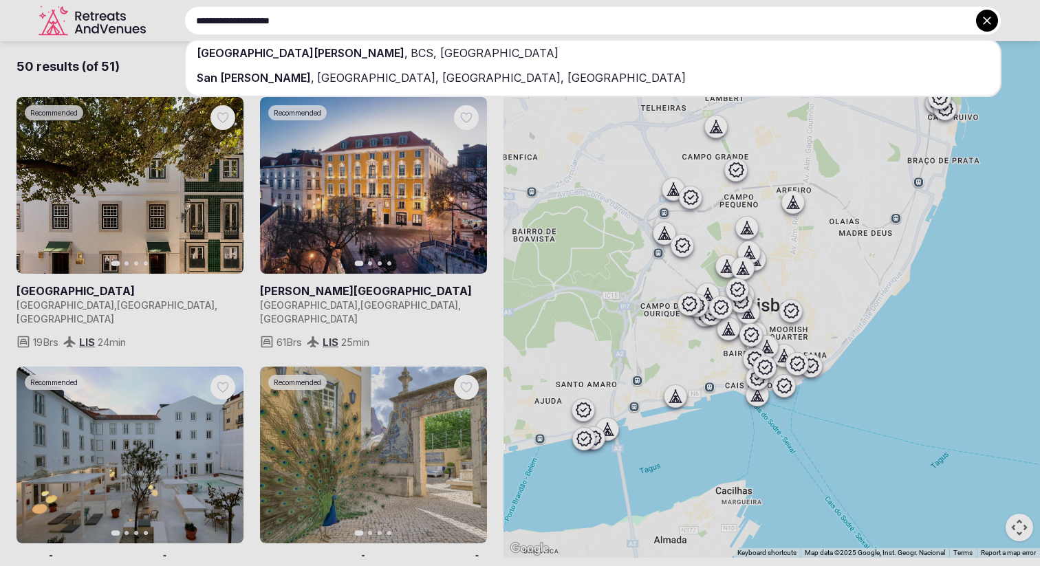
type input "**********"
click at [408, 54] on span "BCS, Mexico" at bounding box center [483, 53] width 151 height 14
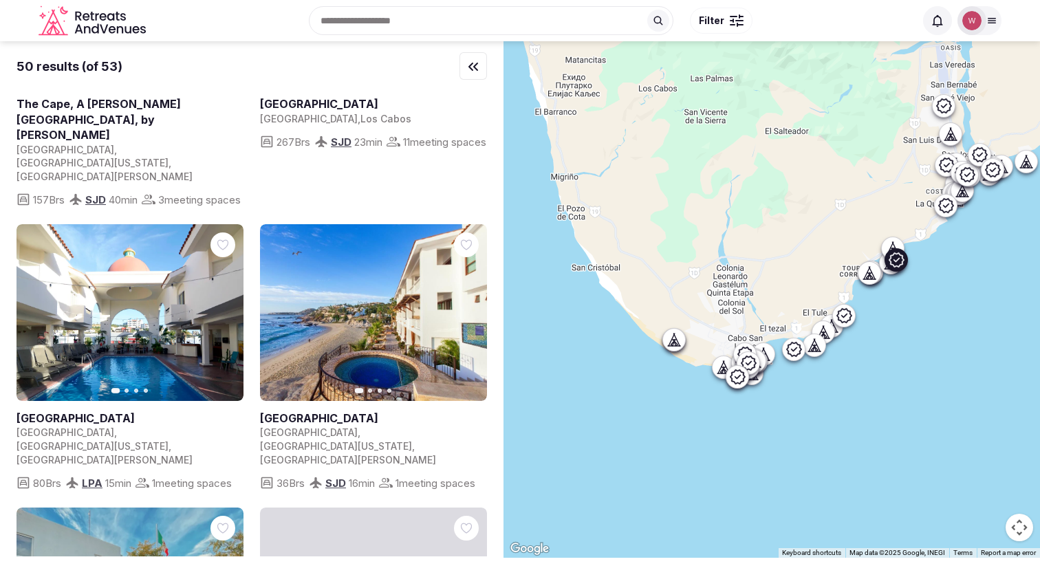
scroll to position [1849, 0]
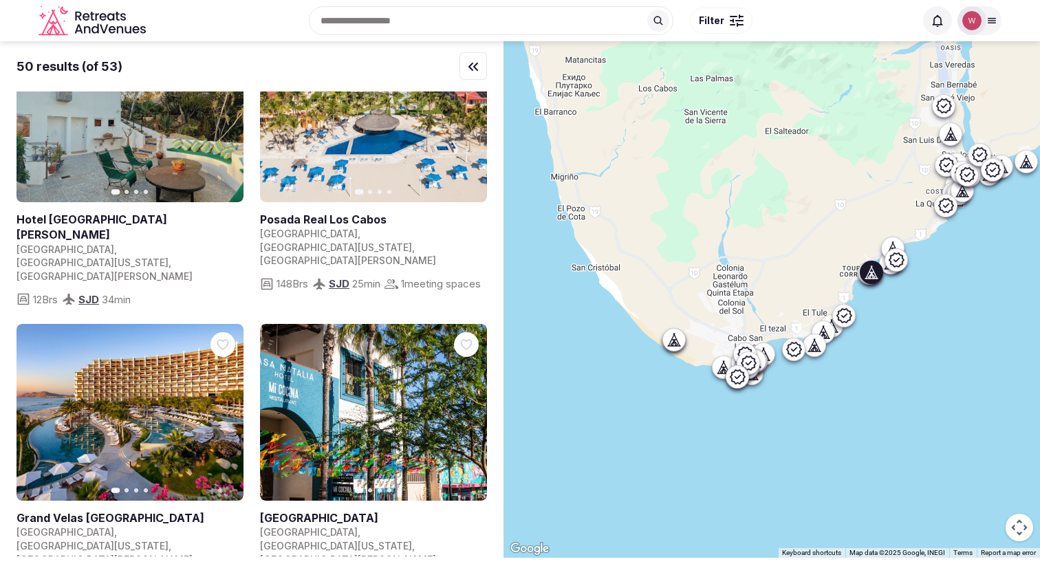
click at [130, 324] on link at bounding box center [130, 412] width 227 height 177
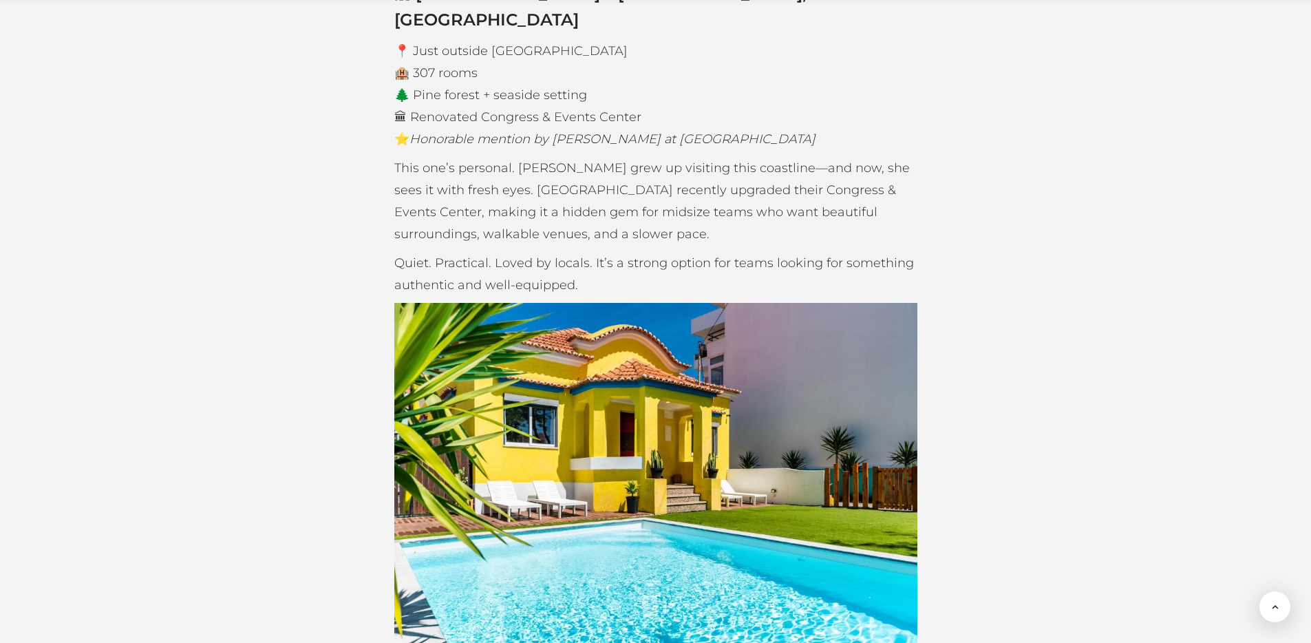
scroll to position [2943, 0]
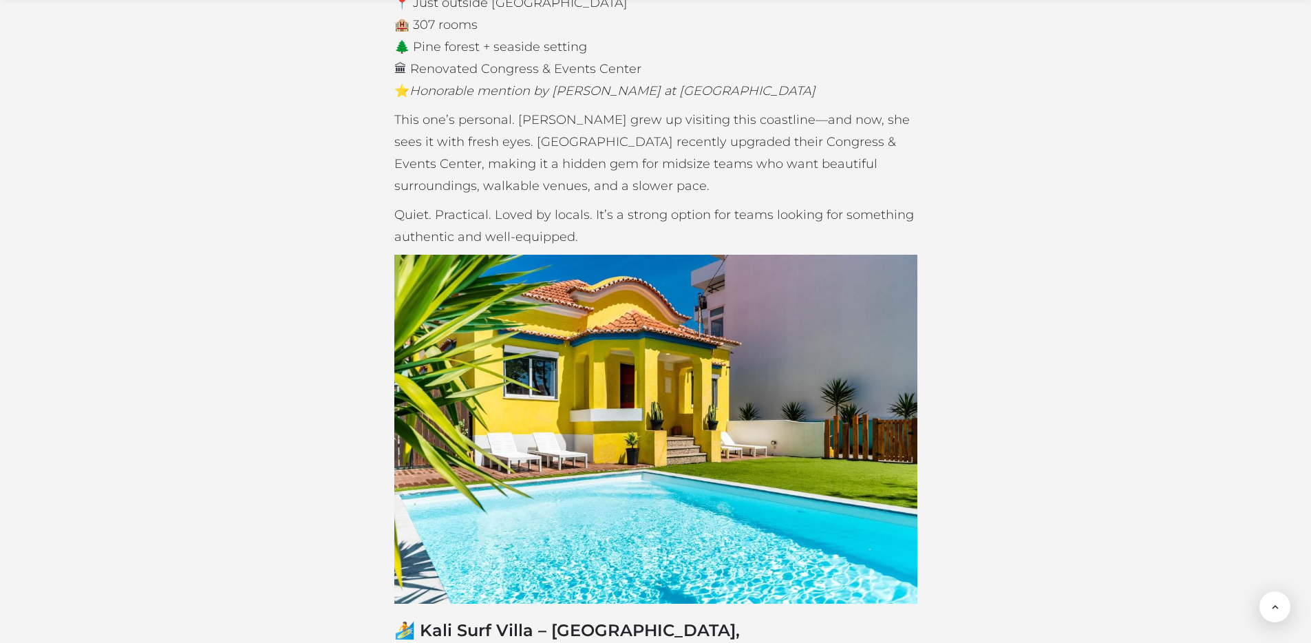
click at [493, 620] on strong "🏄 Kali Surf Villa – [GEOGRAPHIC_DATA], [GEOGRAPHIC_DATA]" at bounding box center [566, 643] width 345 height 46
copy div "🏄 Kali Surf Villa – [GEOGRAPHIC_DATA], [GEOGRAPHIC_DATA]"
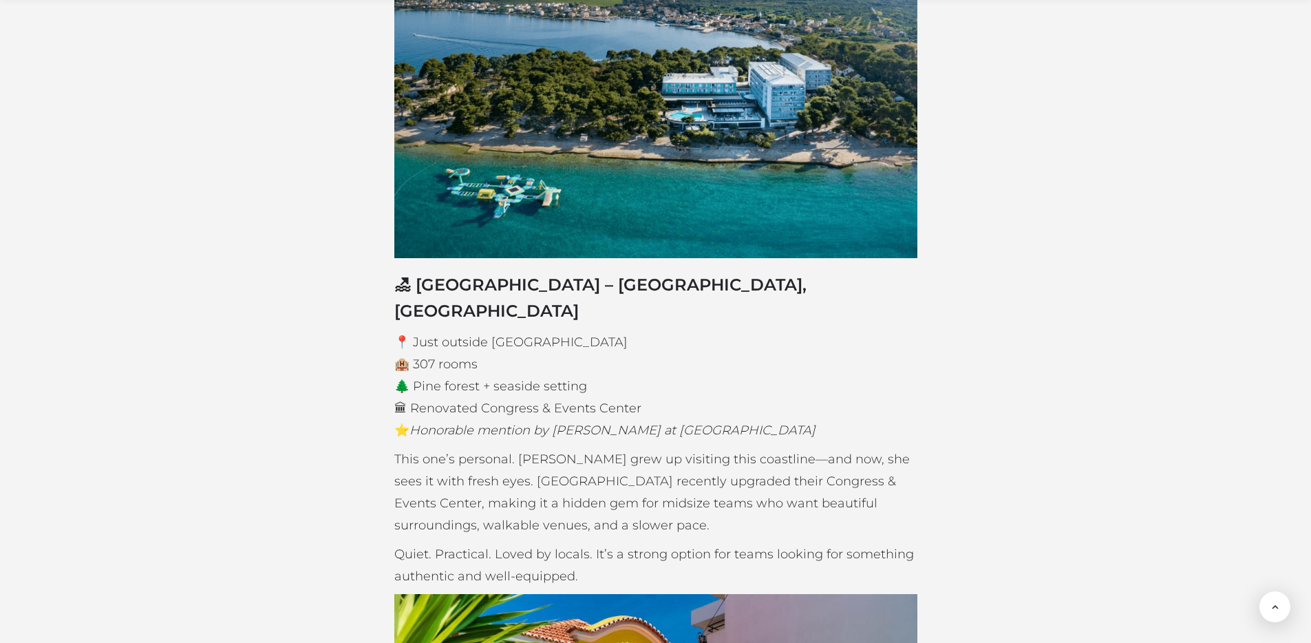
scroll to position [2269, 0]
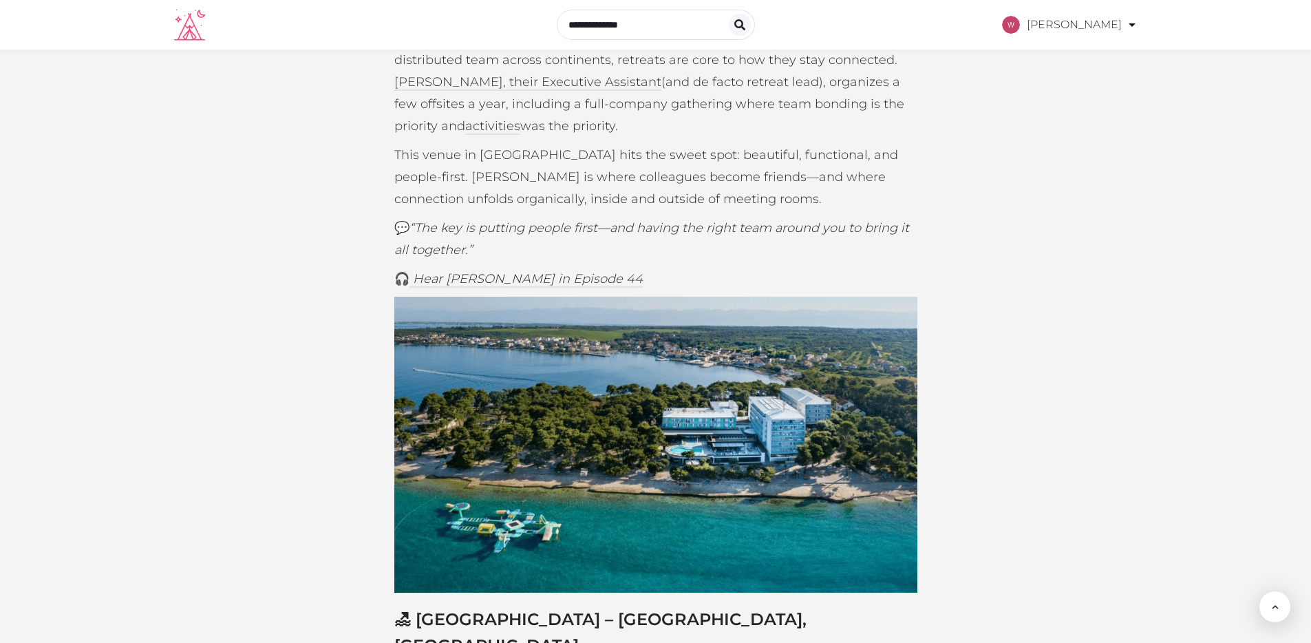
click at [614, 609] on strong "🏖 [GEOGRAPHIC_DATA] – [GEOGRAPHIC_DATA], [GEOGRAPHIC_DATA]" at bounding box center [600, 632] width 412 height 46
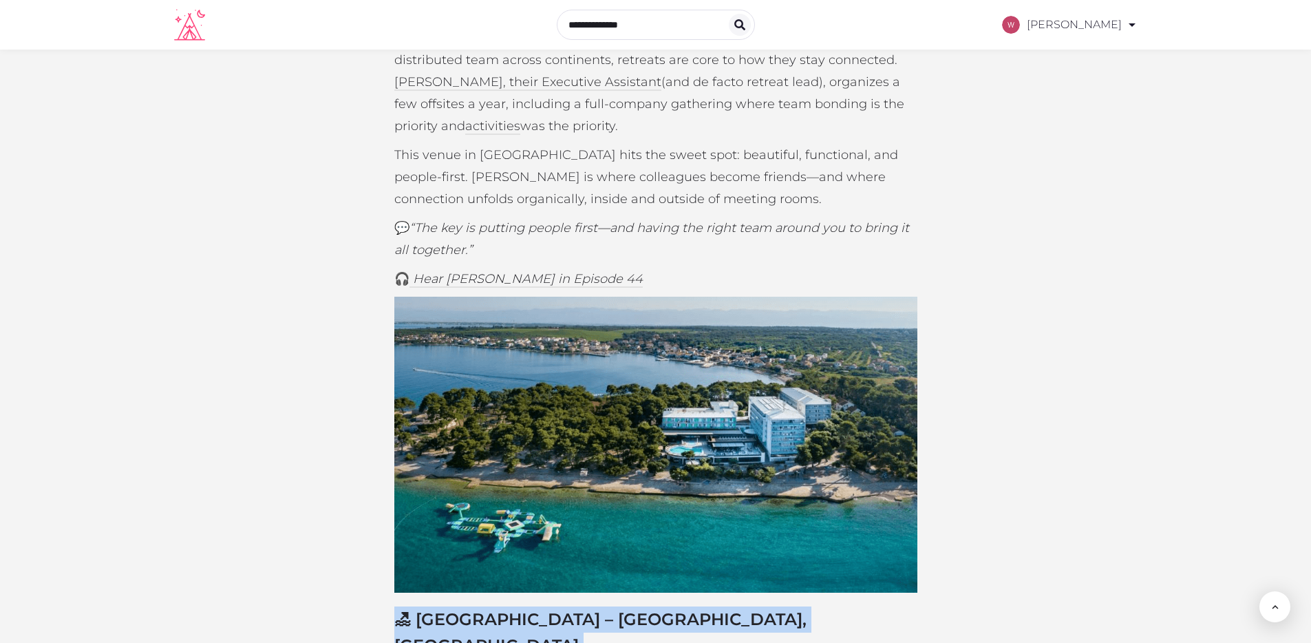
click at [614, 609] on strong "🏖 [GEOGRAPHIC_DATA] – [GEOGRAPHIC_DATA], [GEOGRAPHIC_DATA]" at bounding box center [600, 632] width 412 height 46
copy div "🏖 [GEOGRAPHIC_DATA] – [GEOGRAPHIC_DATA], [GEOGRAPHIC_DATA]"
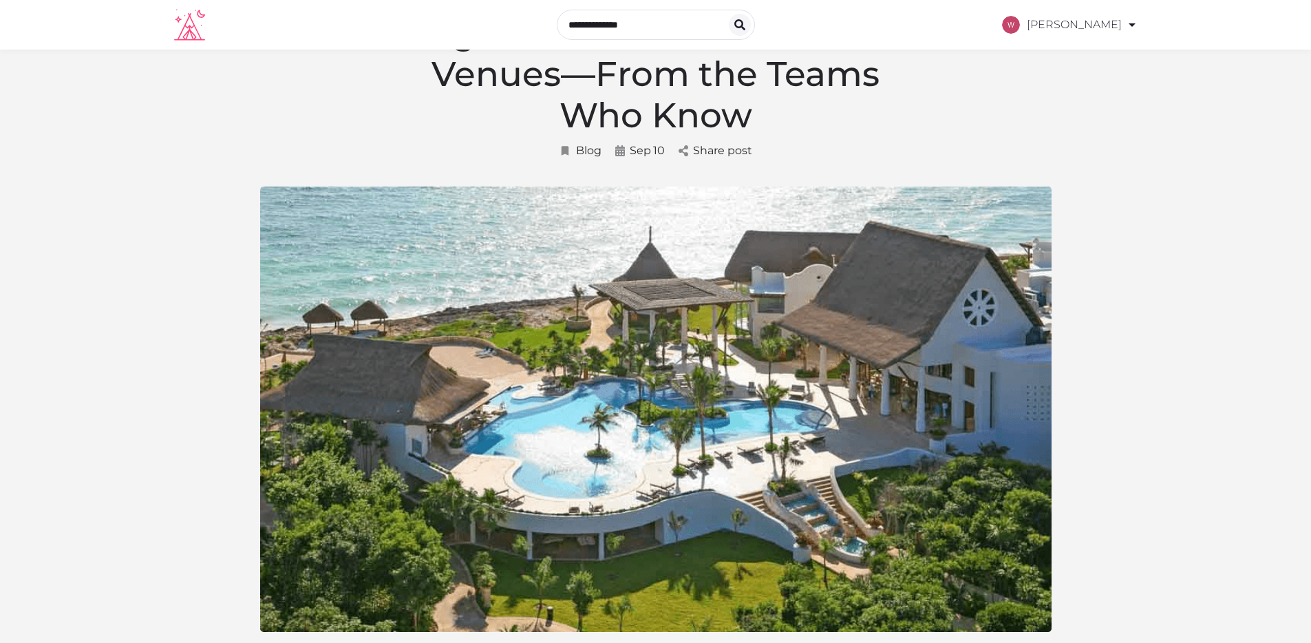
scroll to position [0, 0]
